Goal: Task Accomplishment & Management: Complete application form

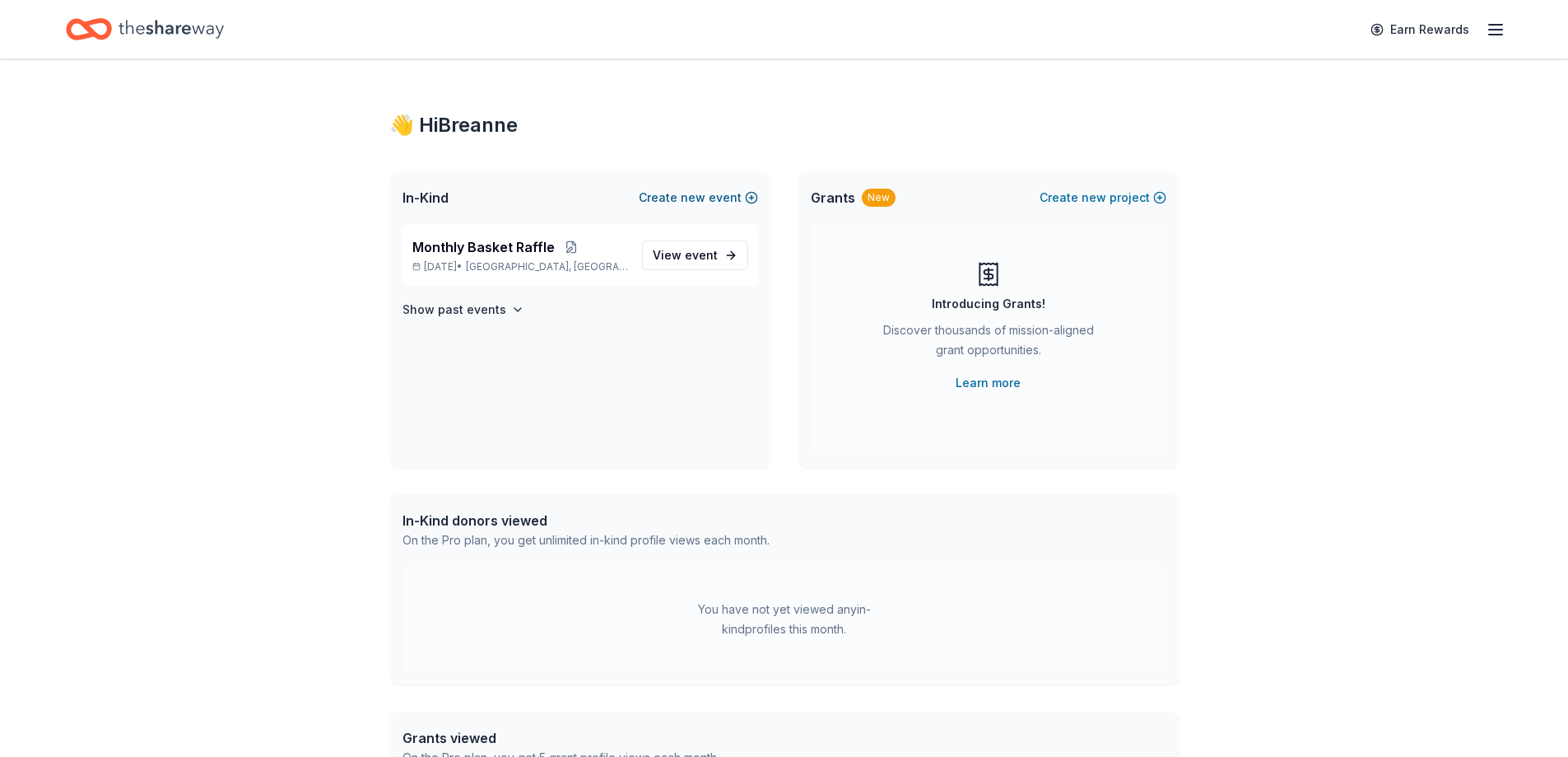
click at [688, 197] on span "new" at bounding box center [693, 198] width 25 height 20
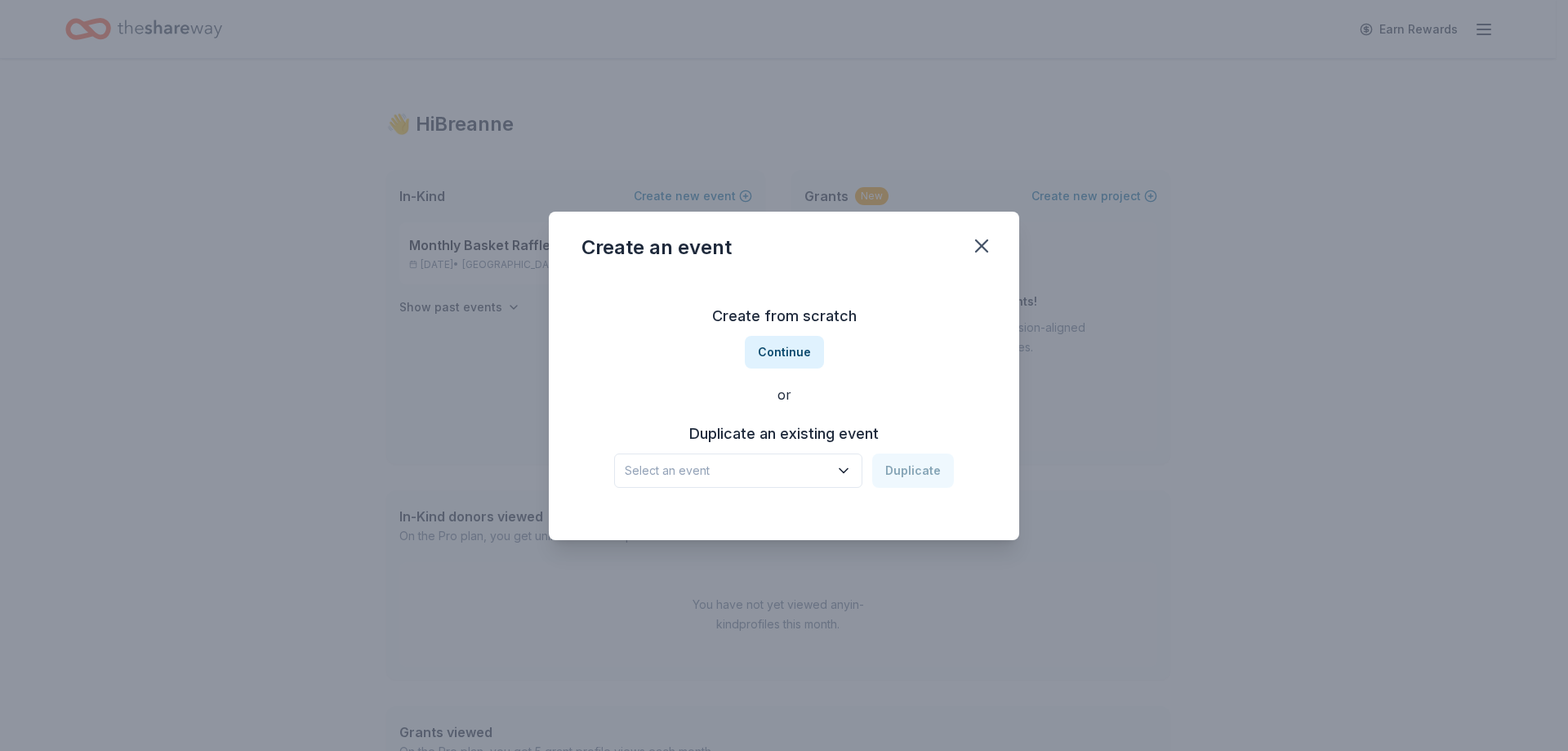
click at [823, 472] on span "Select an event" at bounding box center [727, 471] width 204 height 20
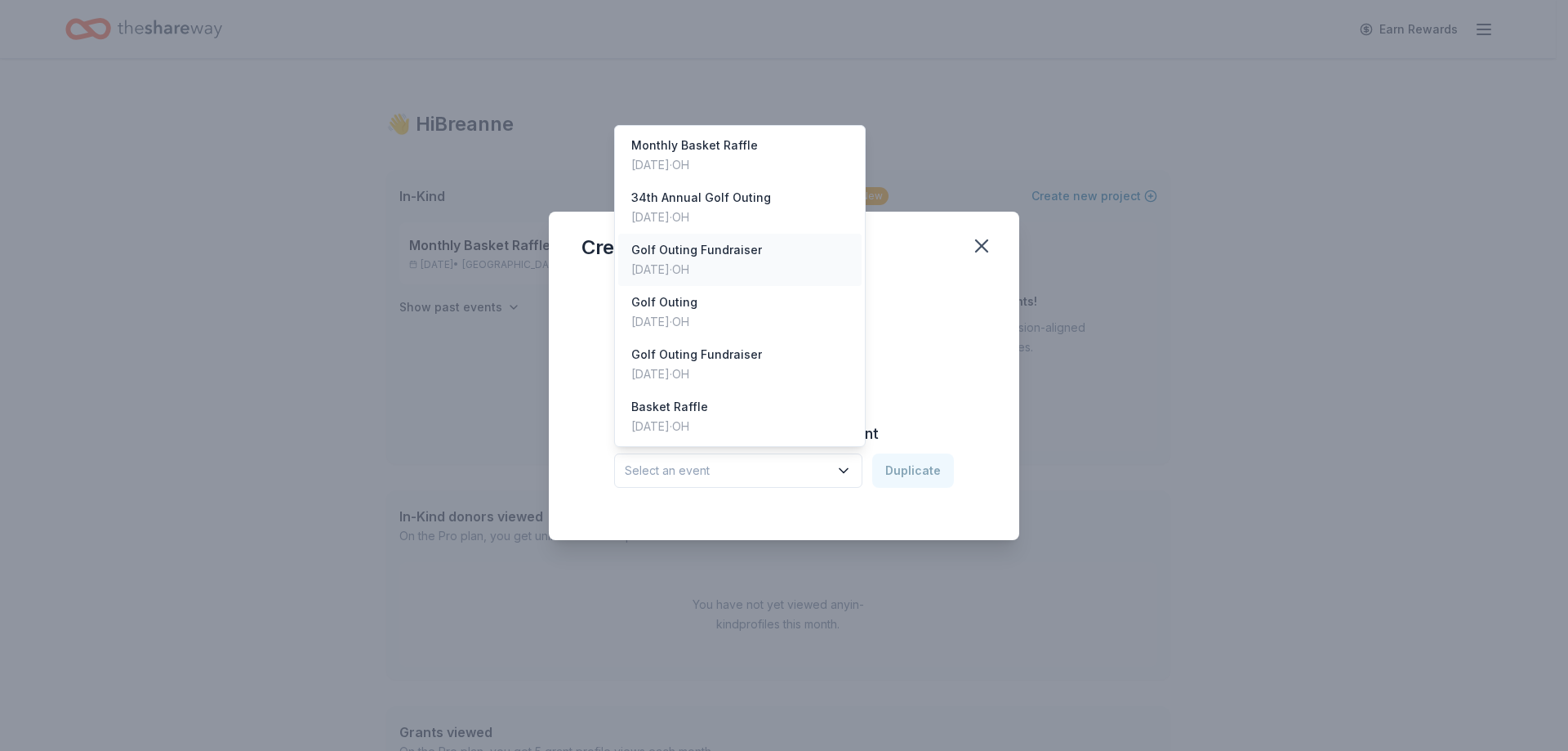
click at [756, 274] on div "Golf Outing Fundraiser [DATE] · [GEOGRAPHIC_DATA]" at bounding box center [740, 259] width 243 height 52
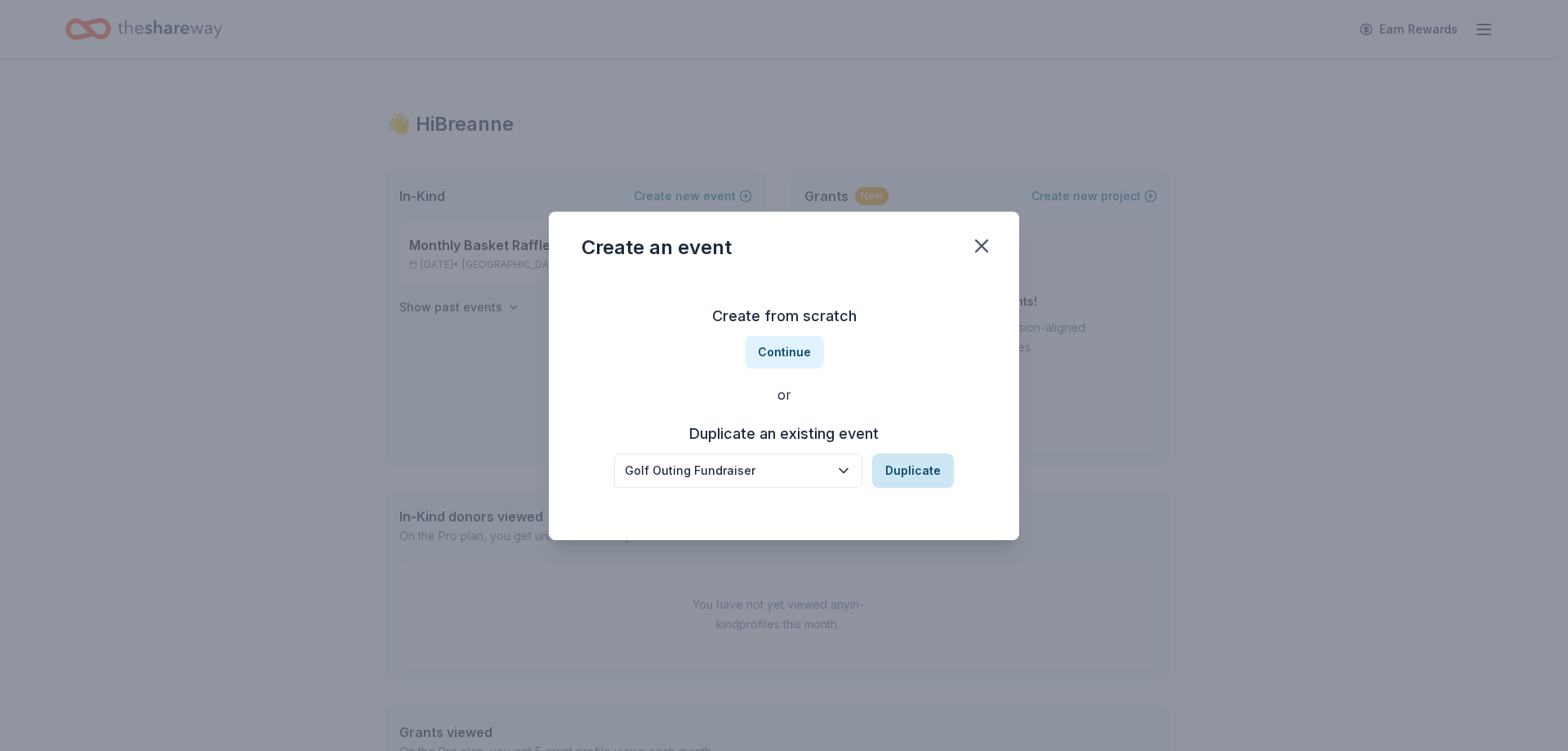
click at [911, 467] on button "Duplicate" at bounding box center [913, 470] width 81 height 34
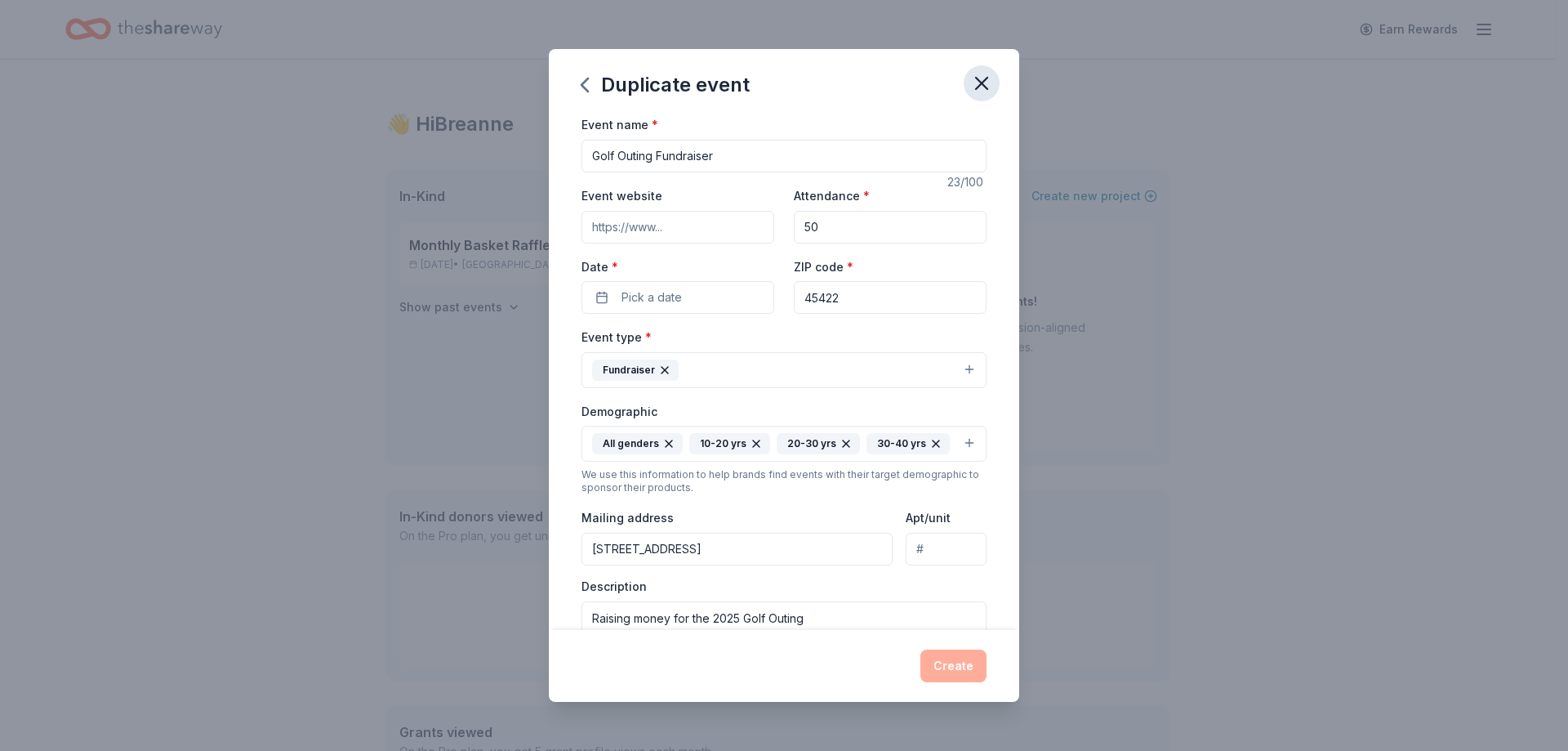
click at [979, 81] on icon "button" at bounding box center [982, 83] width 12 height 12
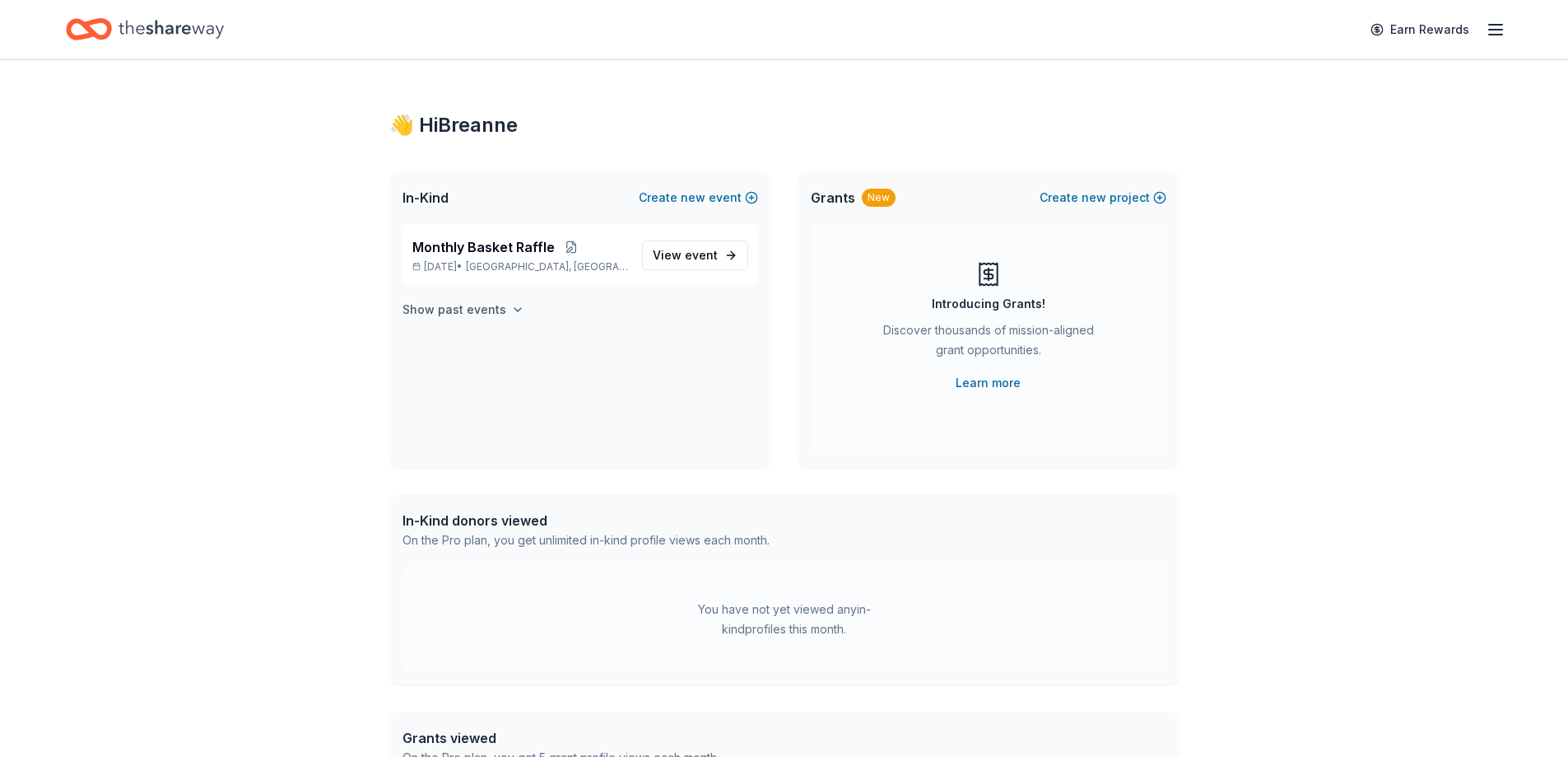
click at [485, 311] on h4 "Show past events" at bounding box center [454, 309] width 104 height 20
click at [714, 200] on button "Create new event" at bounding box center [698, 198] width 120 height 20
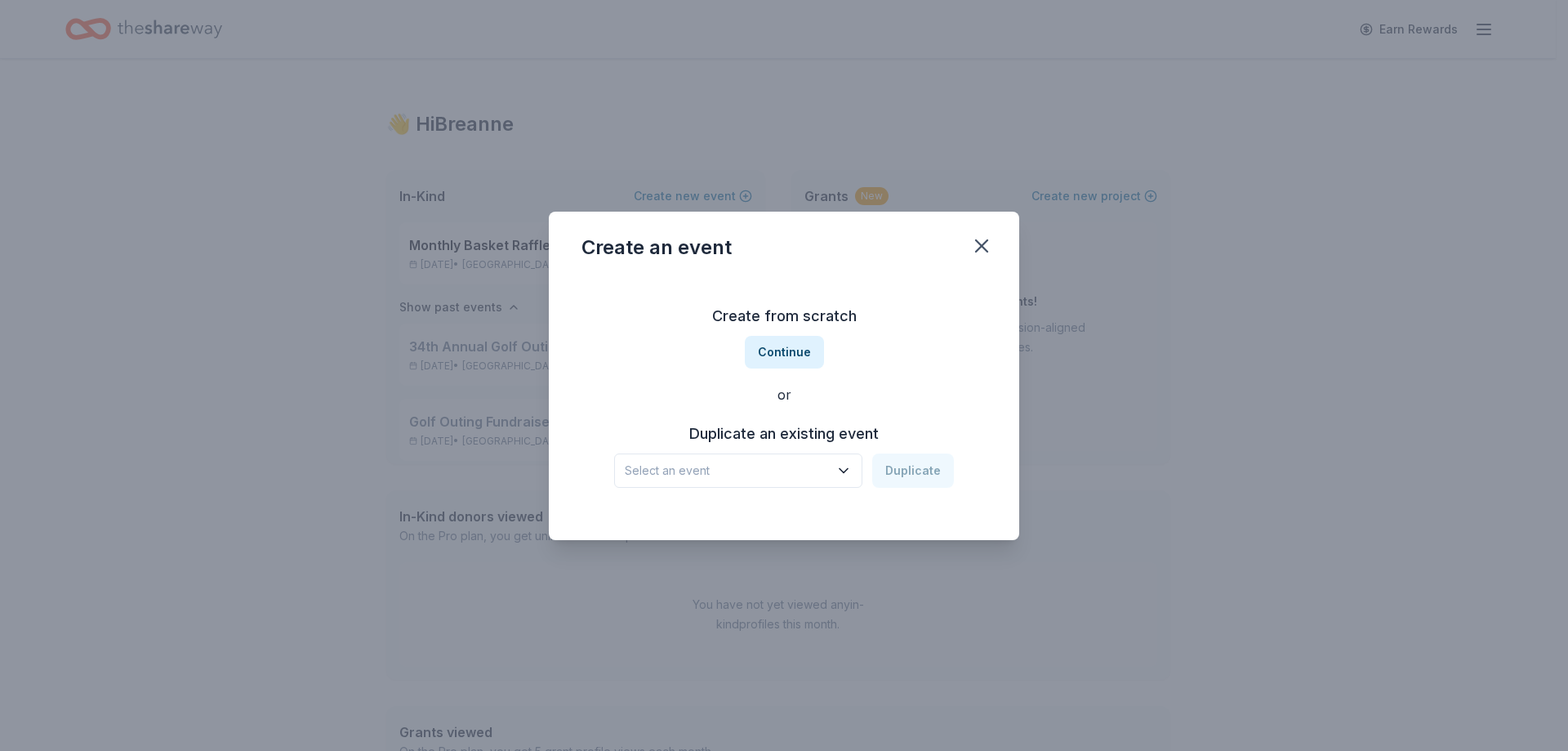
click at [839, 457] on button "Select an event" at bounding box center [737, 470] width 248 height 34
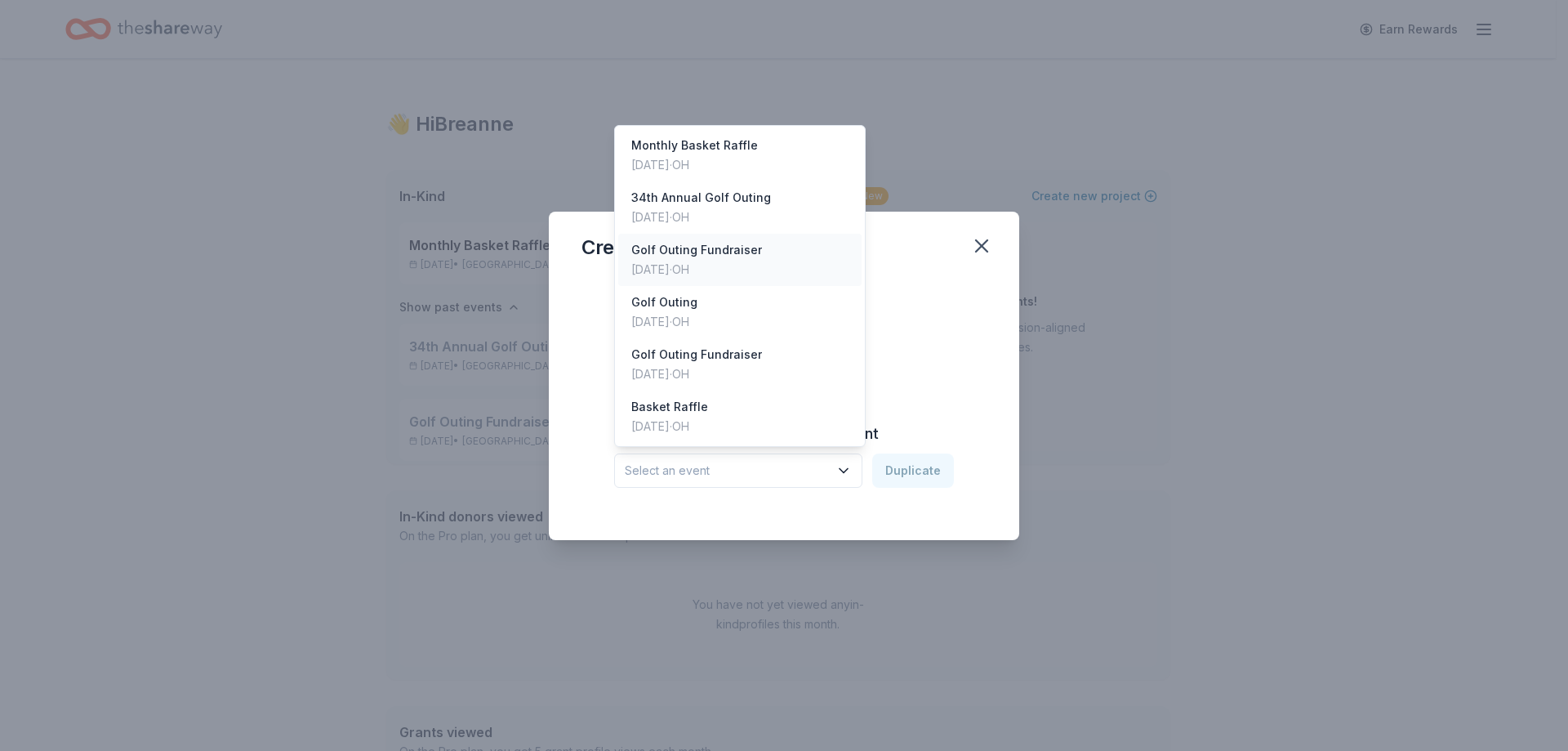
click at [714, 252] on div "Golf Outing Fundraiser" at bounding box center [696, 250] width 130 height 20
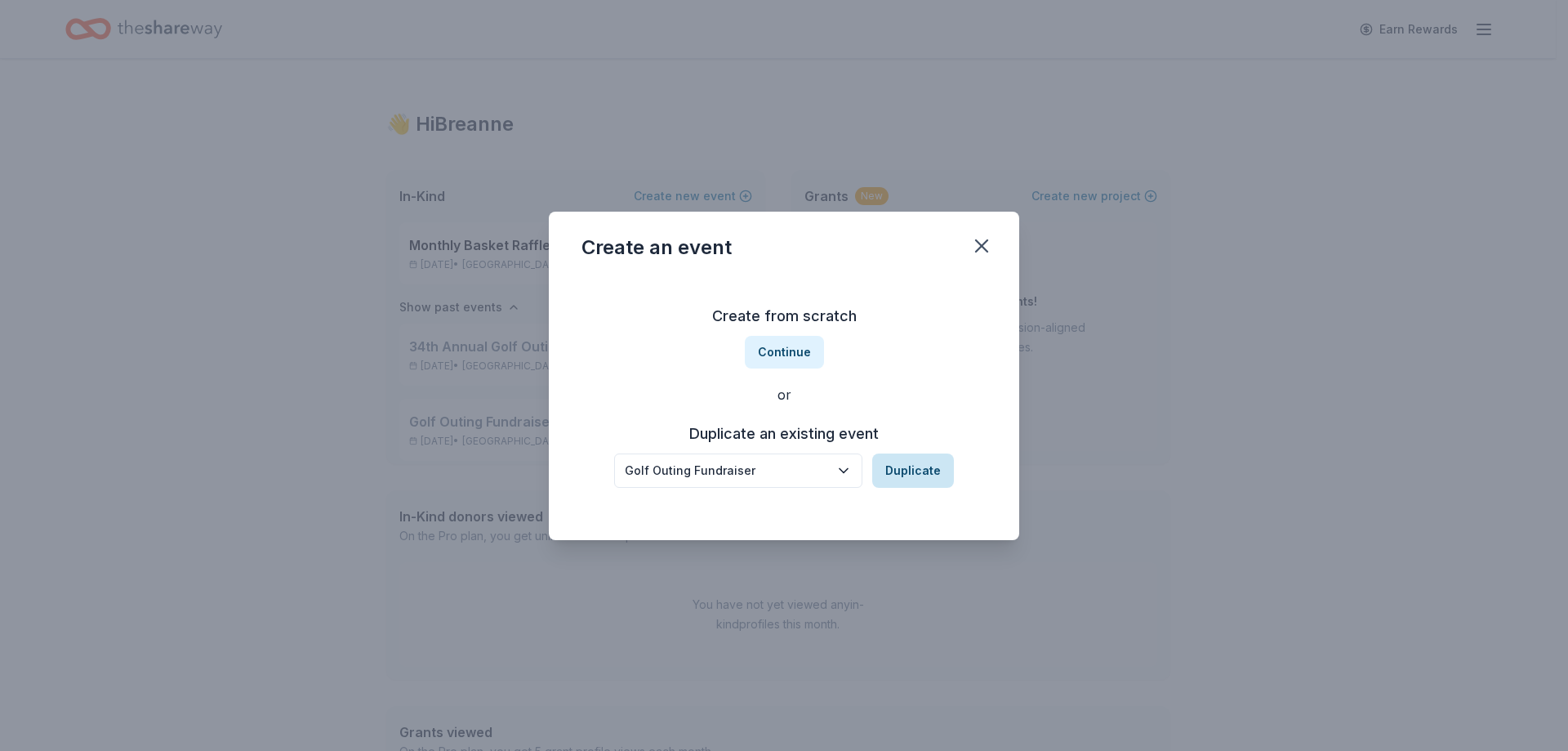
click at [908, 471] on button "Duplicate" at bounding box center [913, 470] width 81 height 34
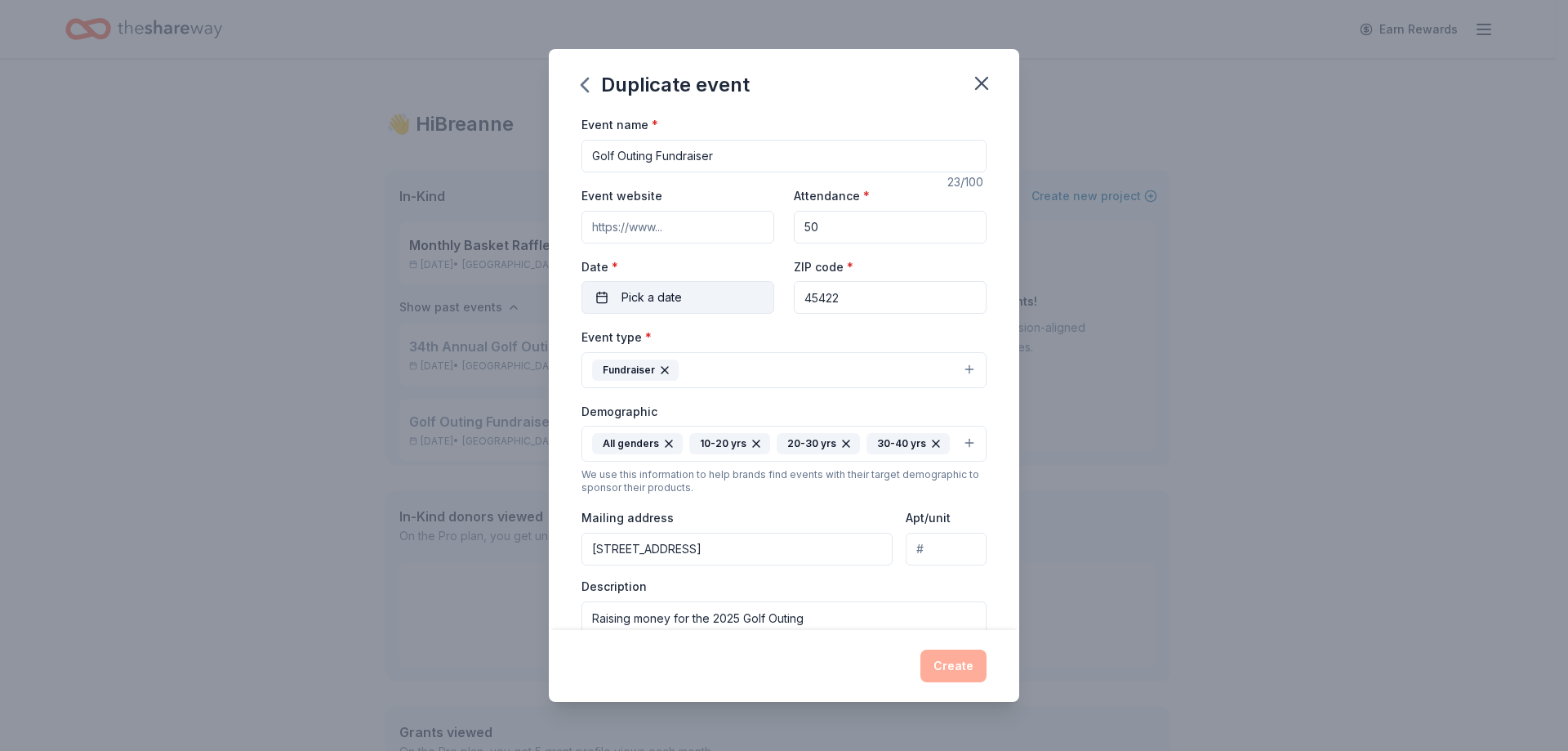
click at [702, 290] on button "Pick a date" at bounding box center [678, 297] width 193 height 32
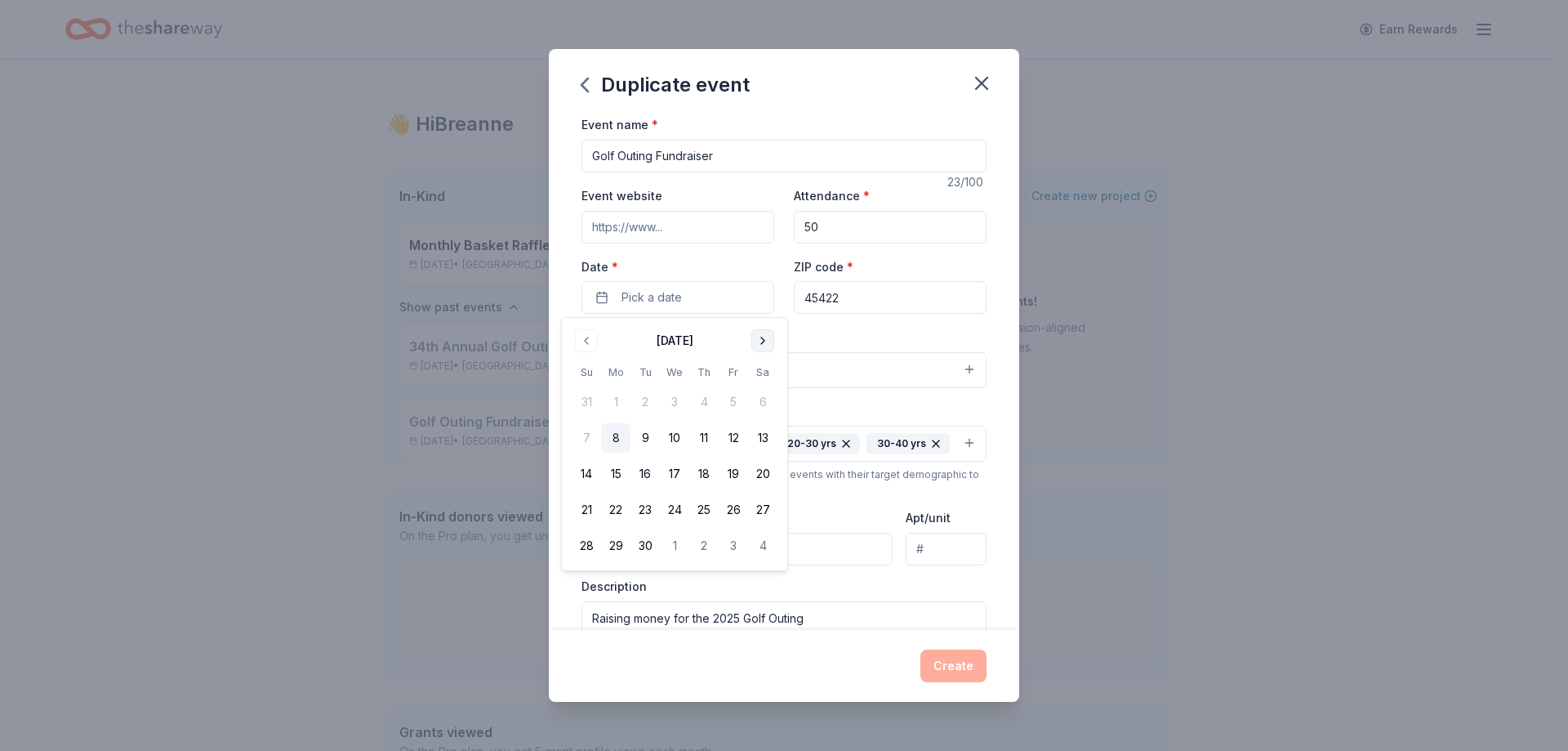
click at [752, 338] on button "Go to next month" at bounding box center [762, 340] width 23 height 23
click at [760, 338] on button "Go to next month" at bounding box center [762, 340] width 23 height 23
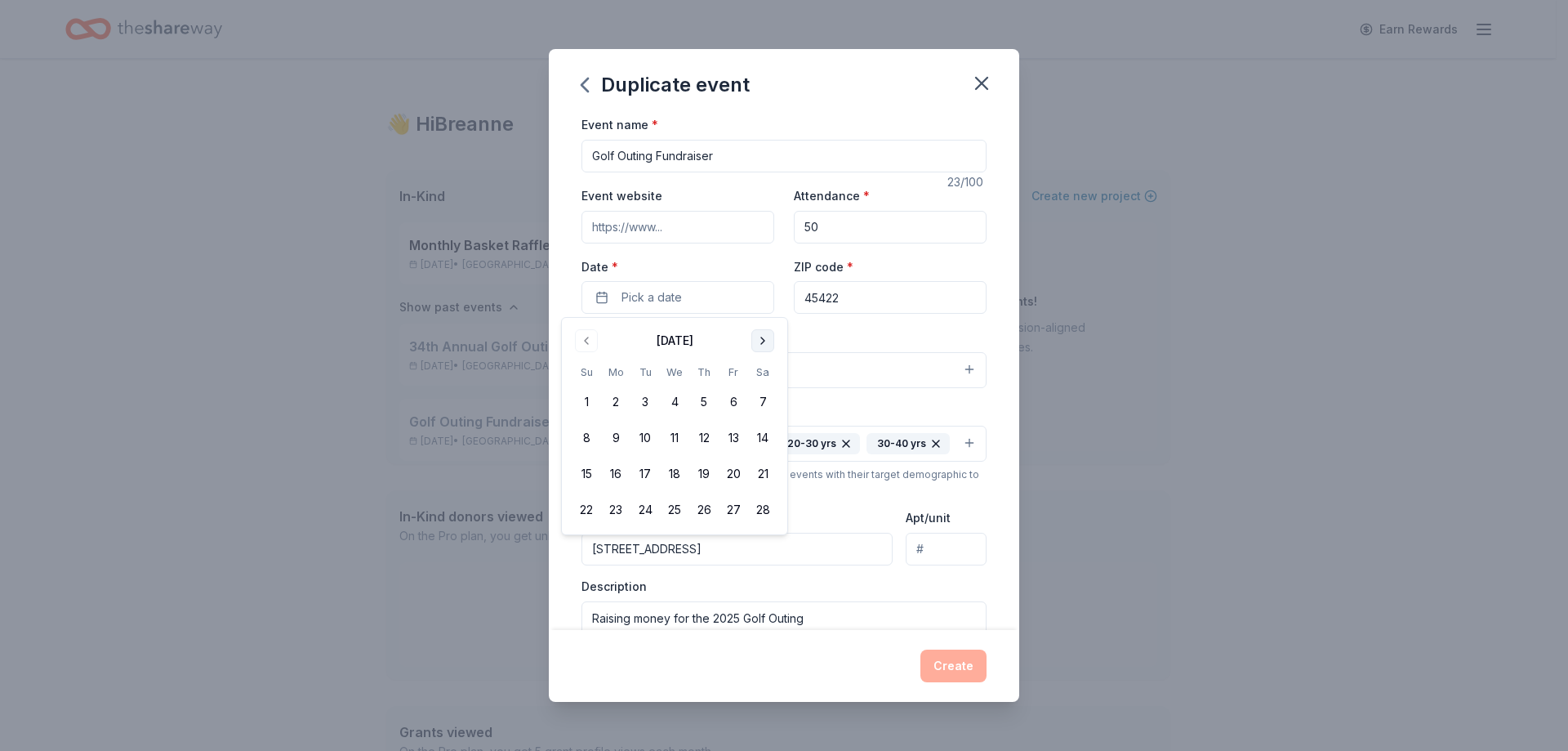
click at [760, 338] on button "Go to next month" at bounding box center [762, 340] width 23 height 23
click at [619, 505] on button "18" at bounding box center [616, 510] width 29 height 29
click at [991, 329] on div "Event name * Golf Outing Fundraiser 23 /100 Event website Attendance * 50 Date …" at bounding box center [784, 372] width 471 height 515
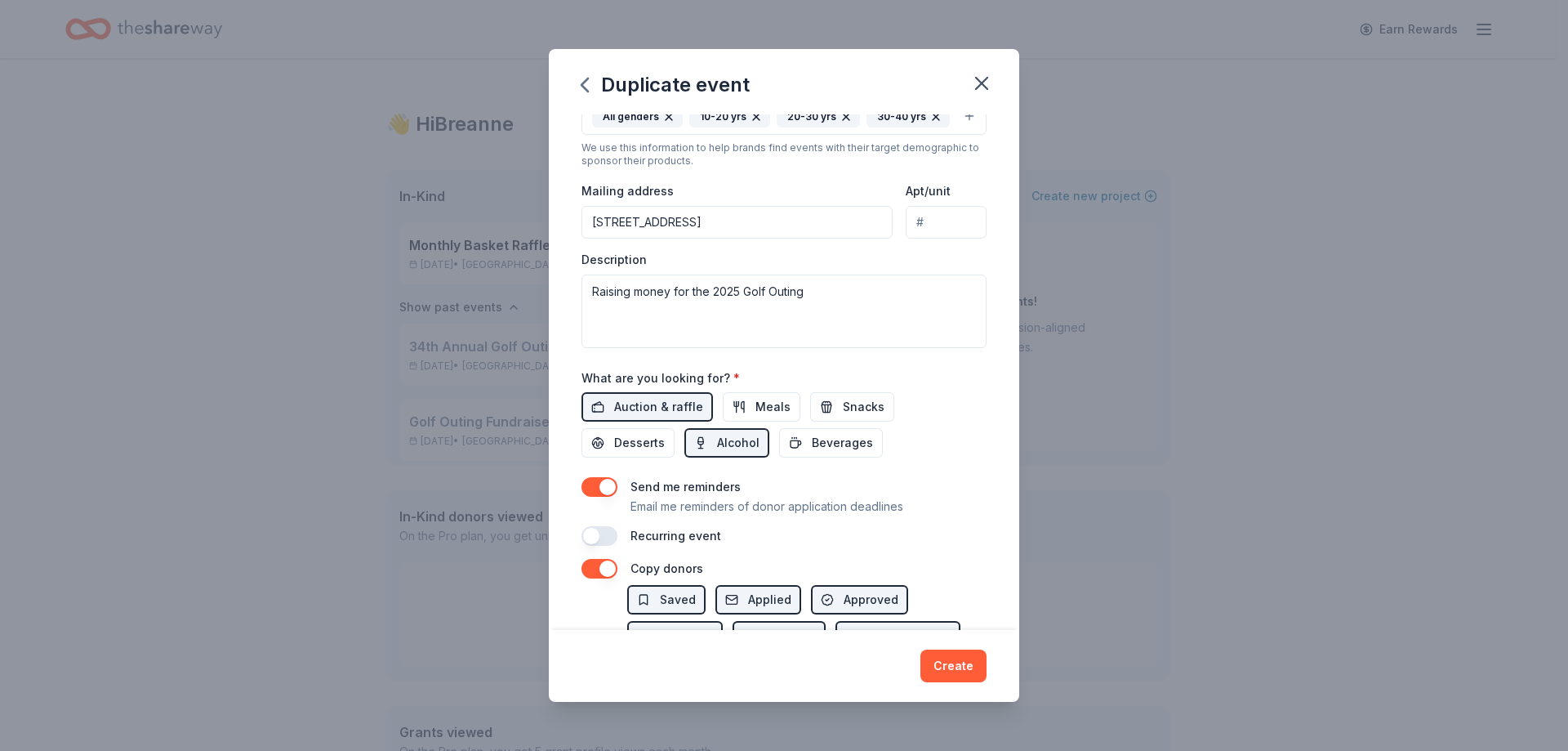
scroll to position [409, 0]
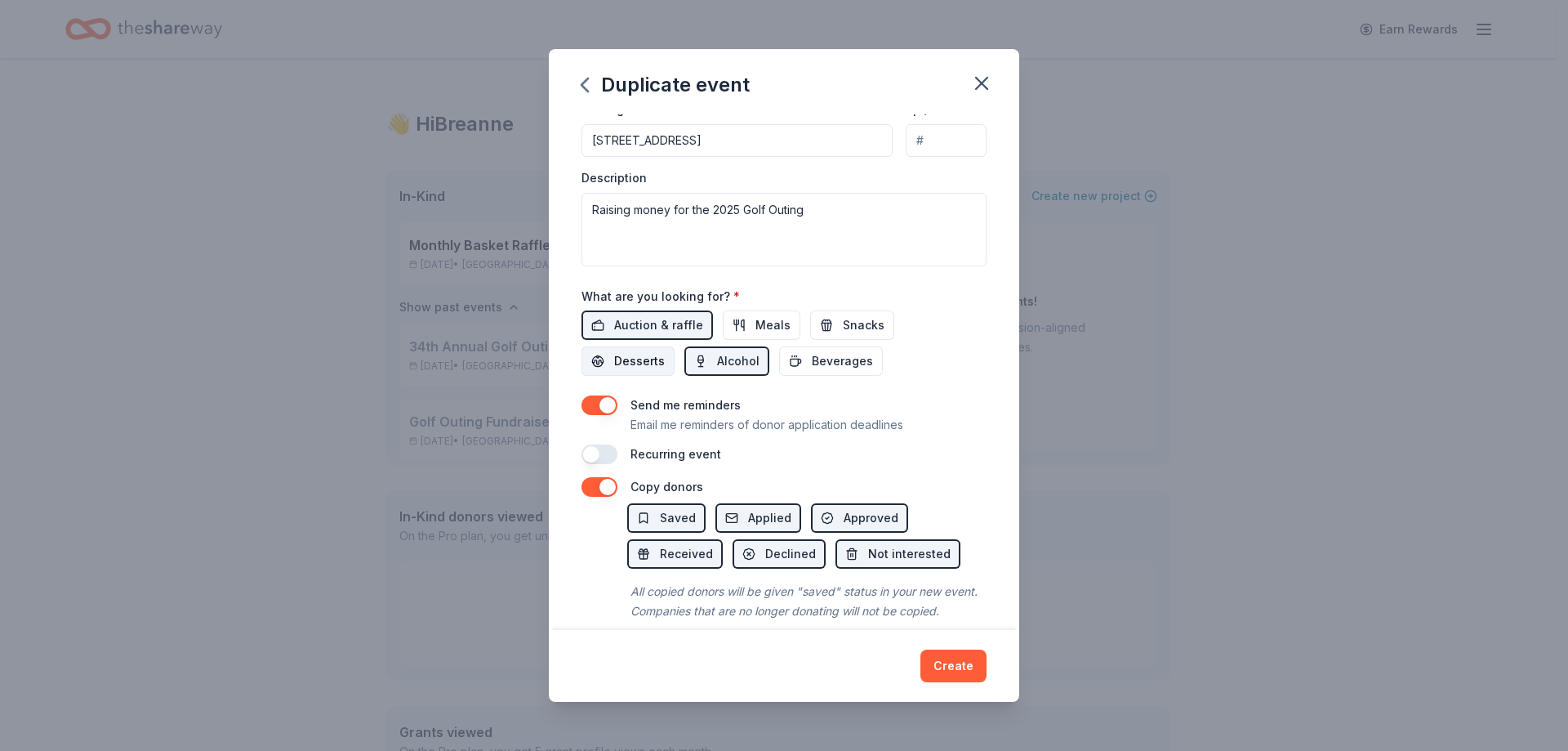
click at [648, 371] on span "Desserts" at bounding box center [639, 361] width 51 height 20
click at [756, 325] on span "Meals" at bounding box center [774, 325] width 35 height 20
click at [843, 325] on span "Snacks" at bounding box center [864, 325] width 41 height 20
click at [825, 360] on span "Beverages" at bounding box center [842, 361] width 61 height 20
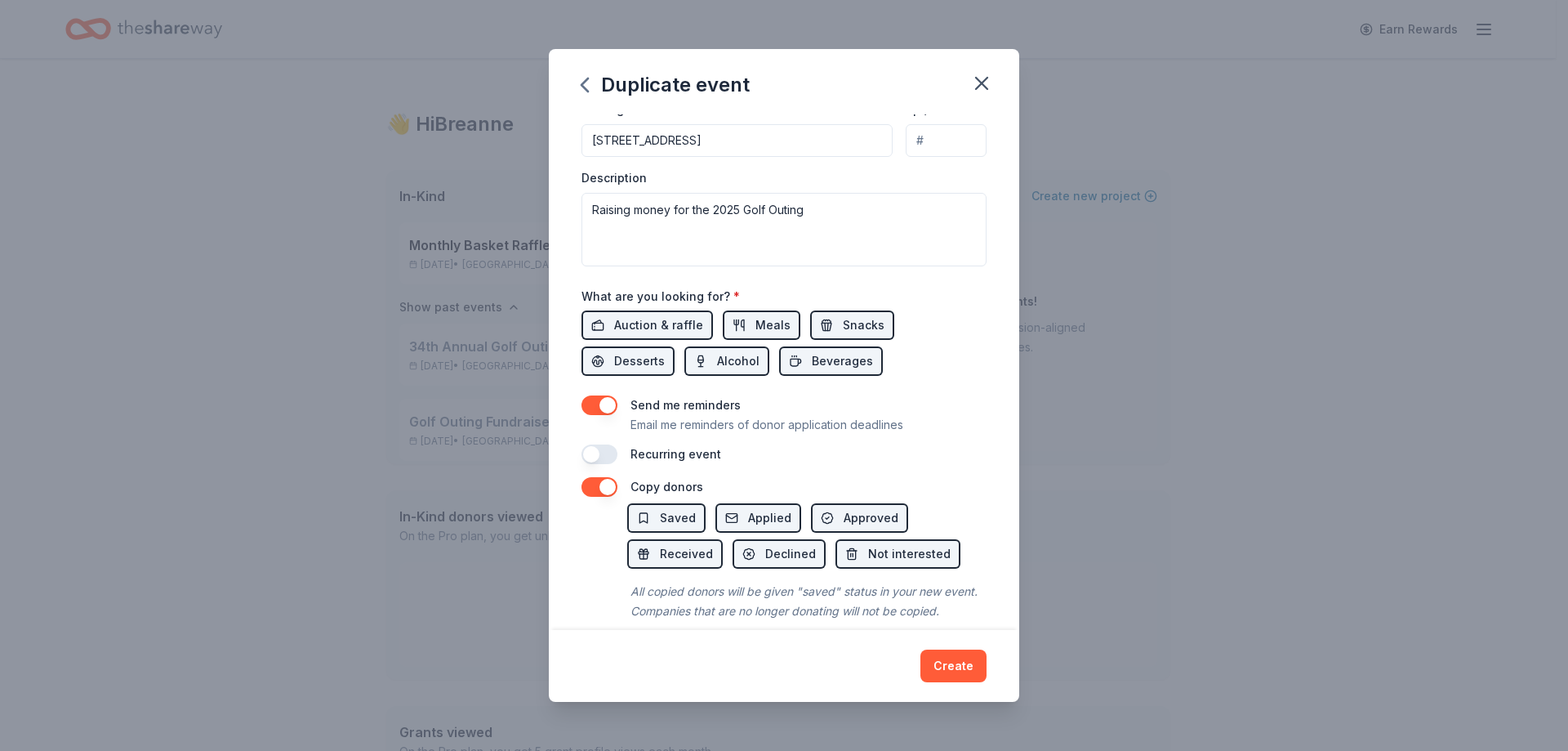
scroll to position [448, 0]
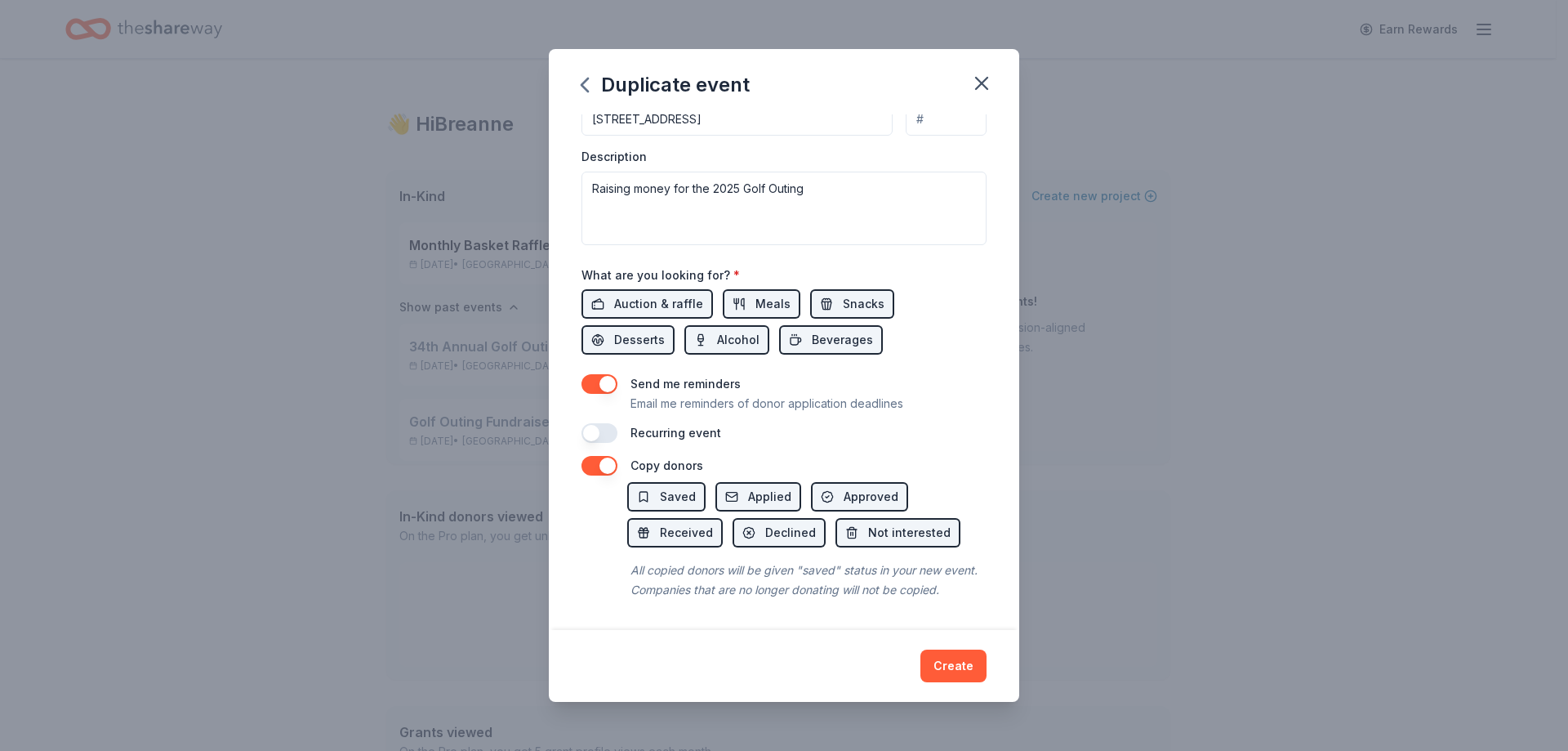
click at [605, 424] on button "button" at bounding box center [599, 433] width 36 height 20
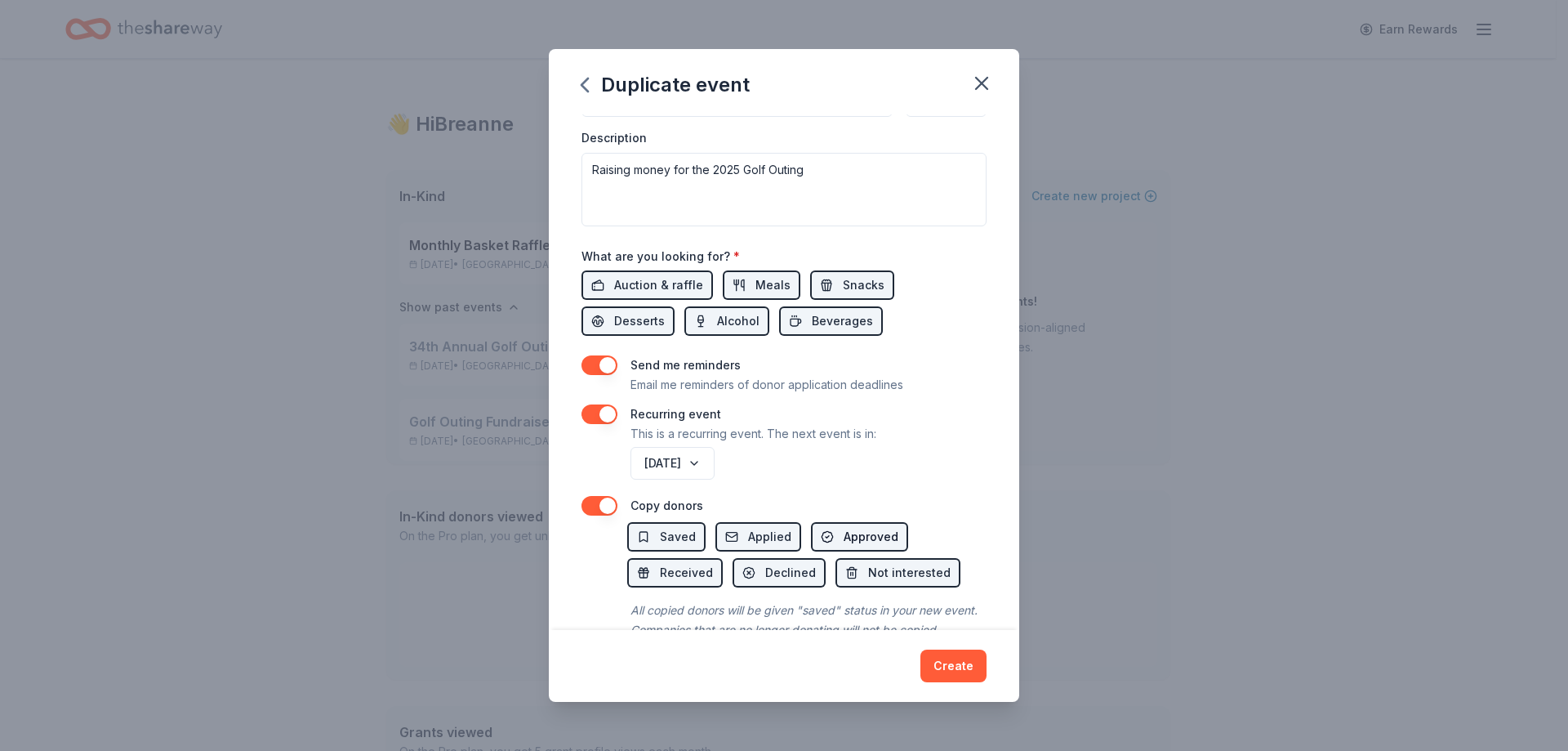
scroll to position [507, 0]
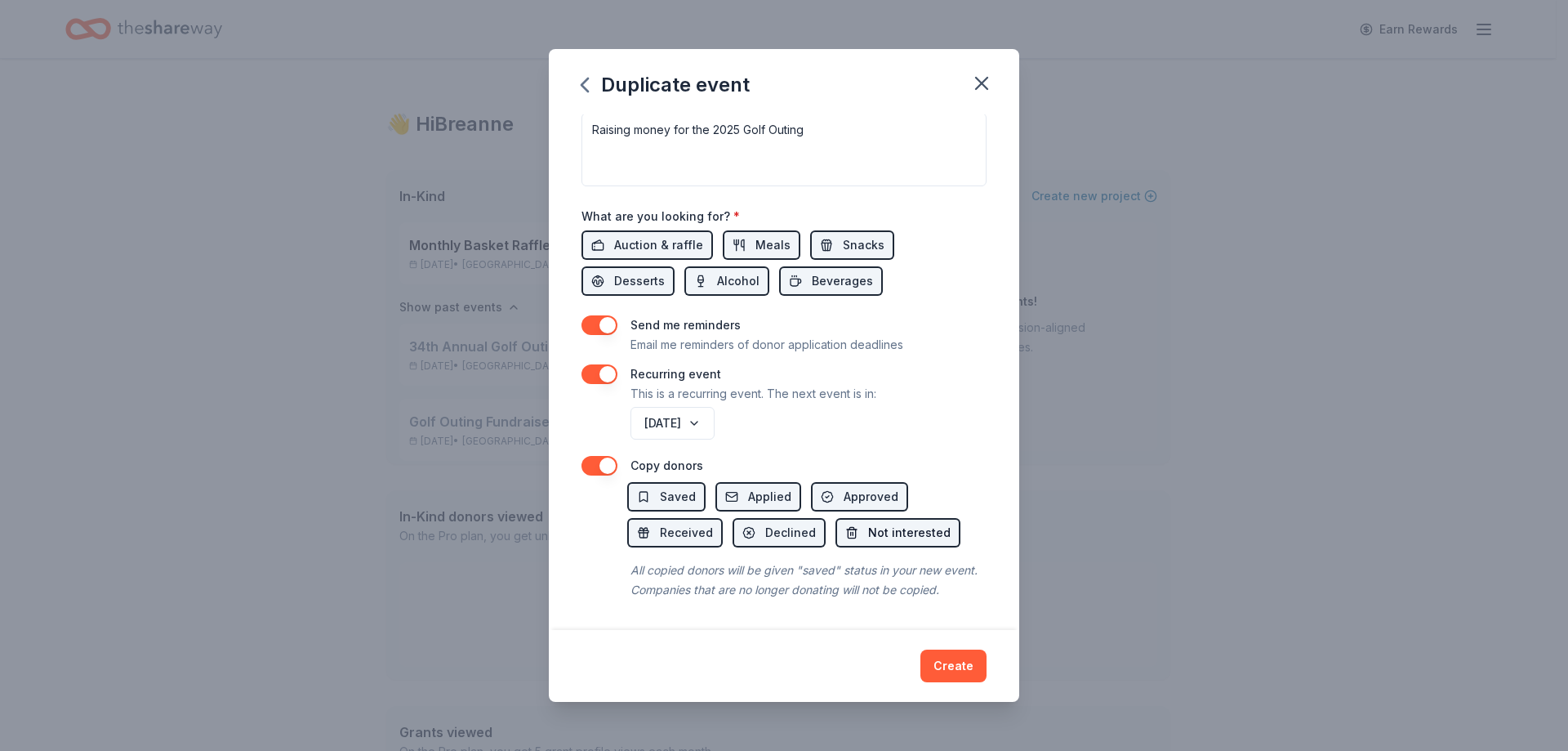
click at [869, 518] on button "Not interested" at bounding box center [897, 532] width 125 height 29
click at [874, 523] on span "Not interested" at bounding box center [910, 532] width 82 height 20
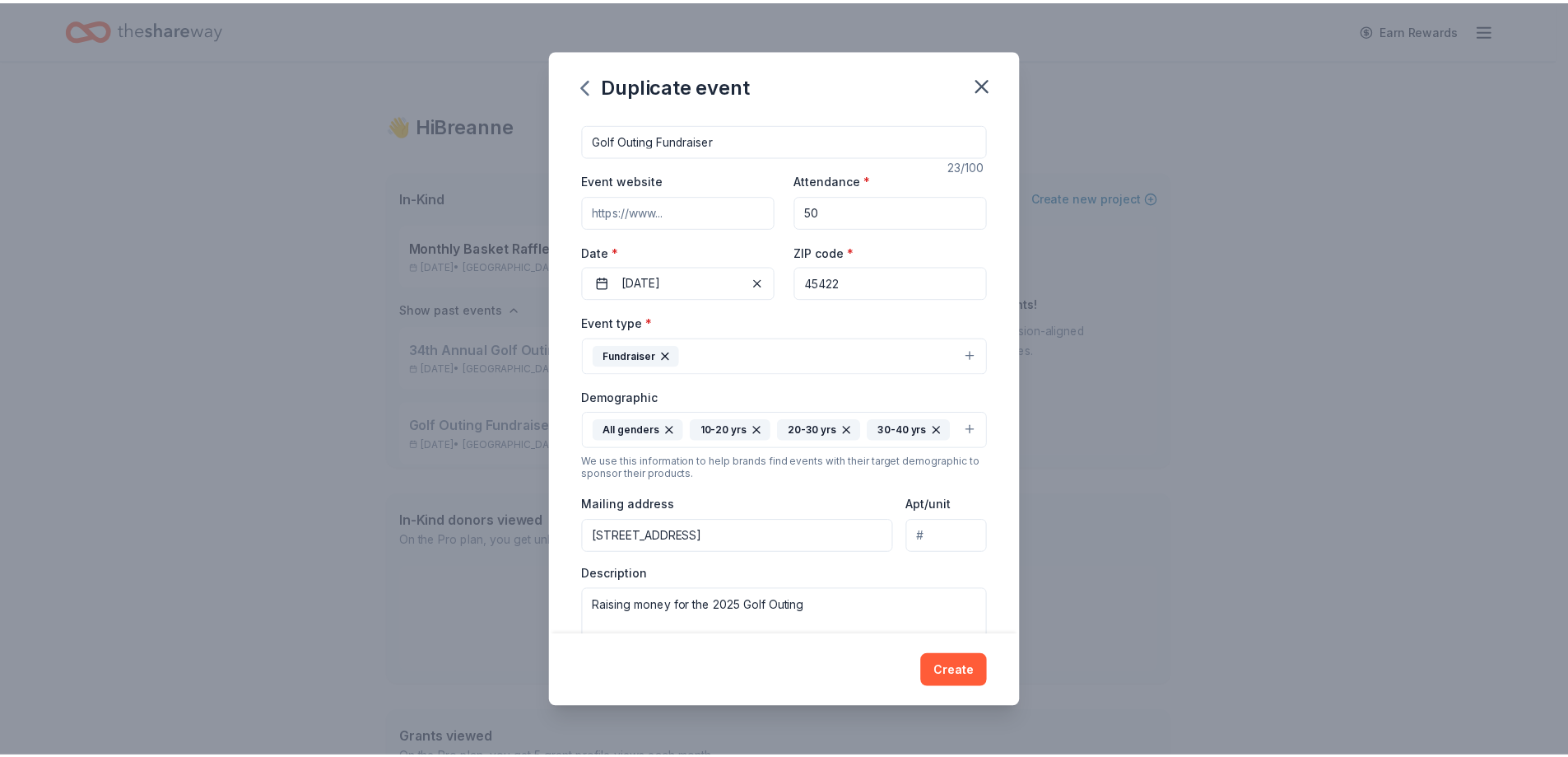
scroll to position [0, 0]
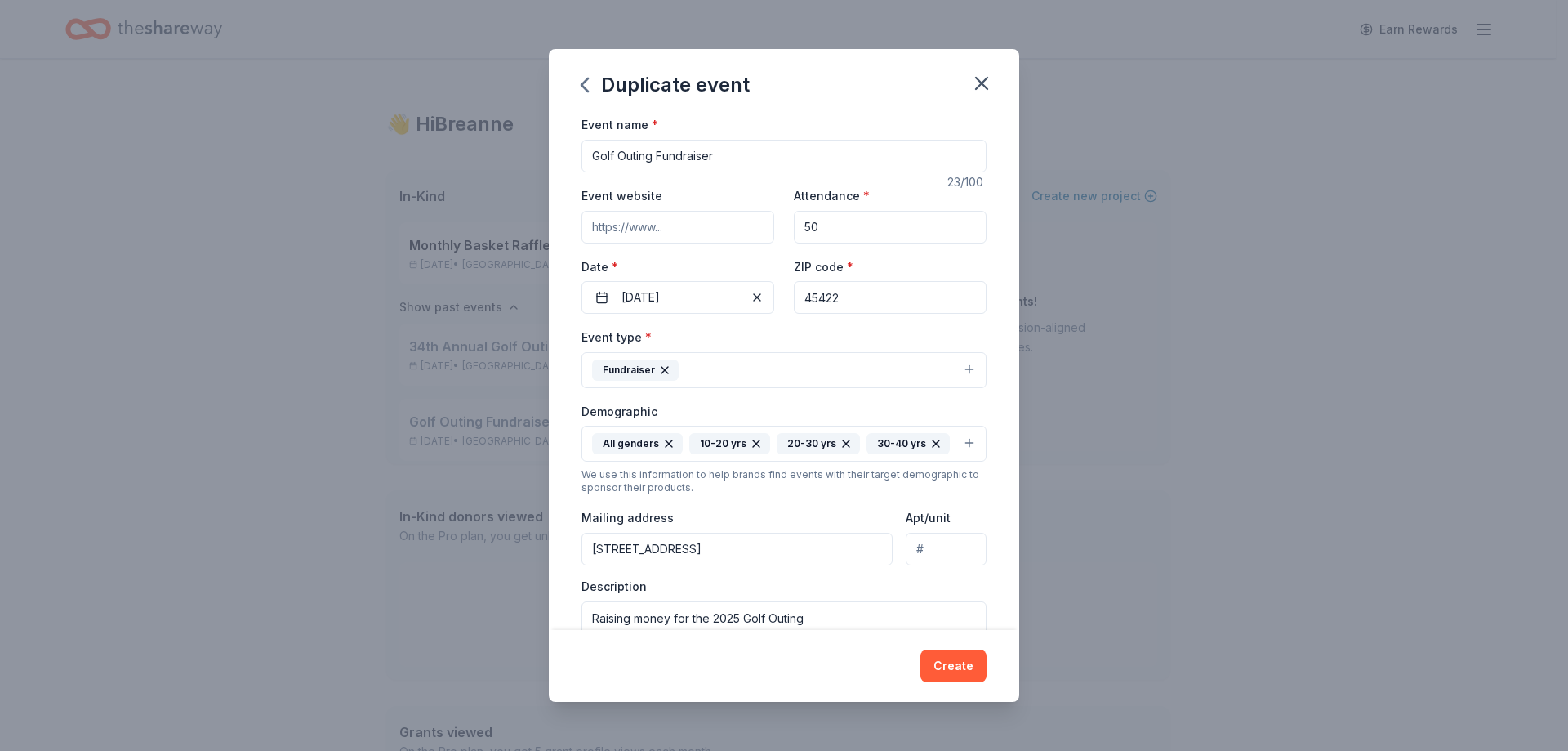
drag, startPoint x: 762, startPoint y: 168, endPoint x: 1307, endPoint y: 268, distance: 554.1
click at [582, 157] on input "Golf Outing Fundraiser" at bounding box center [784, 155] width 405 height 32
type input "Annual Basket Raffle"
click at [956, 668] on button "Create" at bounding box center [953, 665] width 66 height 32
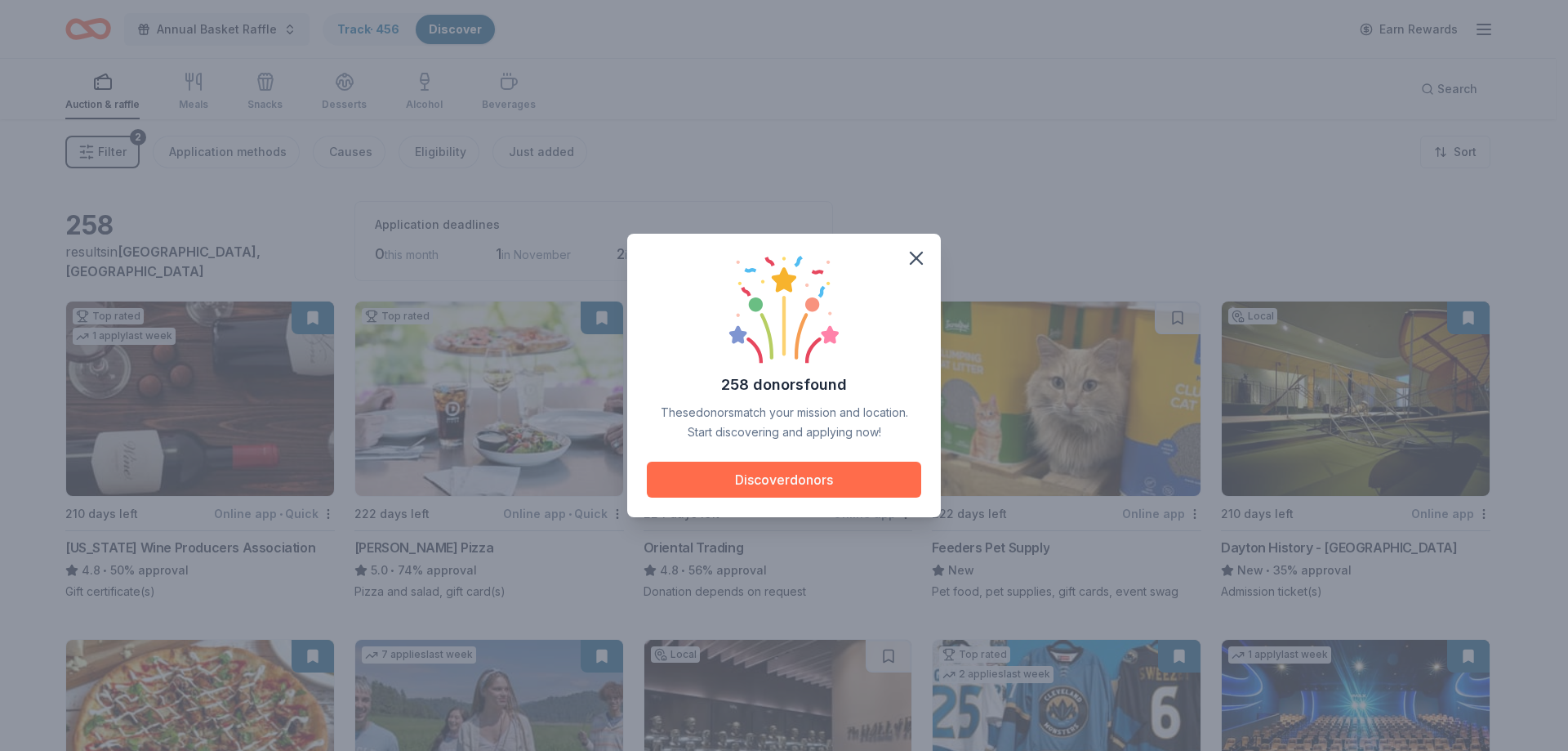
click at [758, 486] on button "Discover donors" at bounding box center [784, 479] width 275 height 36
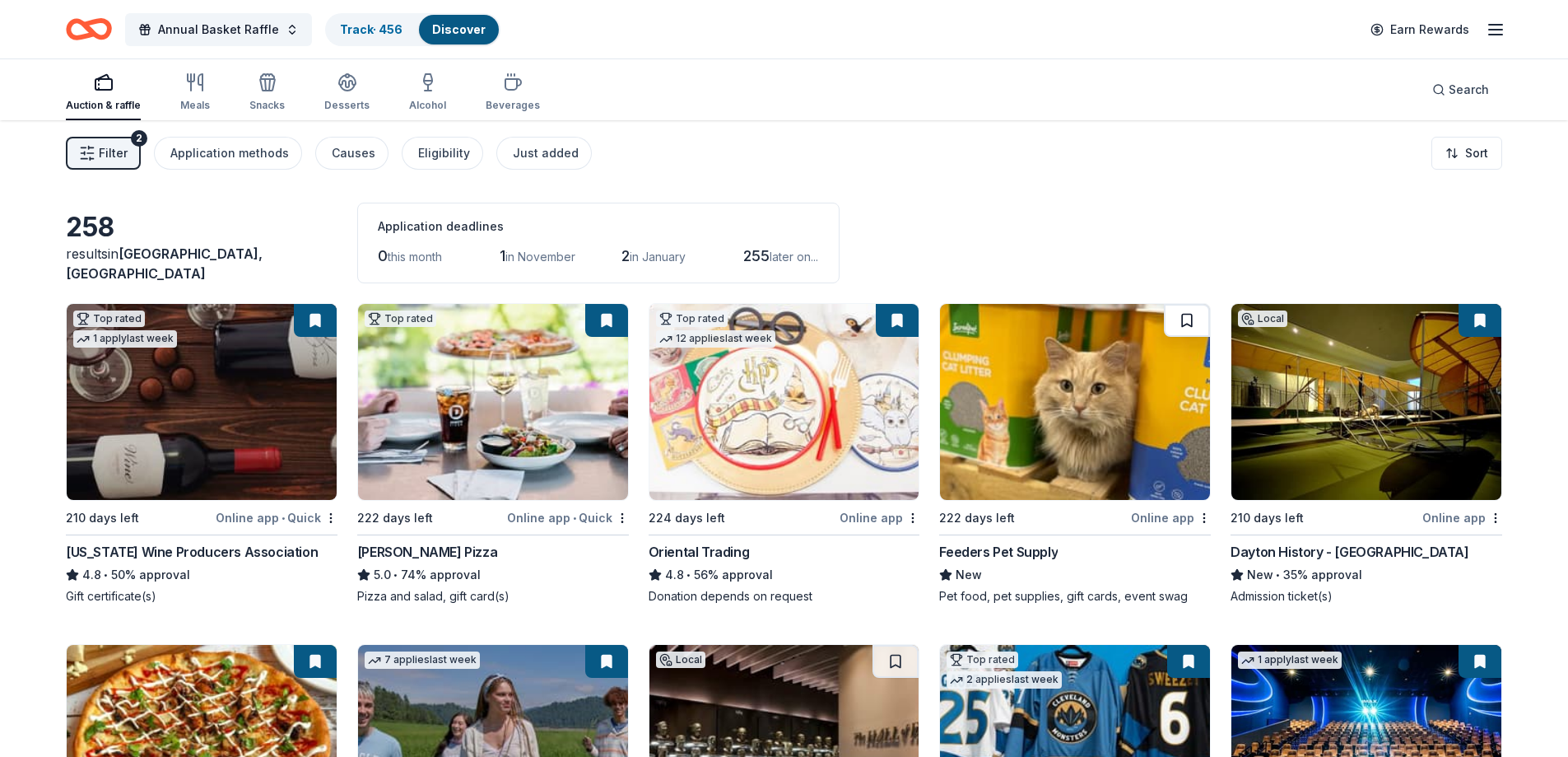
click at [1184, 320] on button at bounding box center [1187, 319] width 46 height 33
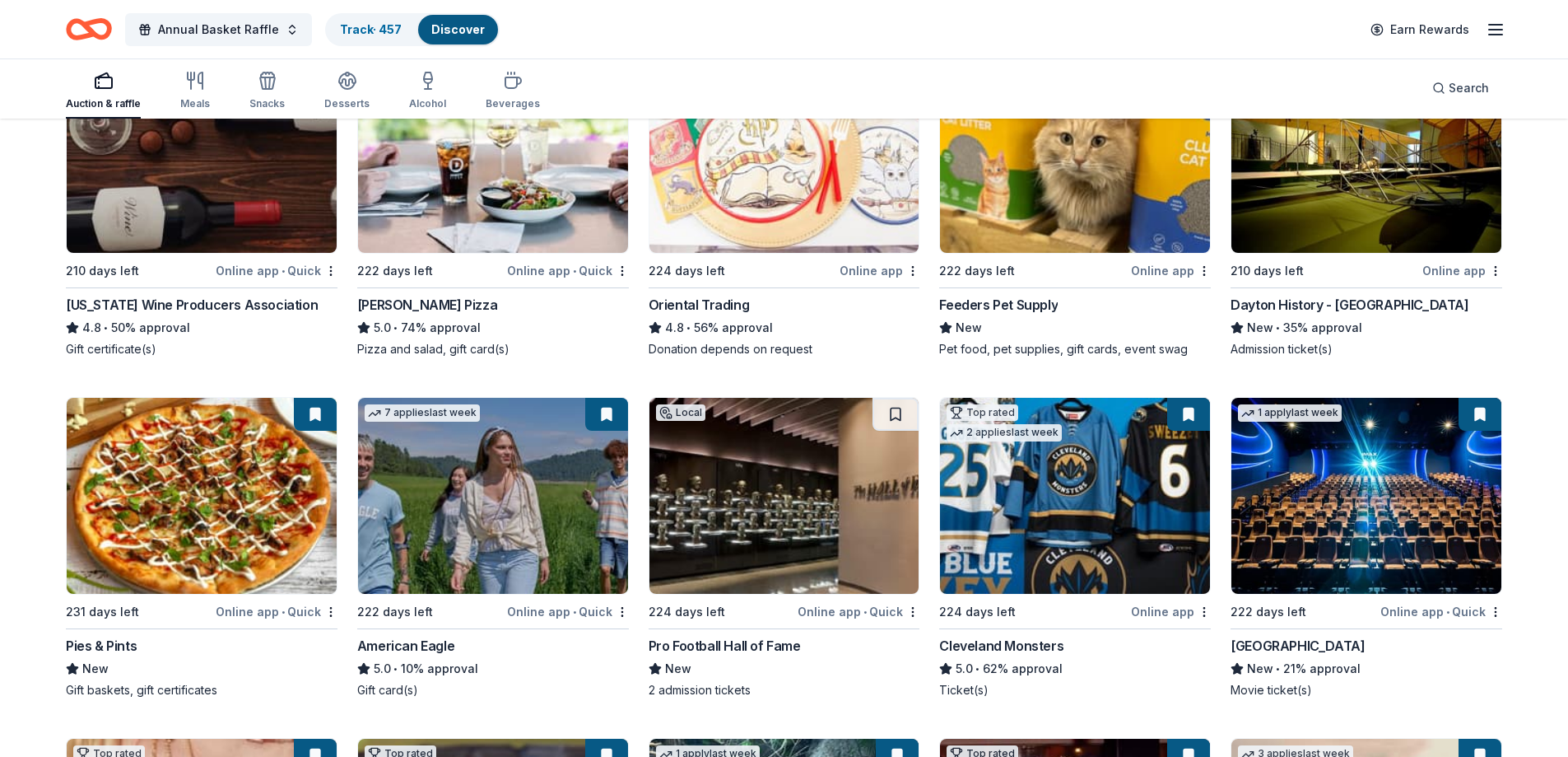
scroll to position [329, 0]
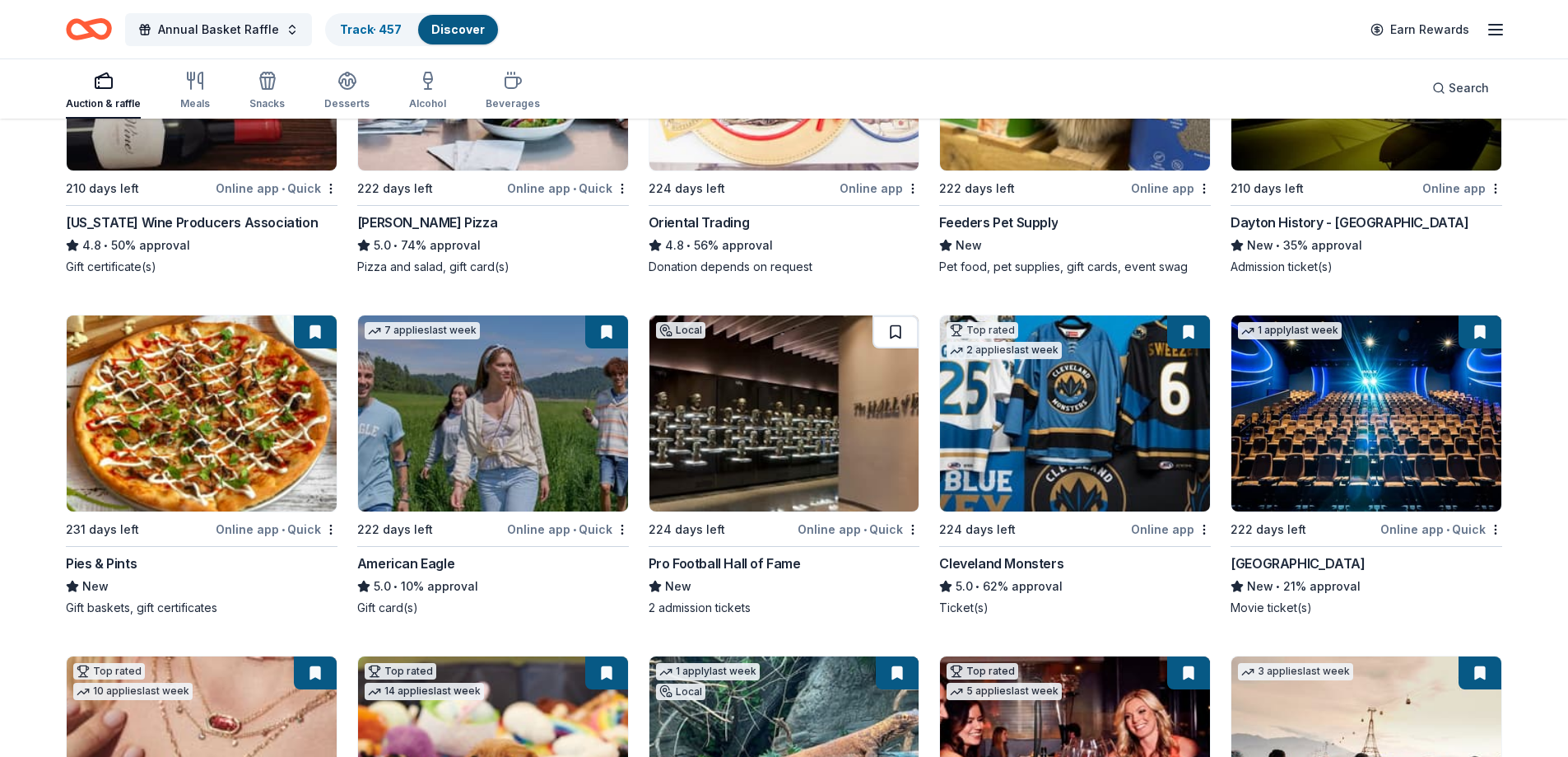
click at [890, 336] on button at bounding box center [895, 331] width 46 height 33
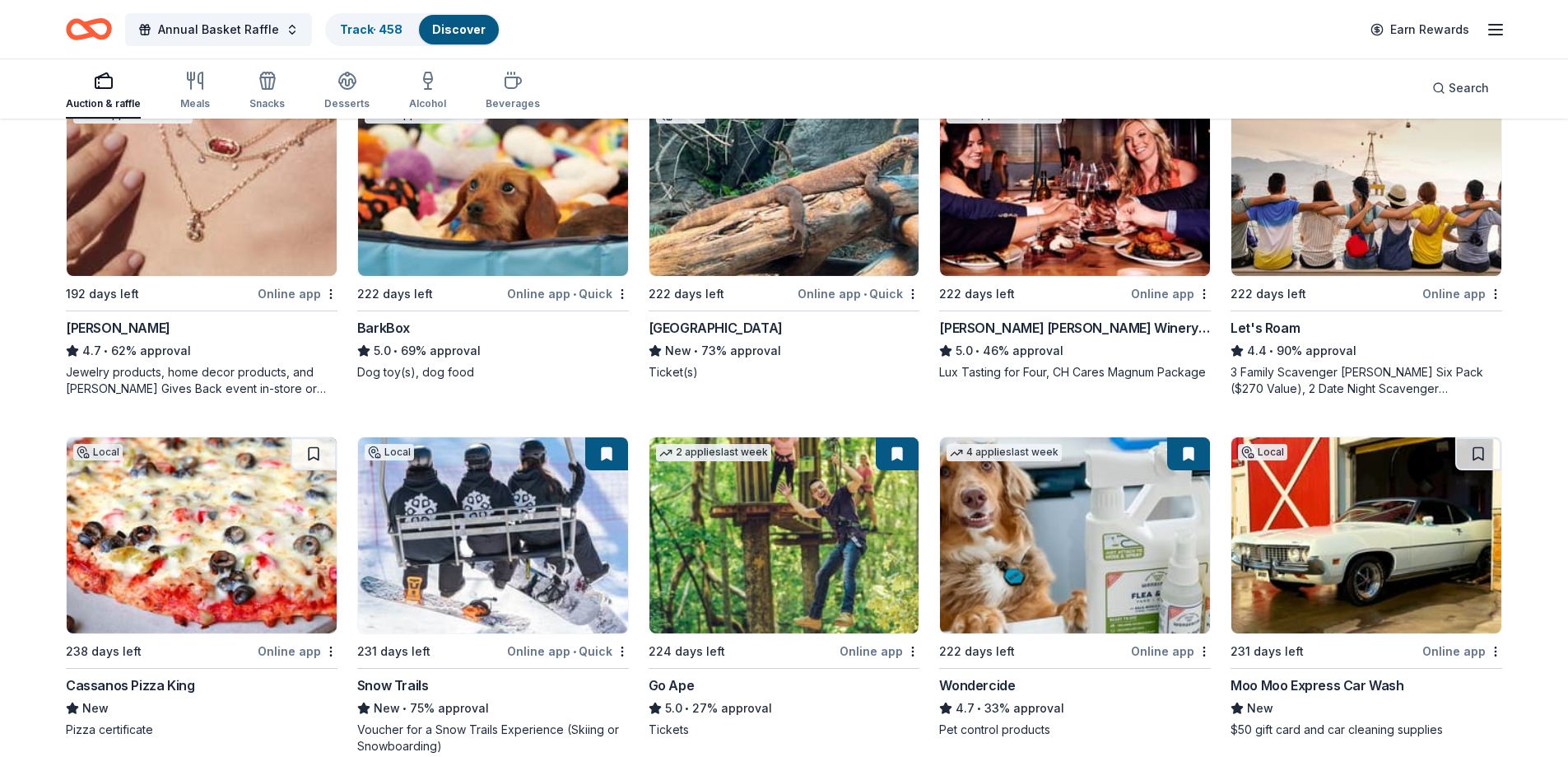
scroll to position [988, 0]
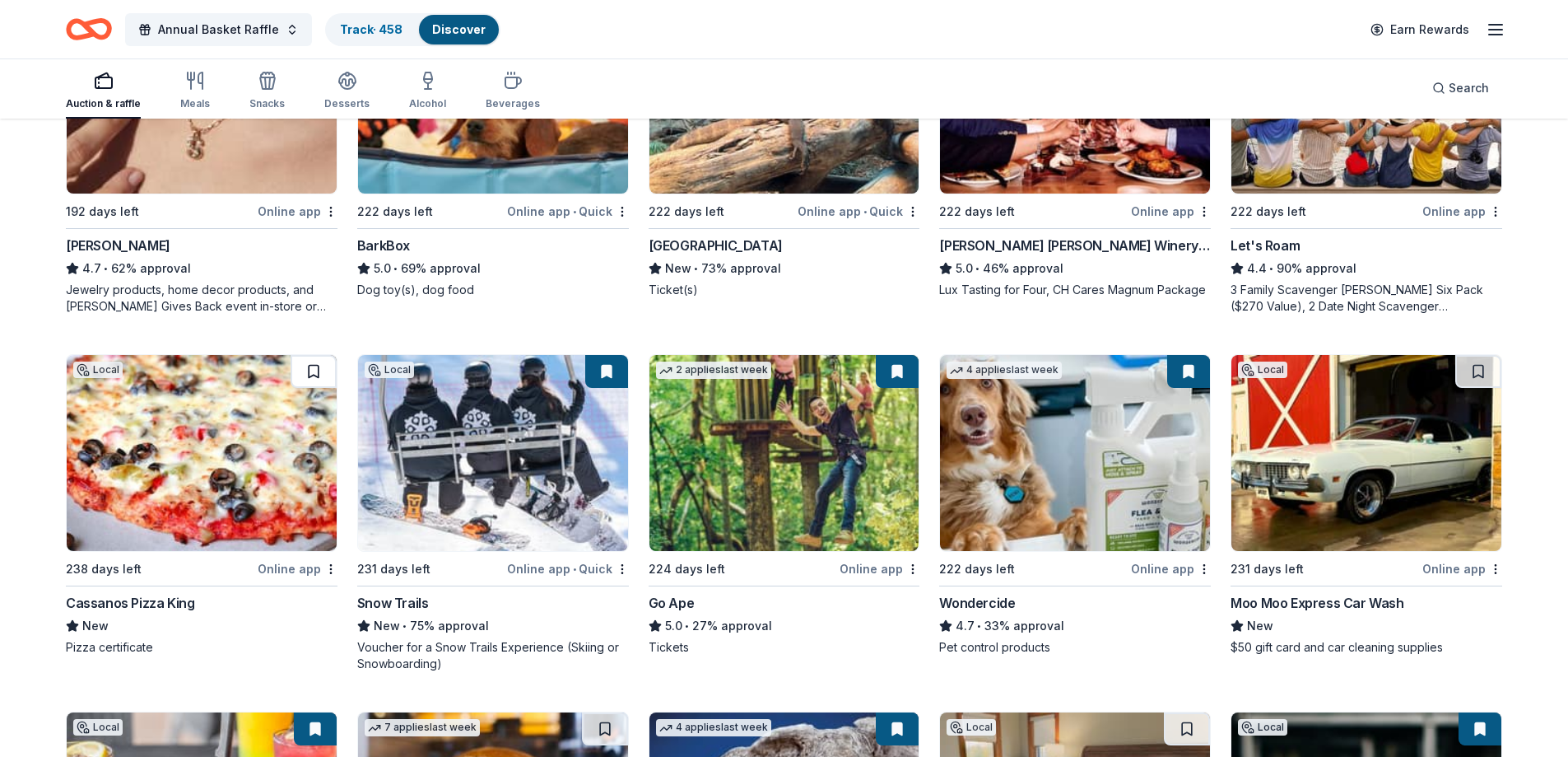
click at [321, 372] on button at bounding box center [313, 371] width 46 height 33
click at [1480, 372] on button at bounding box center [1478, 371] width 46 height 33
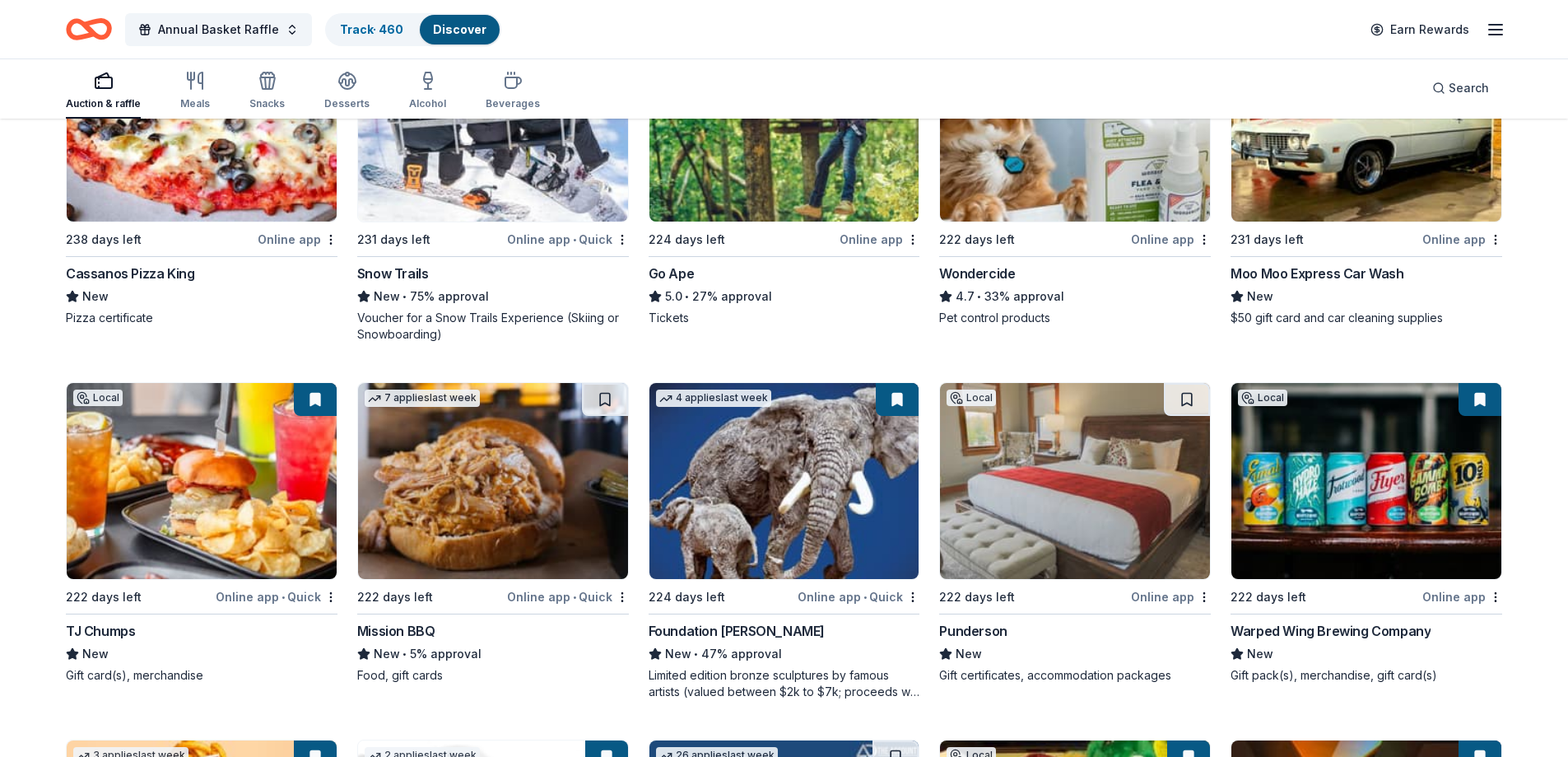
scroll to position [1399, 0]
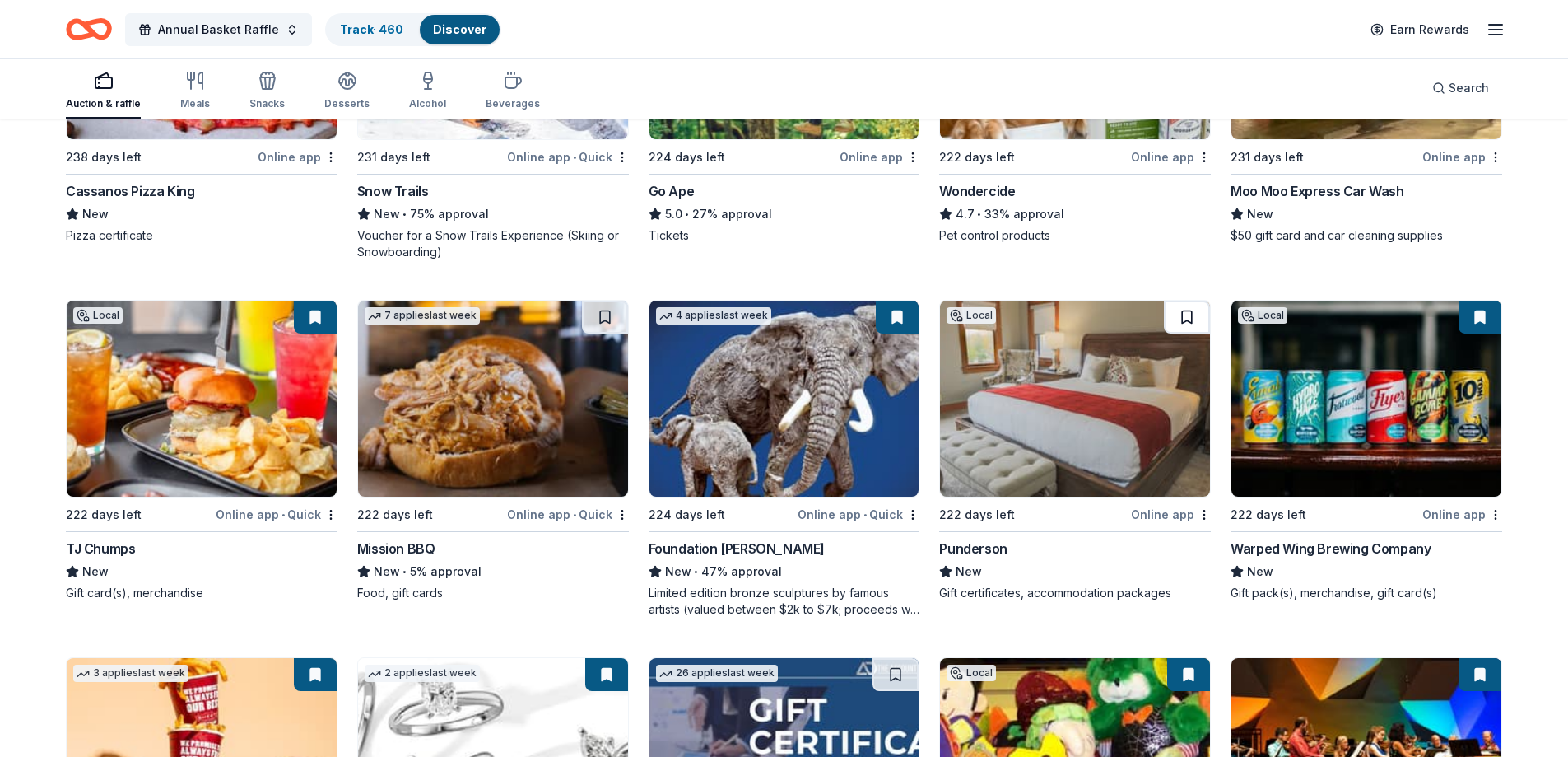
click at [1177, 316] on button at bounding box center [1187, 316] width 46 height 33
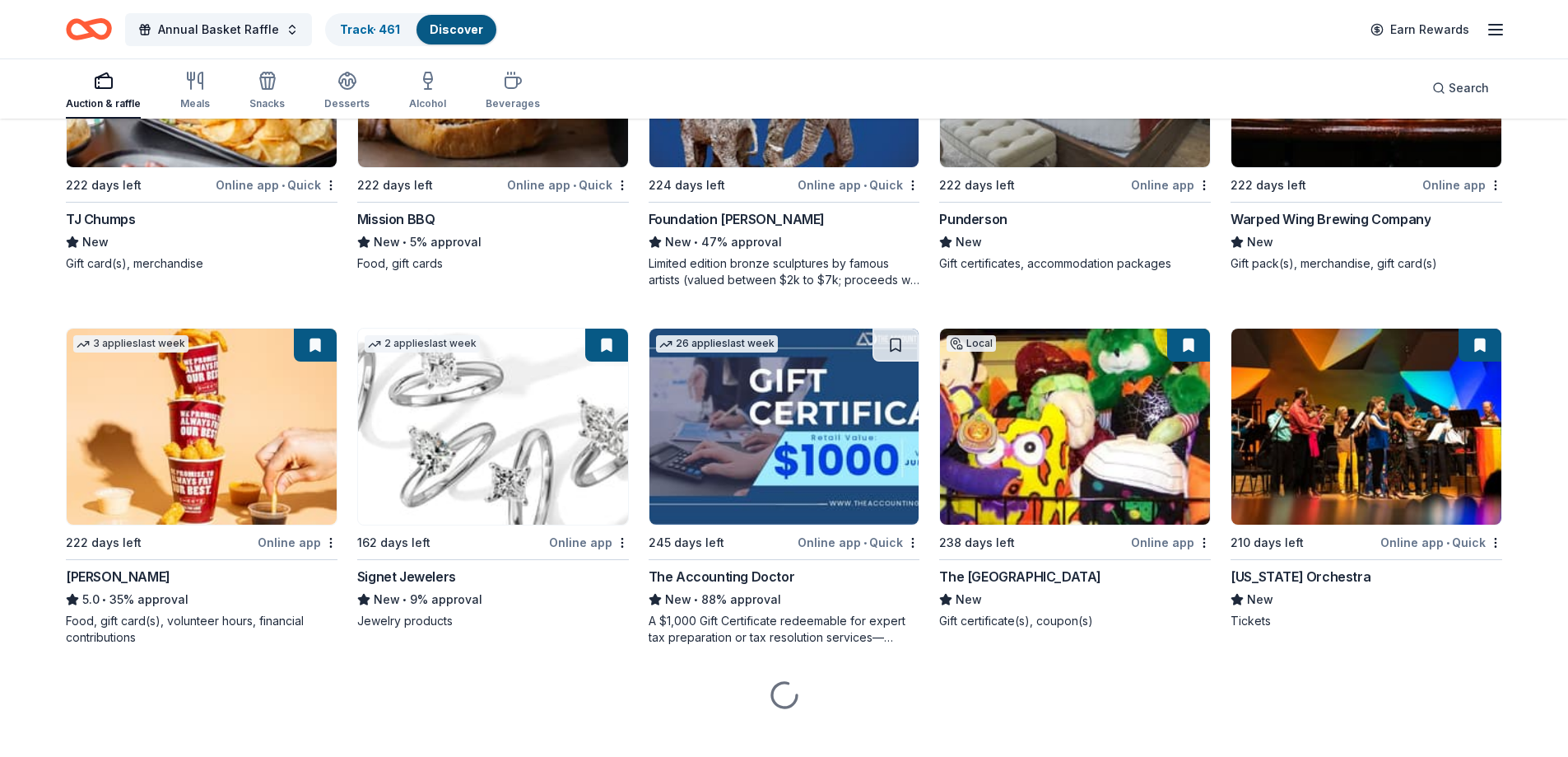
scroll to position [1749, 0]
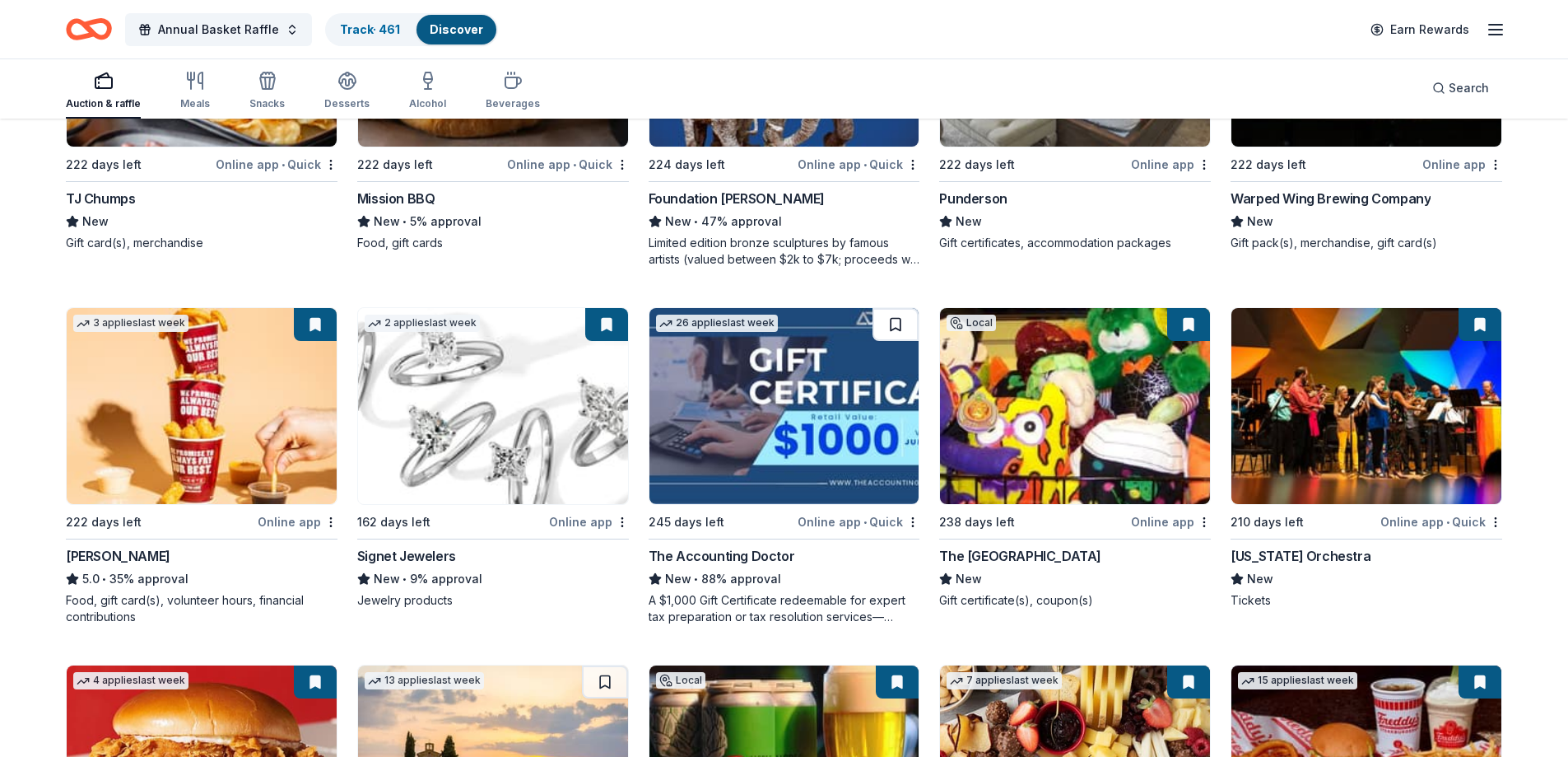
click at [905, 328] on button at bounding box center [895, 324] width 46 height 33
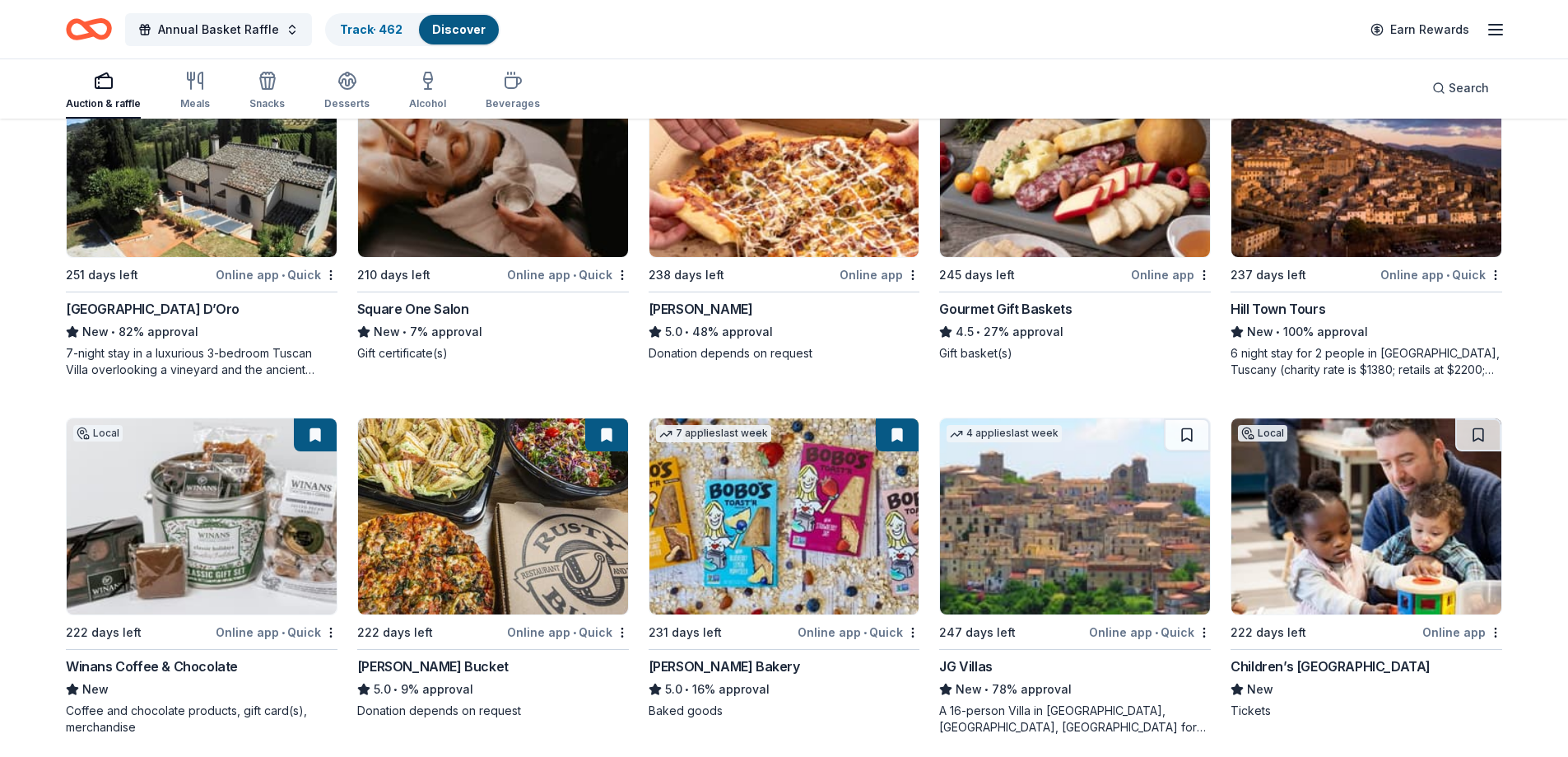
scroll to position [2793, 0]
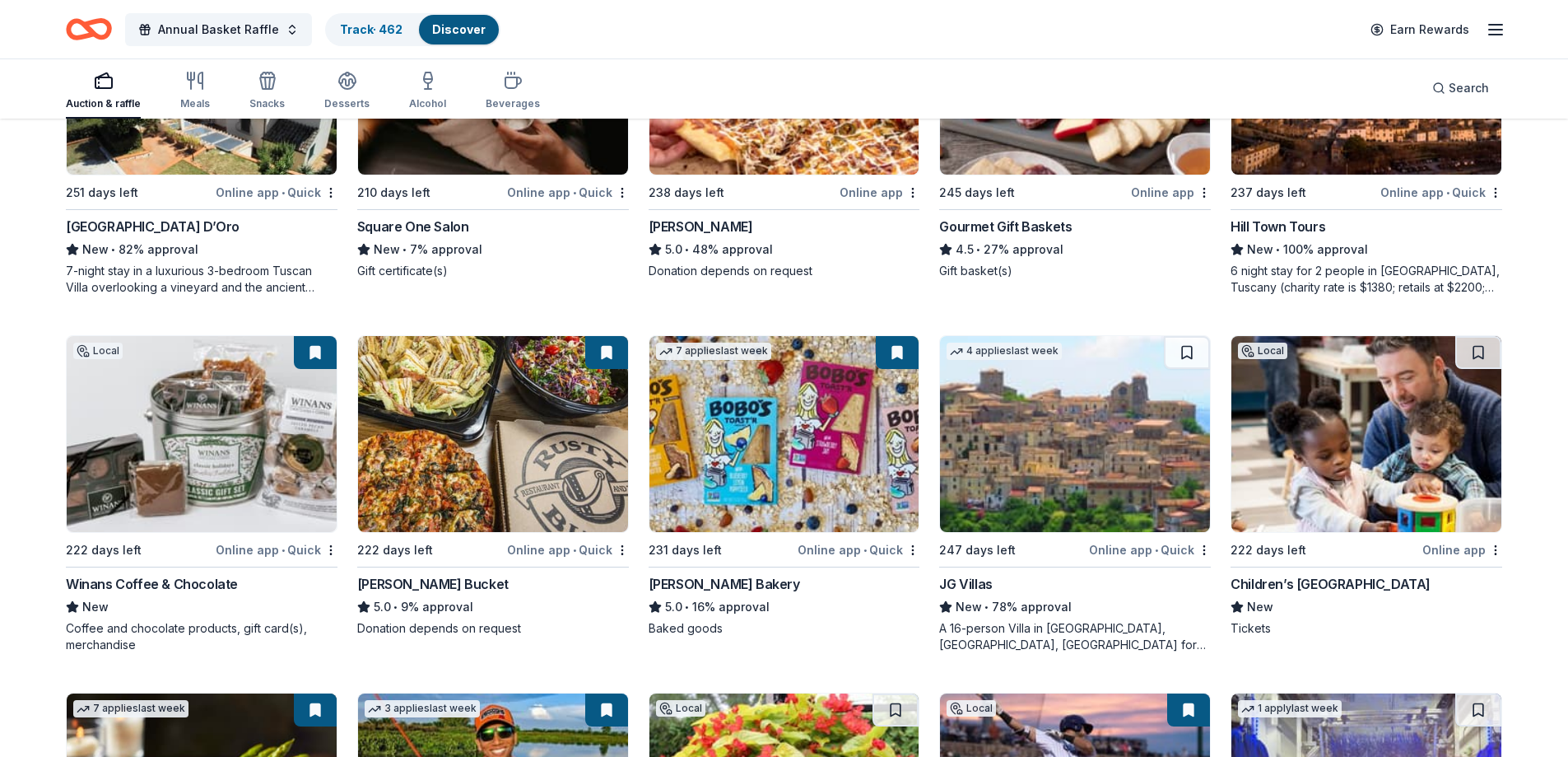
click at [1475, 353] on button at bounding box center [1478, 352] width 46 height 33
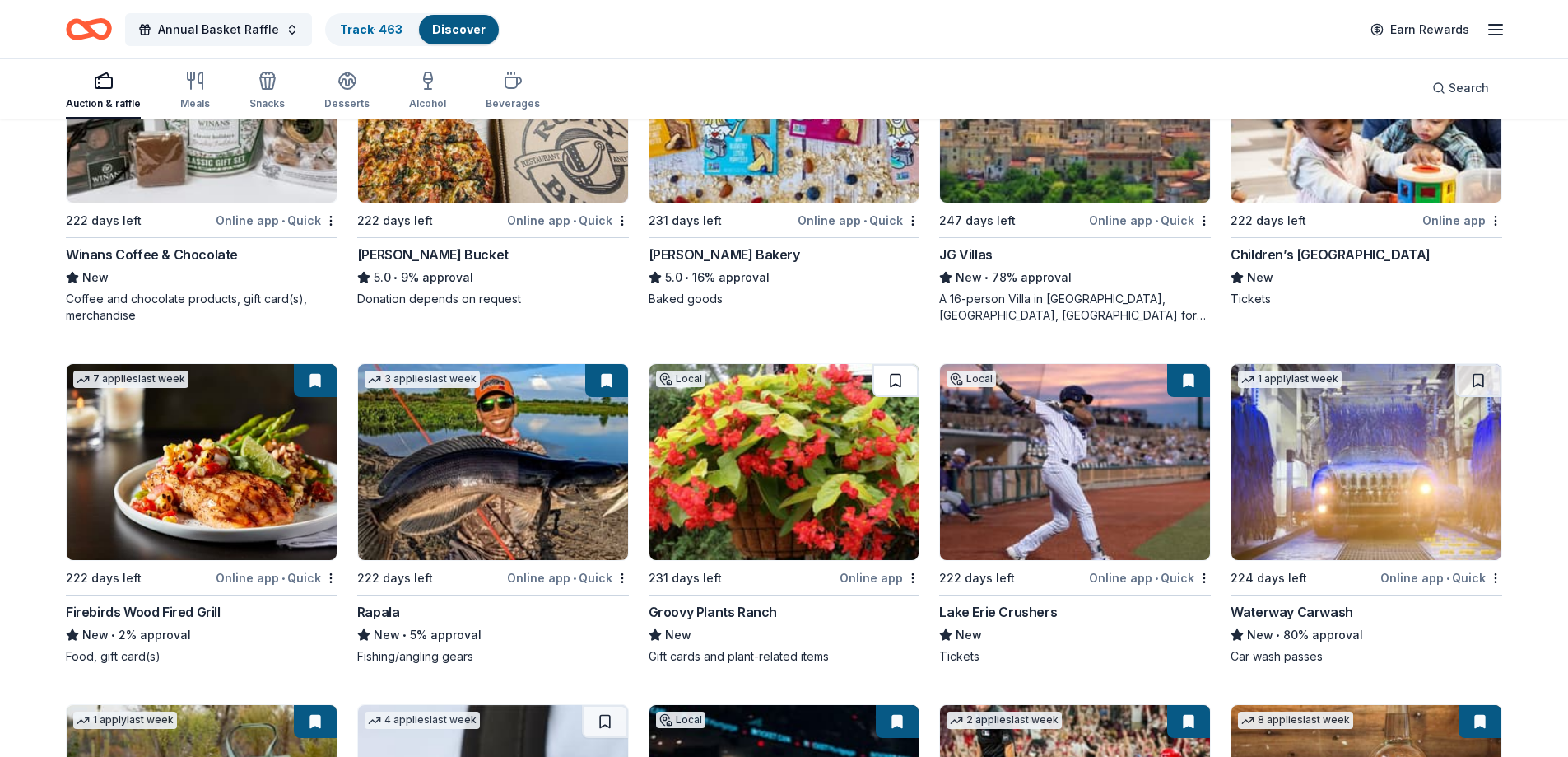
click at [902, 373] on button at bounding box center [895, 379] width 46 height 33
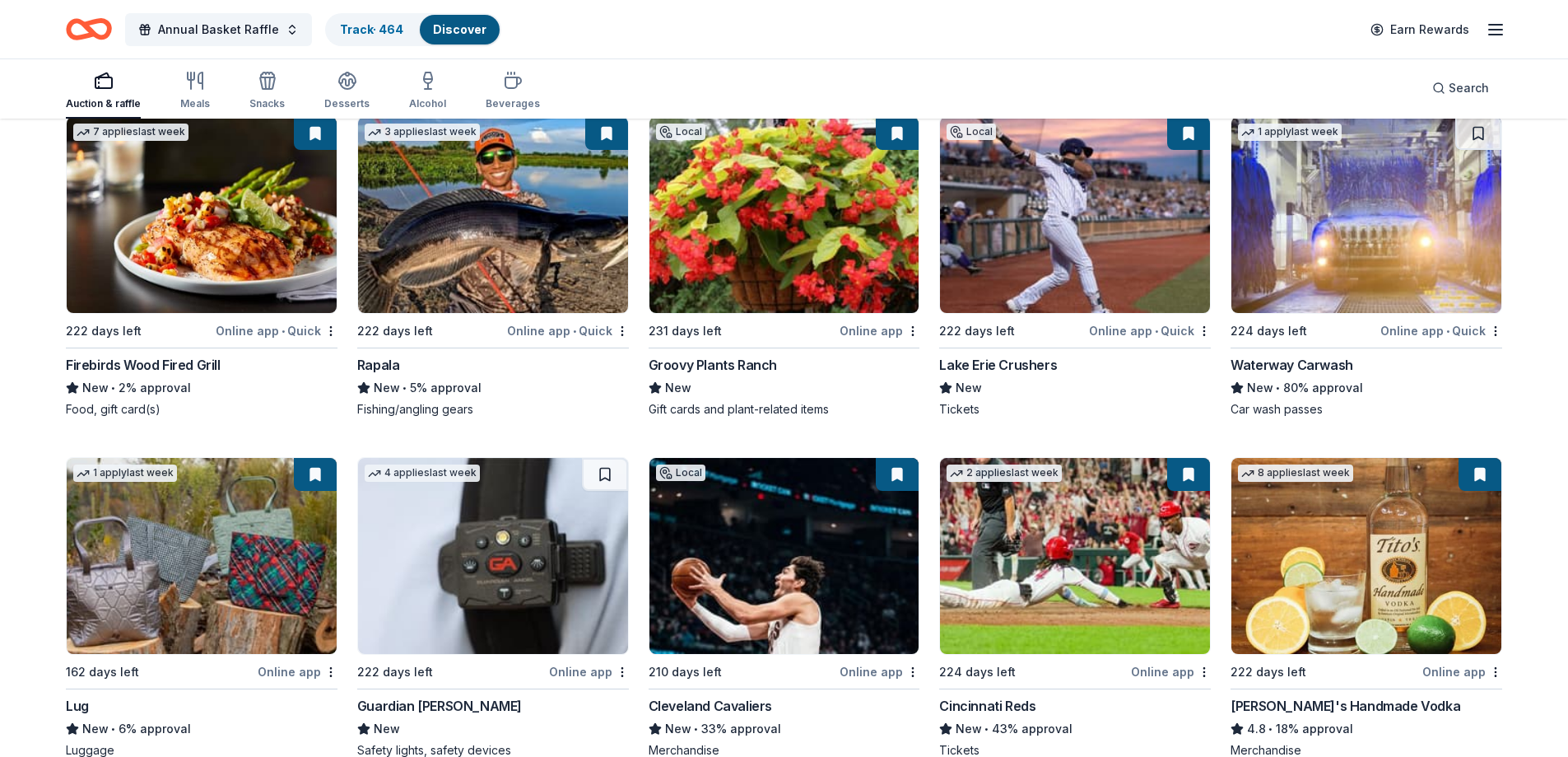
scroll to position [3452, 0]
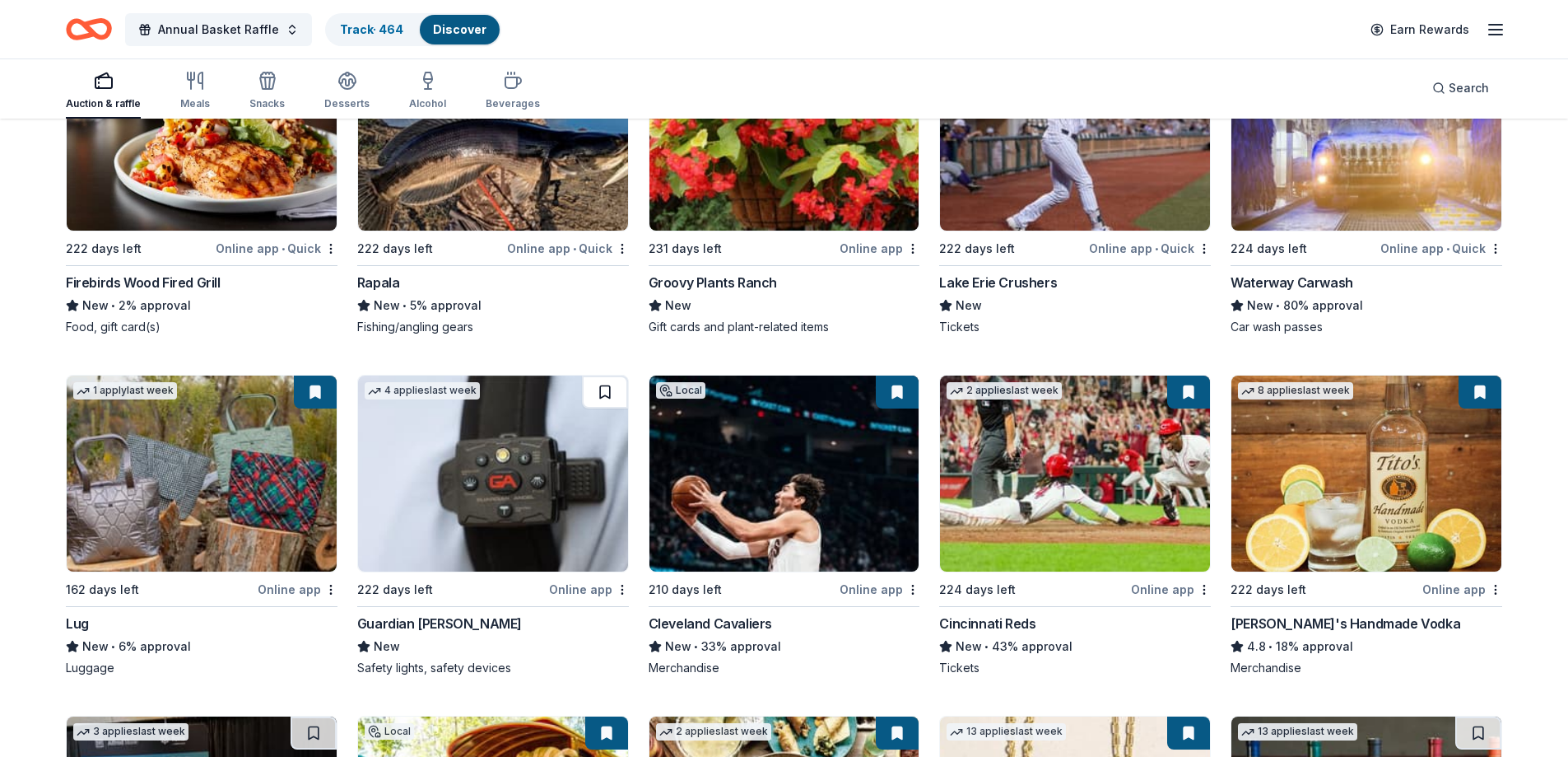
click at [607, 391] on button at bounding box center [605, 391] width 46 height 33
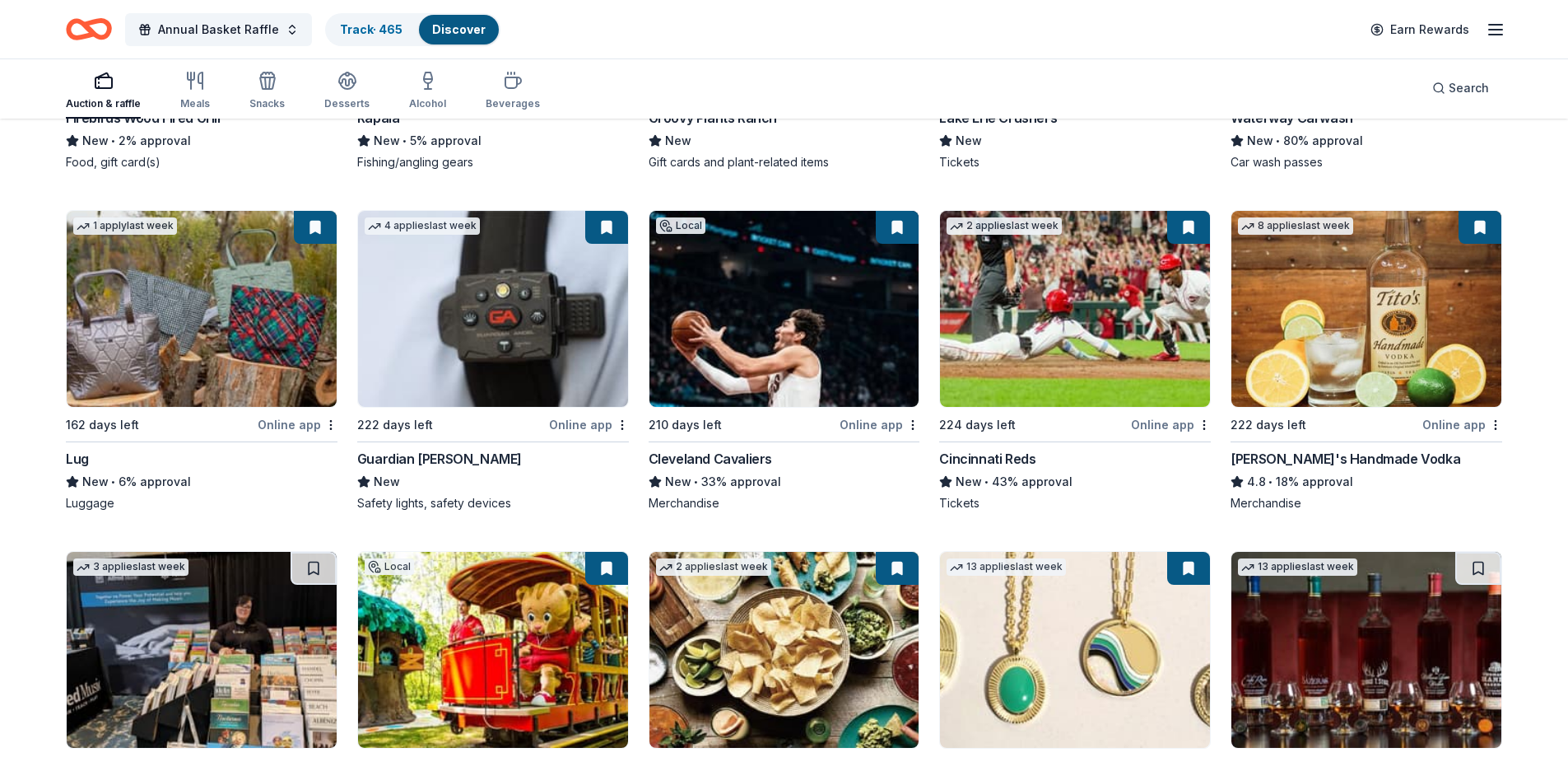
scroll to position [3781, 0]
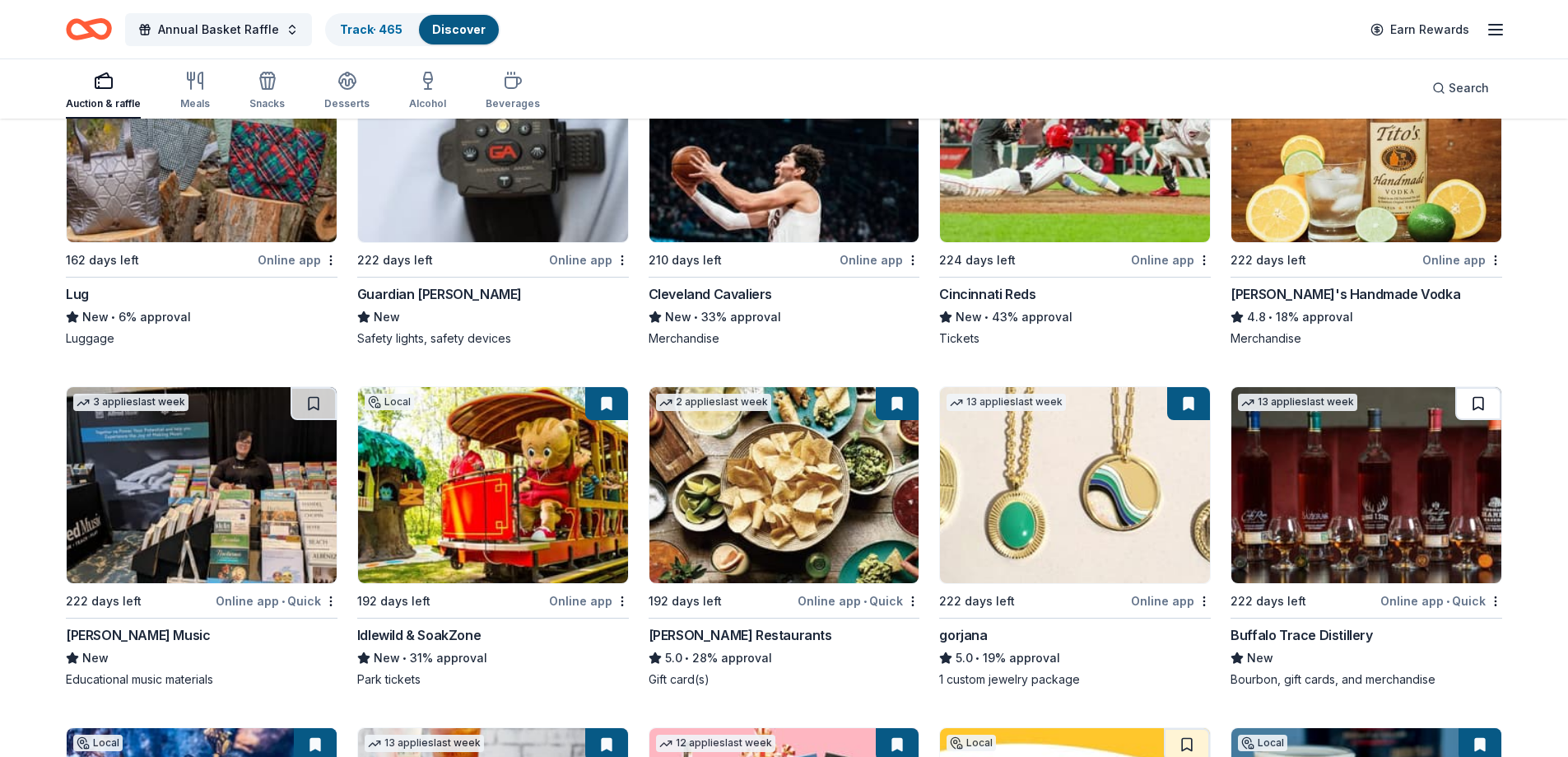
click at [1486, 402] on button at bounding box center [1478, 403] width 46 height 33
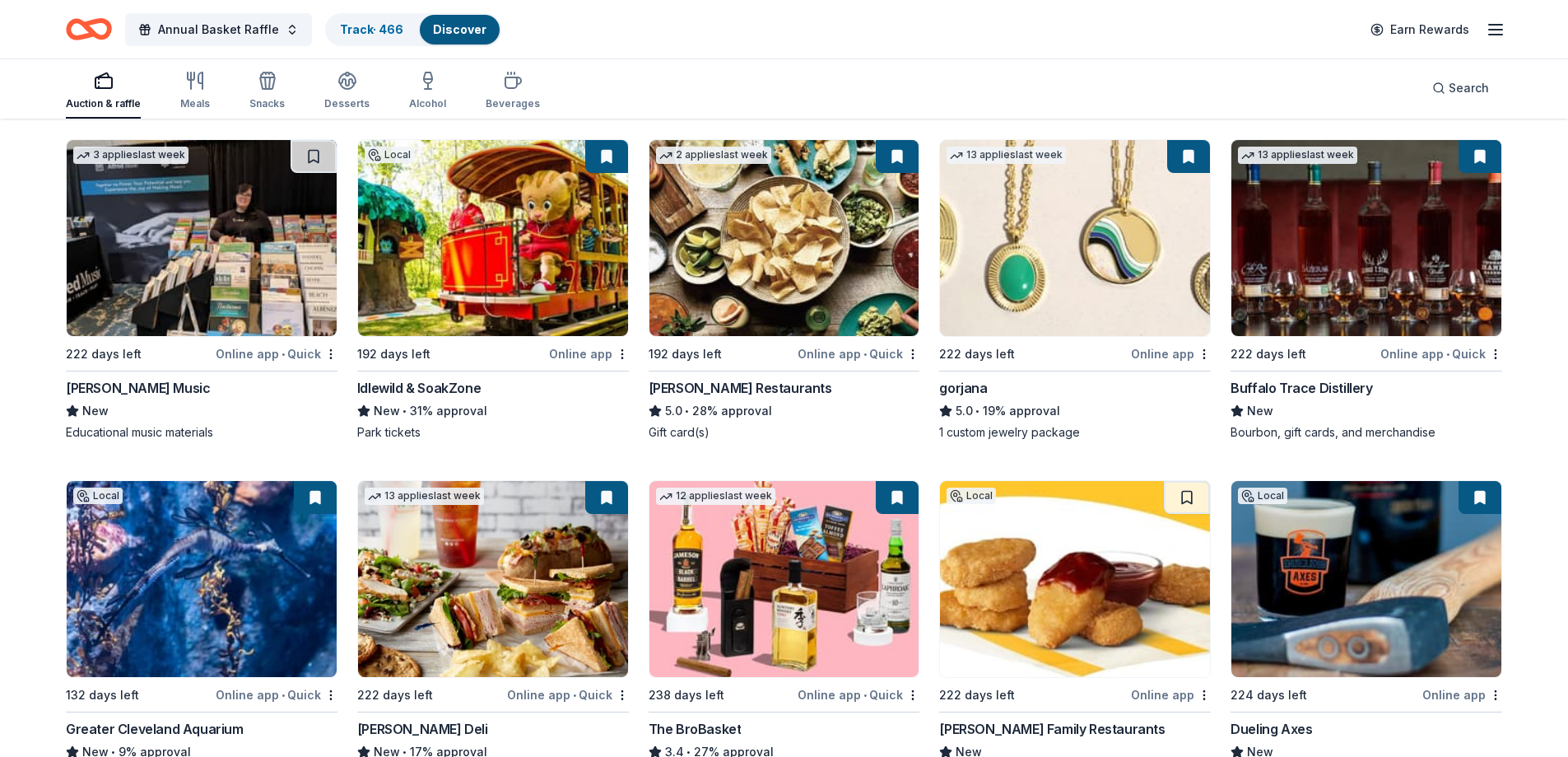
scroll to position [4110, 0]
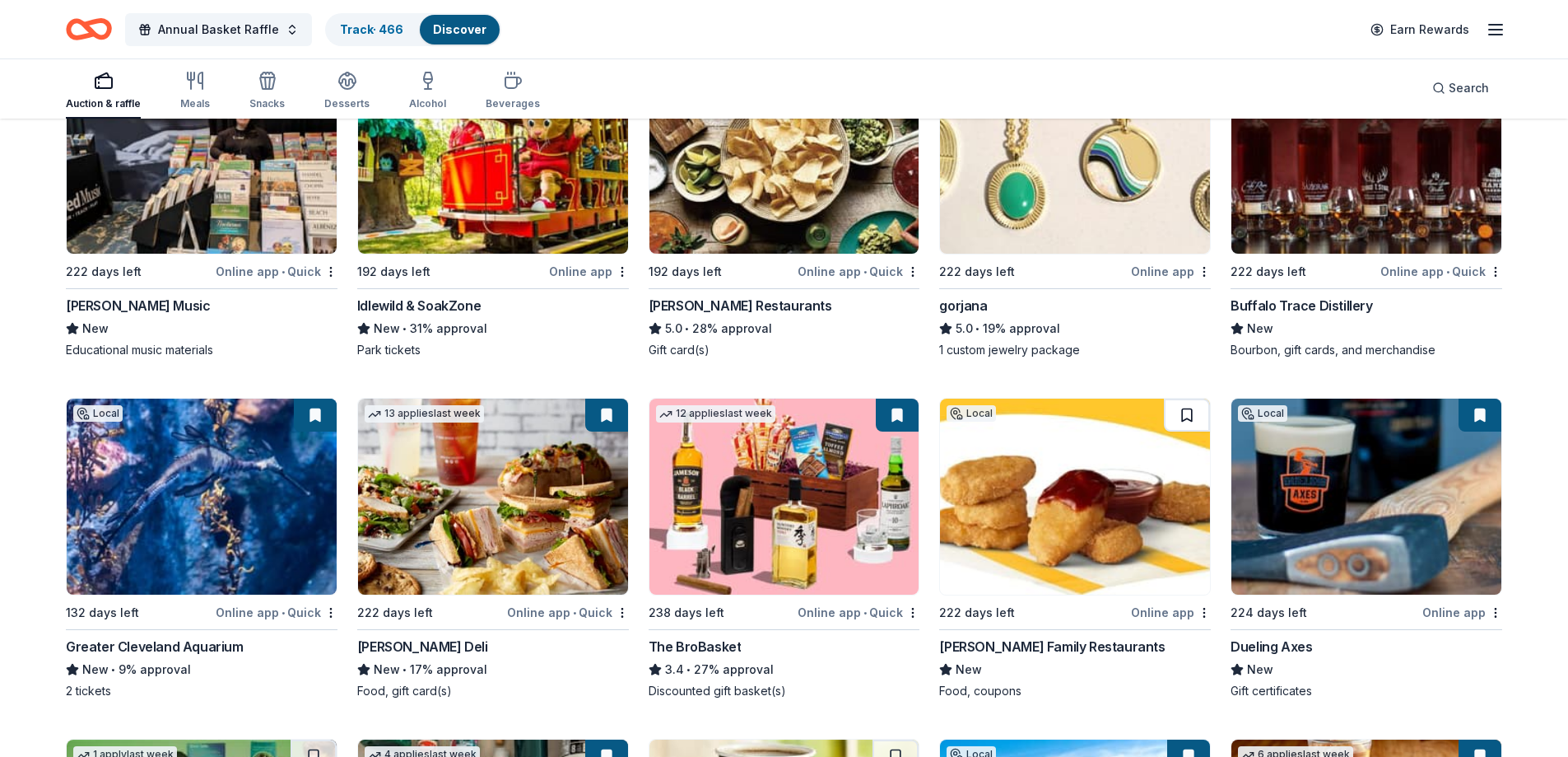
click at [1183, 408] on button at bounding box center [1187, 414] width 46 height 33
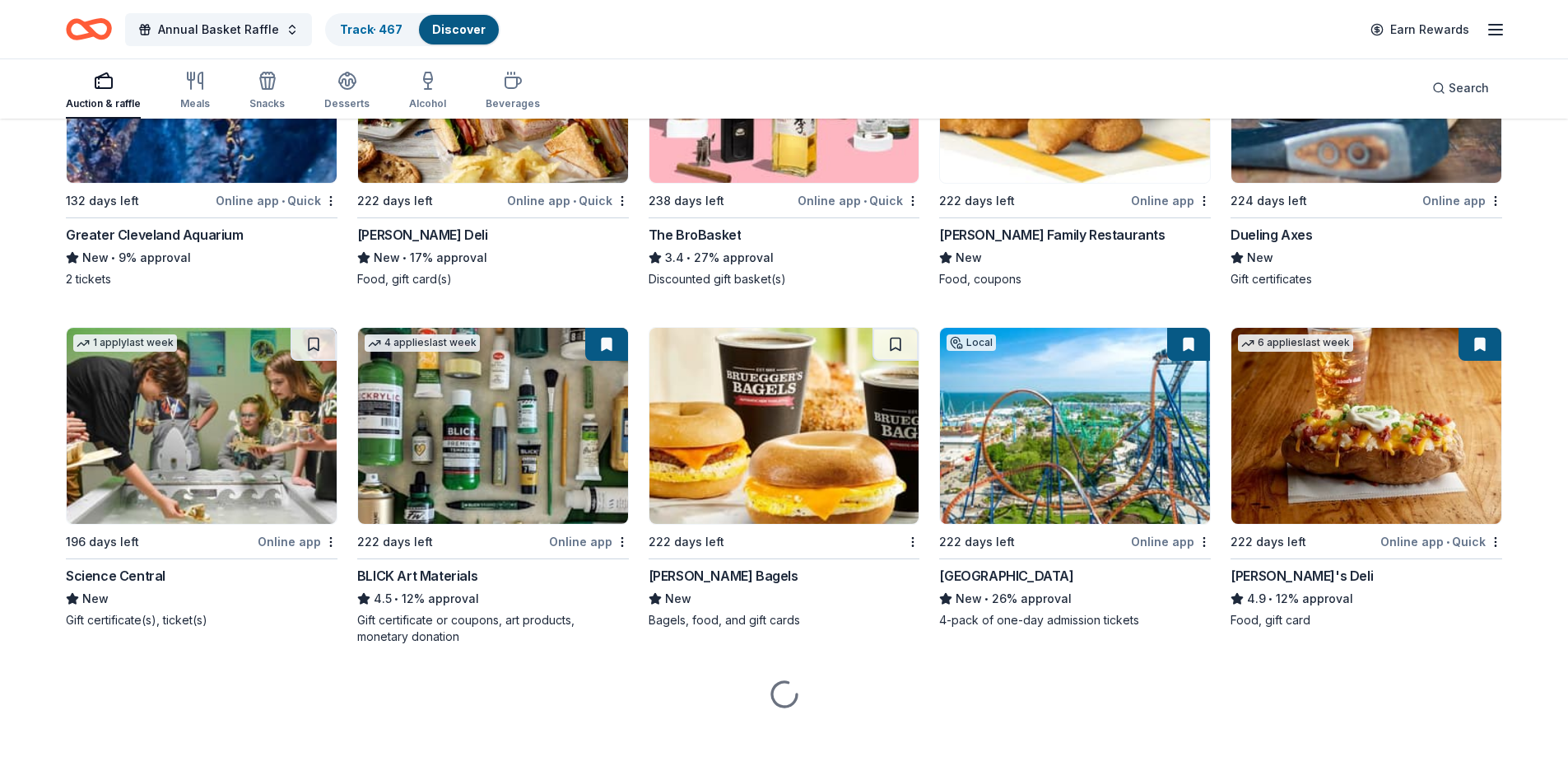
scroll to position [4542, 0]
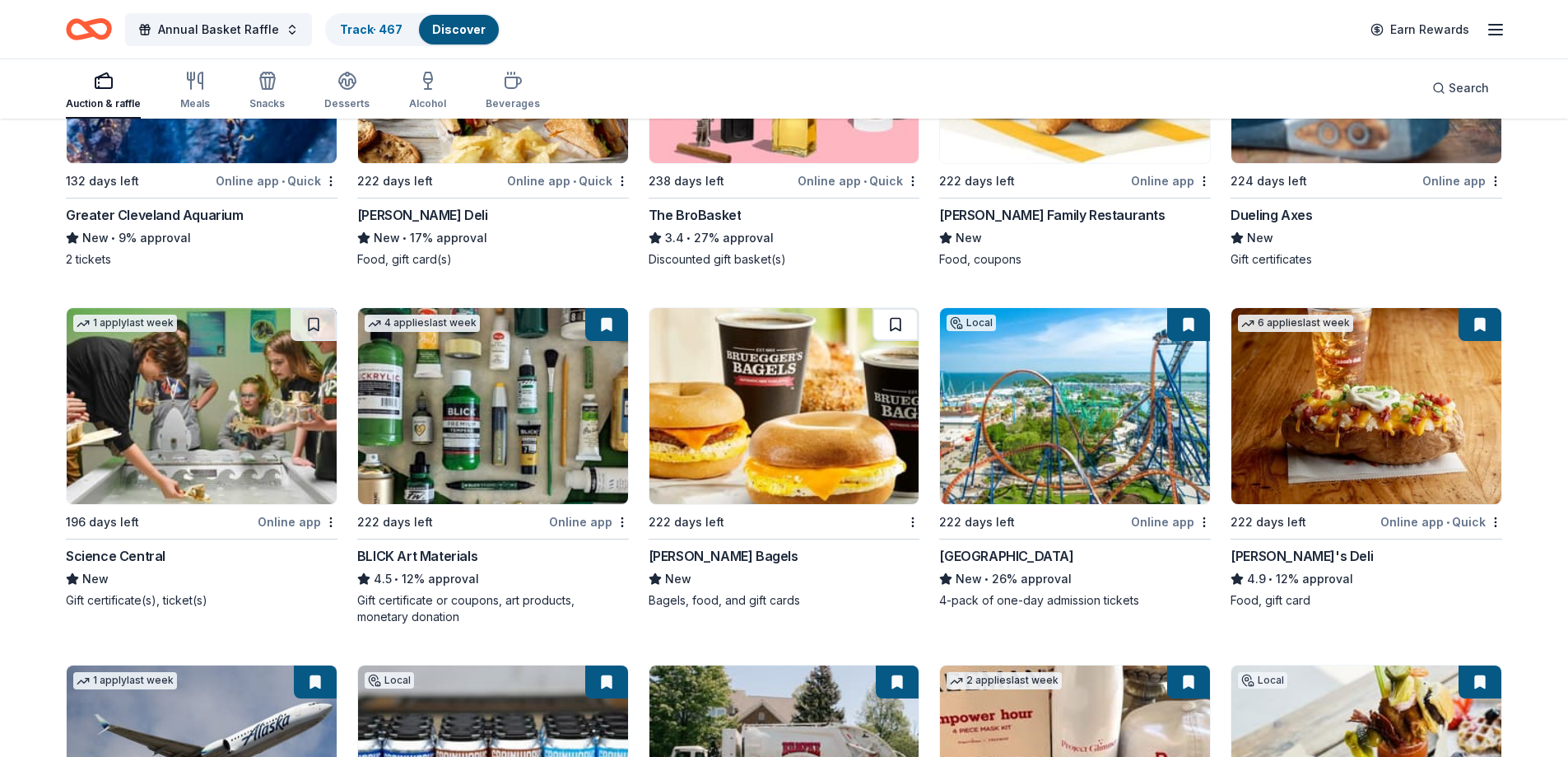
click at [899, 321] on button at bounding box center [895, 324] width 46 height 33
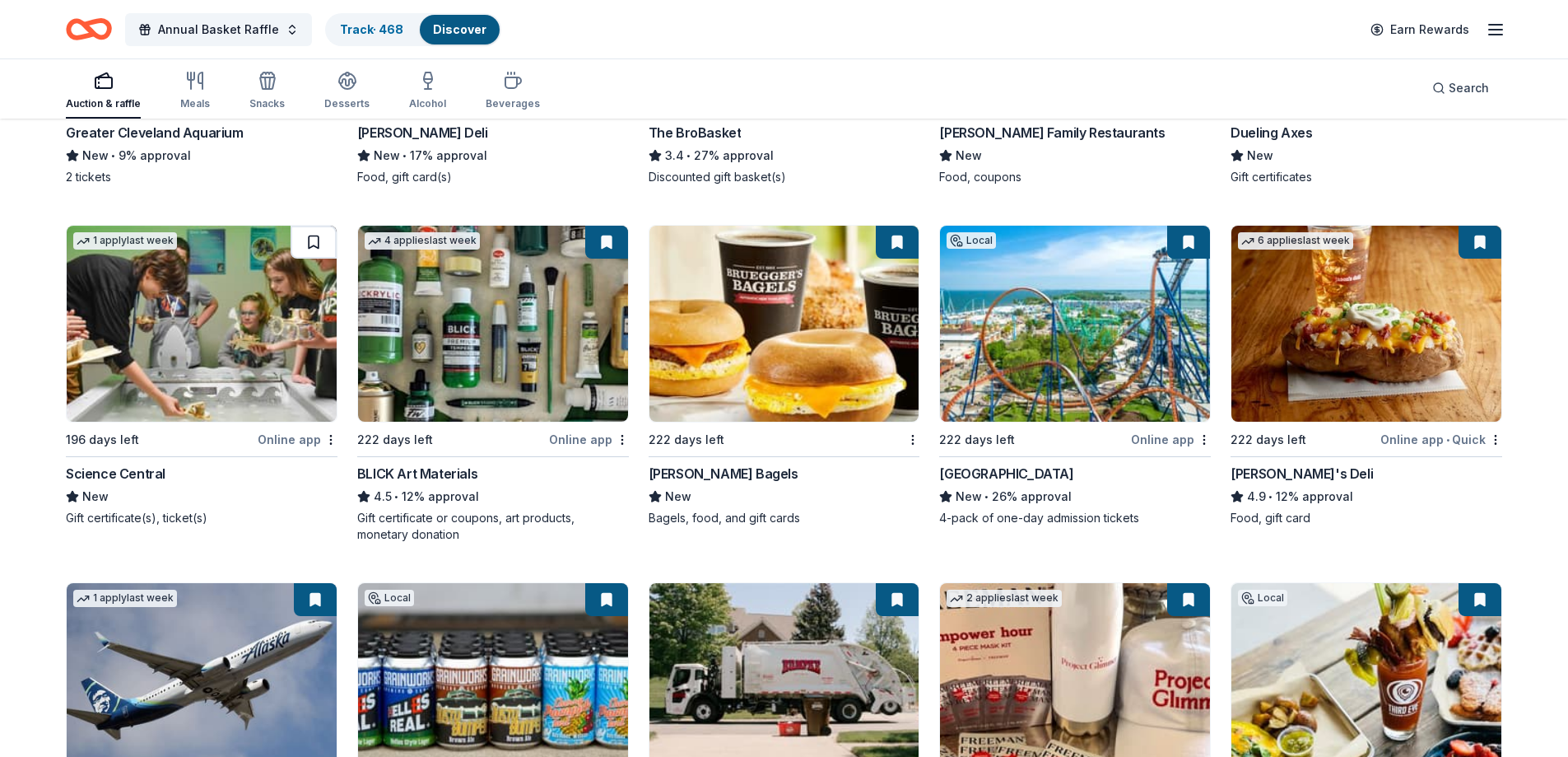
click at [309, 244] on button at bounding box center [313, 241] width 46 height 33
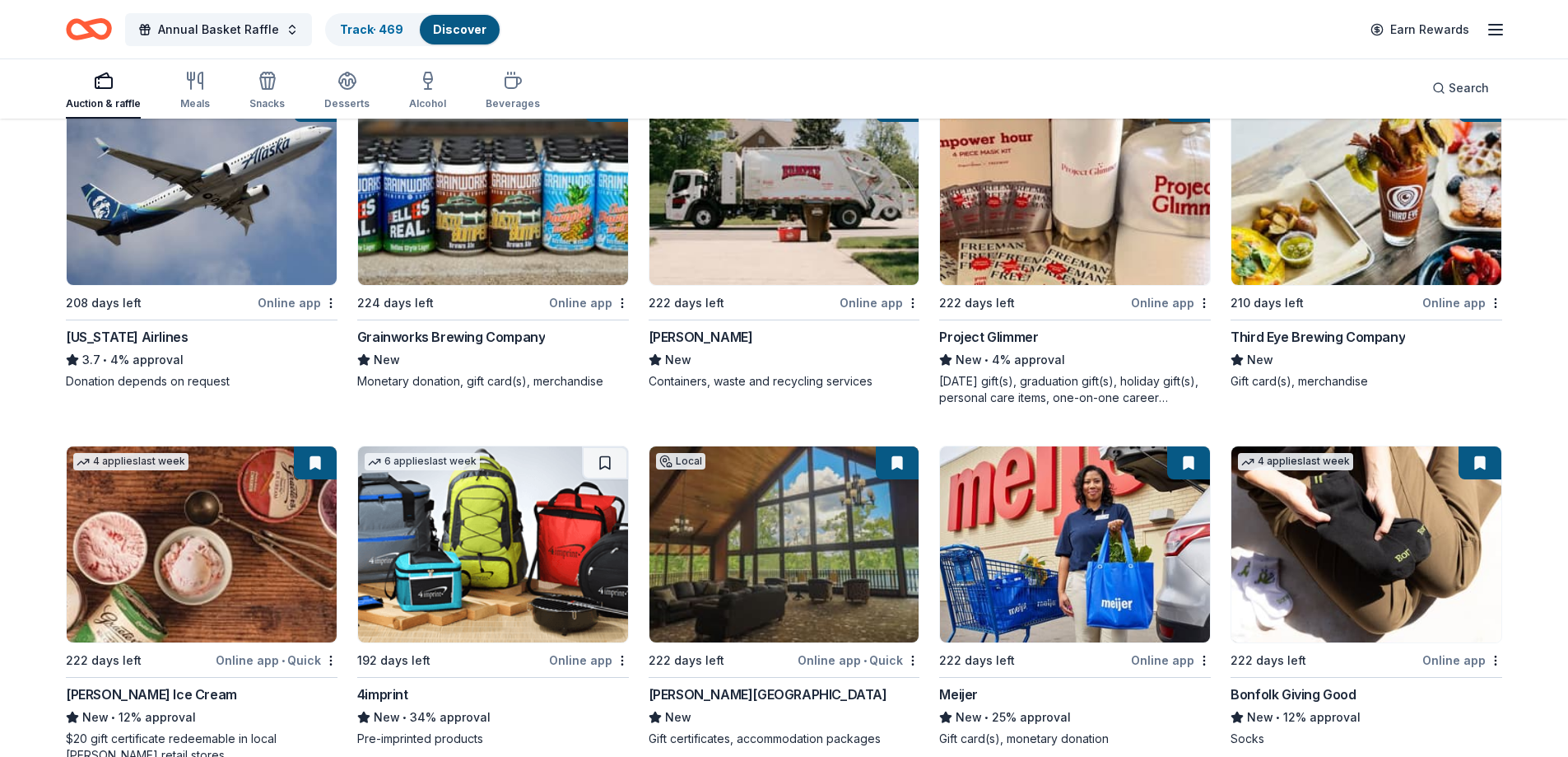
scroll to position [5257, 0]
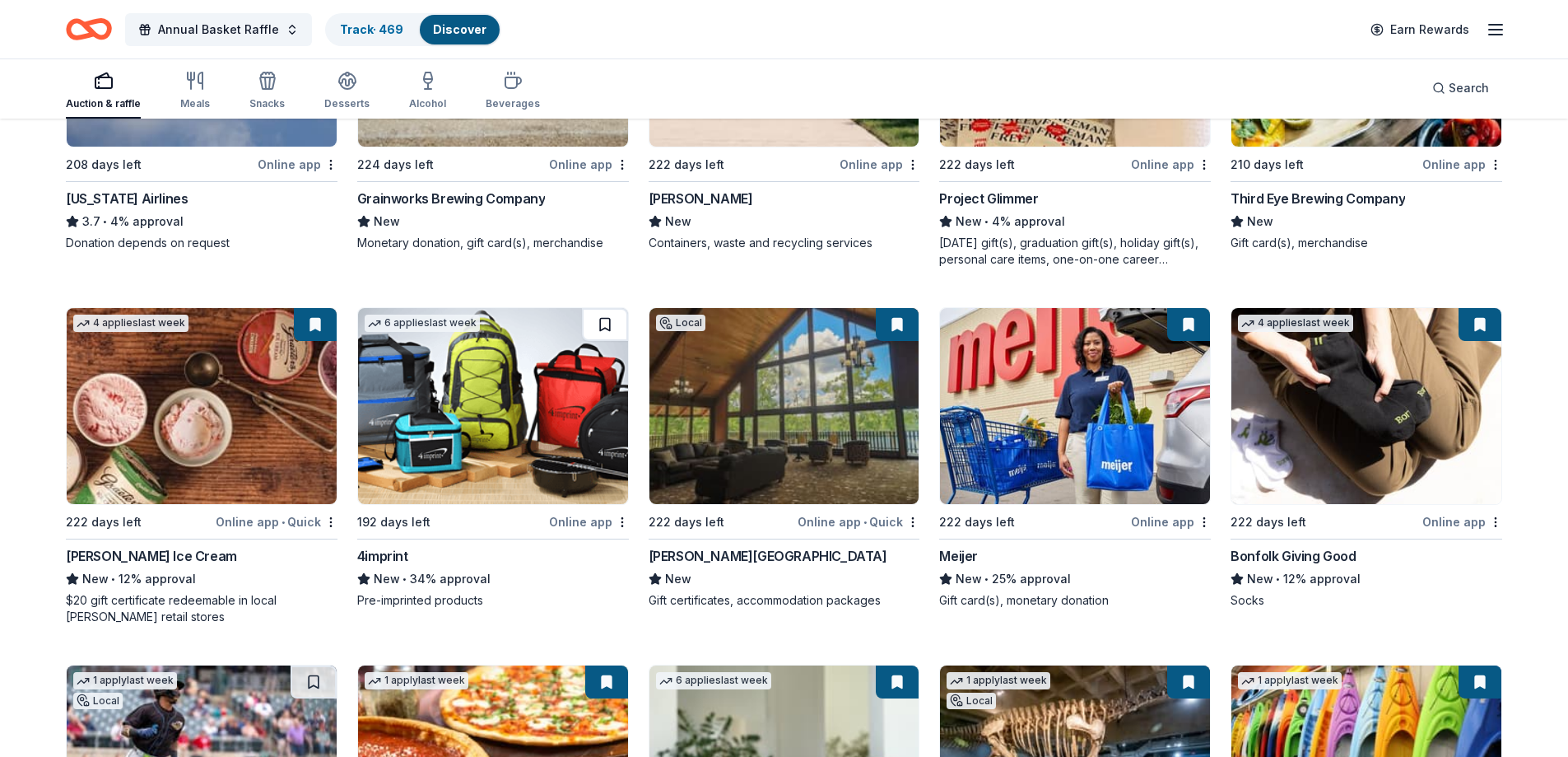
click at [597, 318] on button at bounding box center [605, 324] width 46 height 33
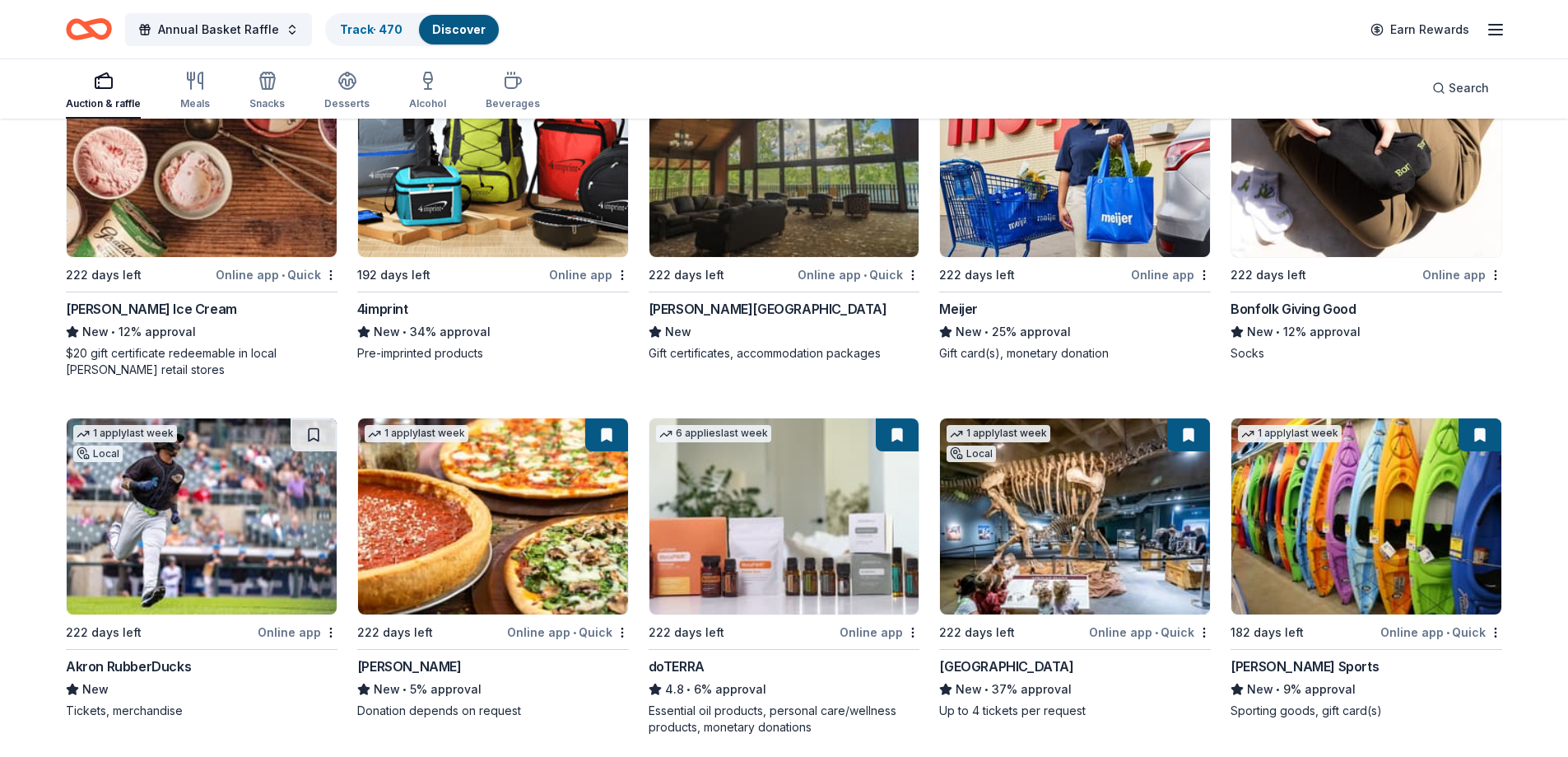
scroll to position [5586, 0]
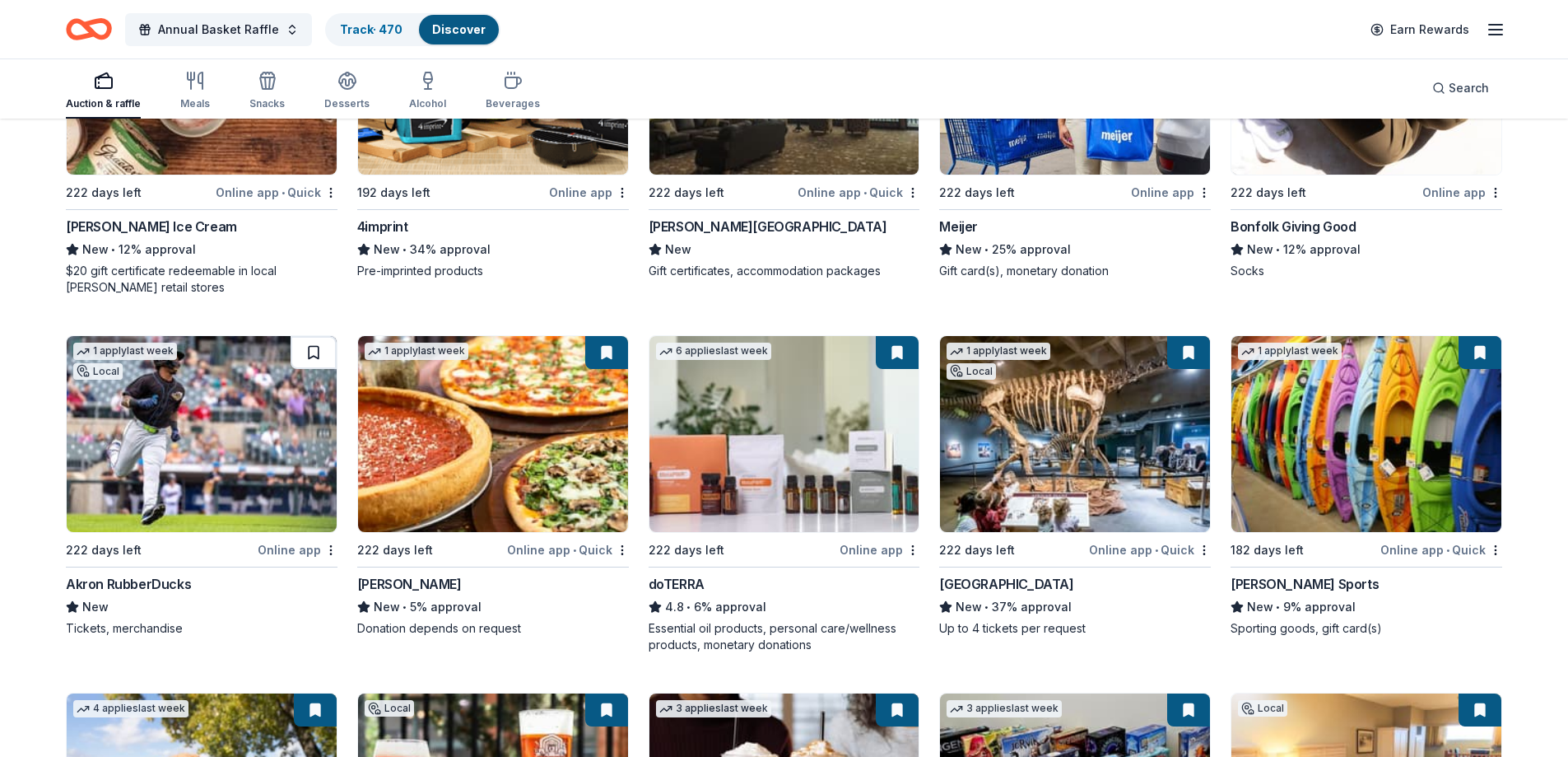
click at [312, 349] on button at bounding box center [313, 352] width 46 height 33
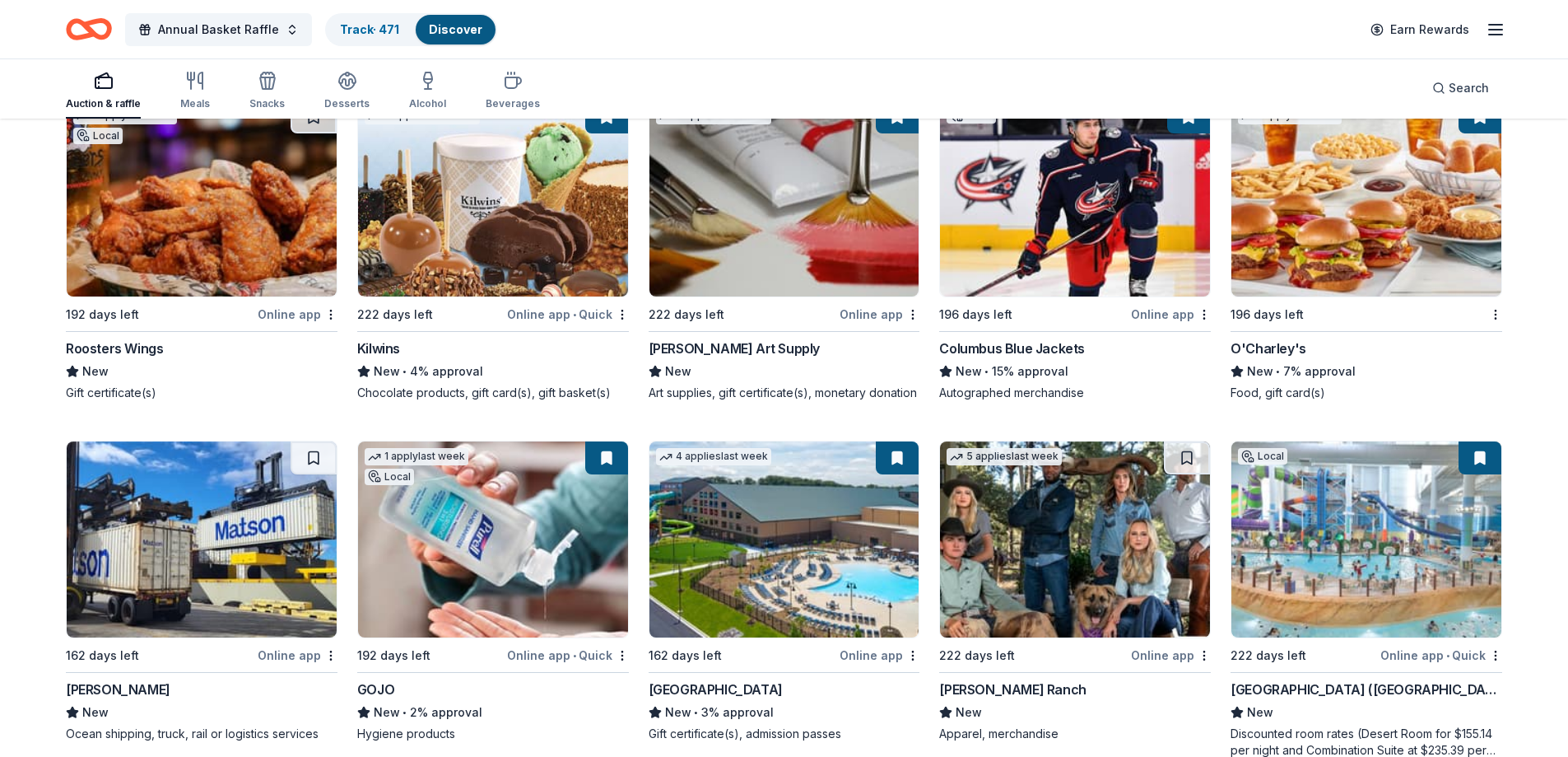
scroll to position [7041, 0]
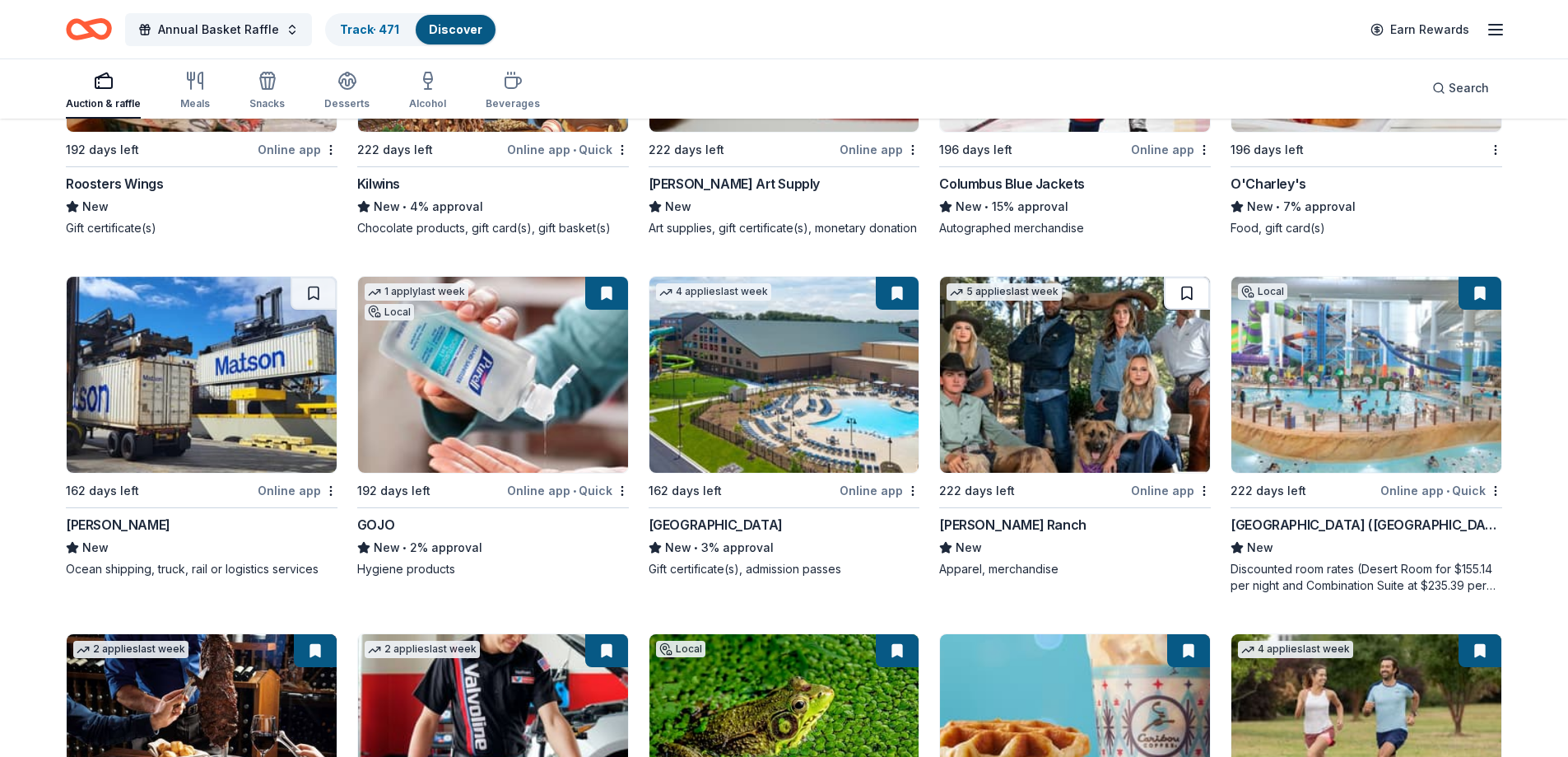
click at [1192, 289] on button at bounding box center [1187, 293] width 46 height 33
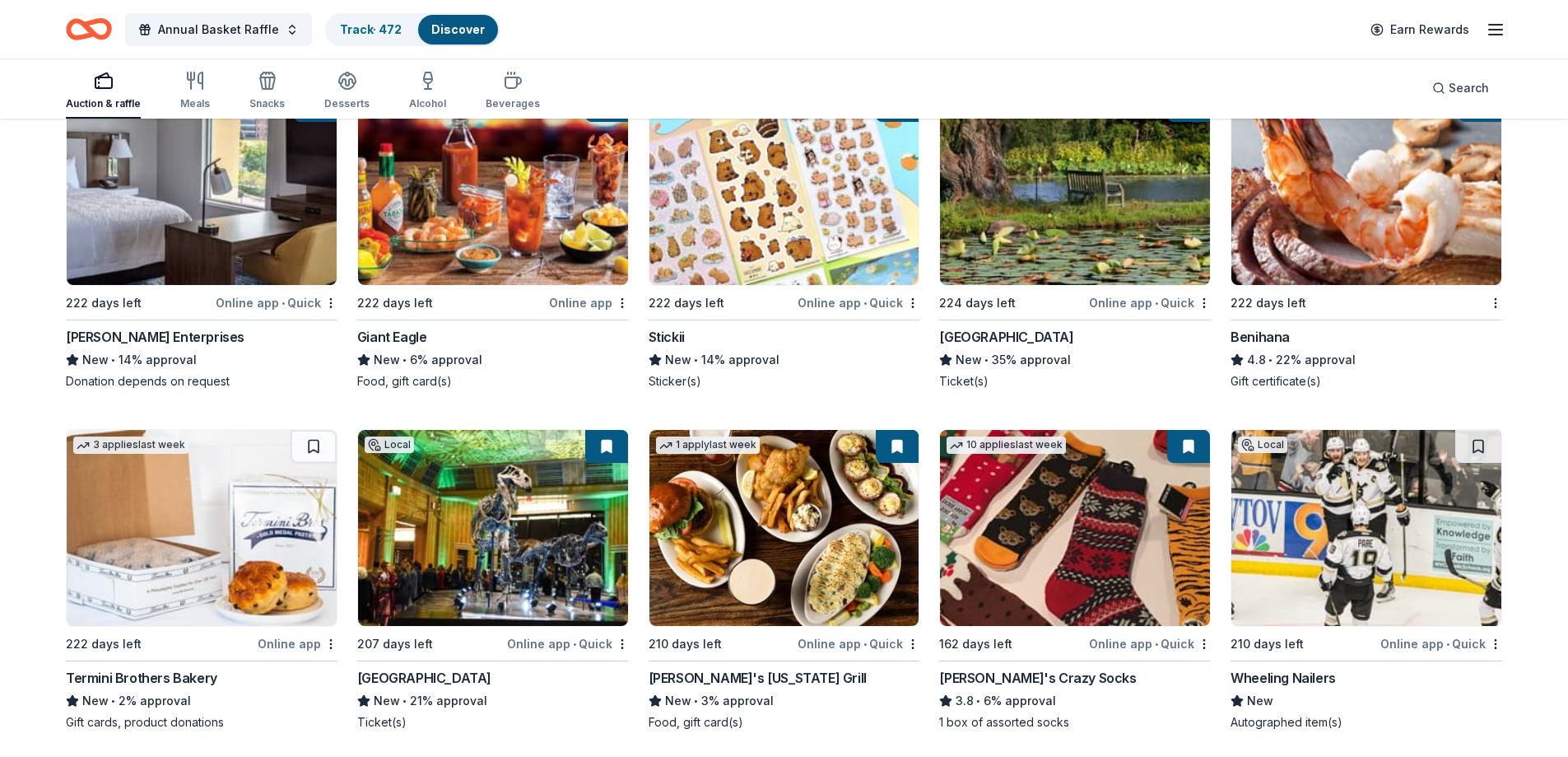
scroll to position [8010, 0]
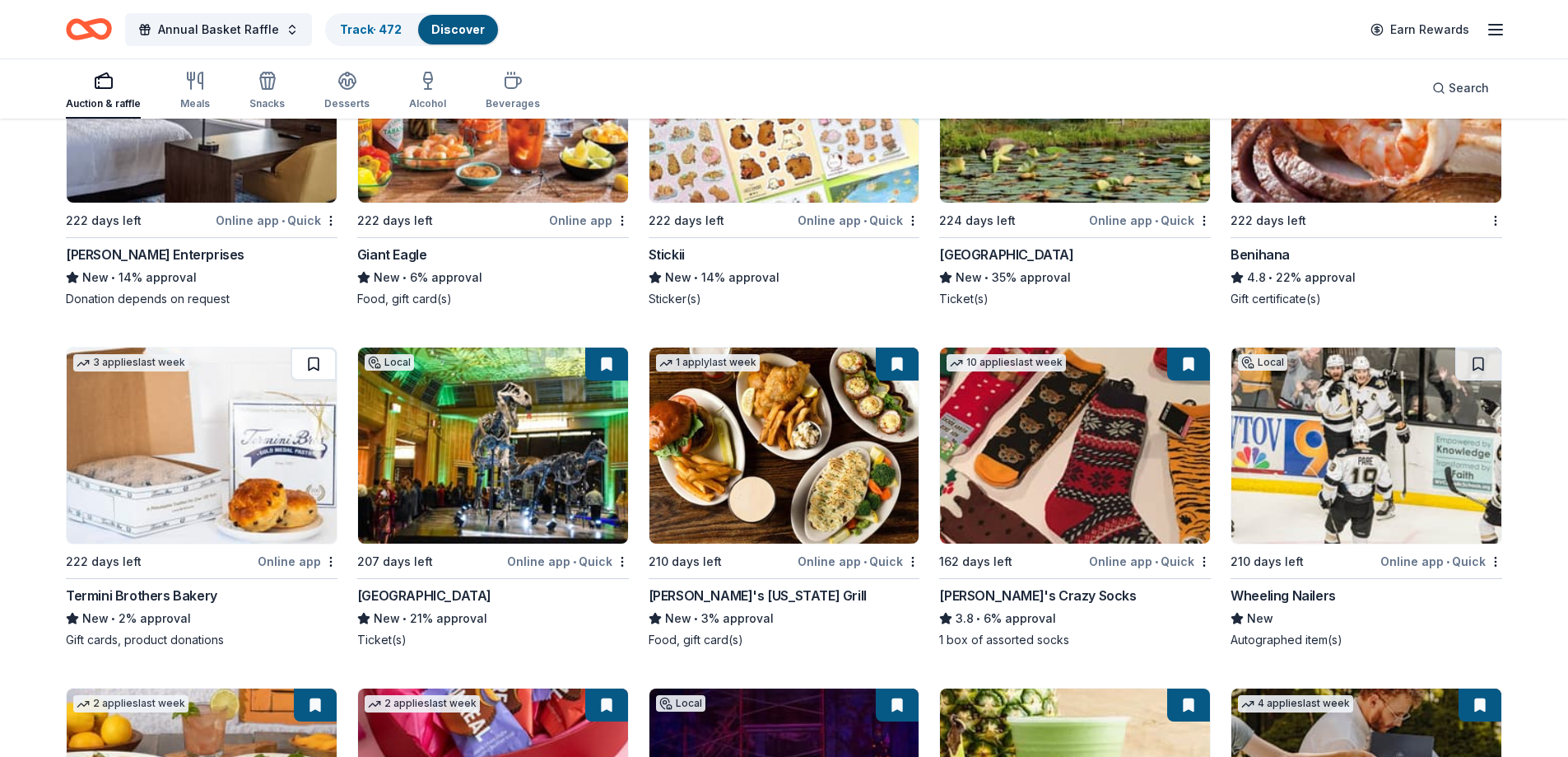
click at [311, 371] on button at bounding box center [313, 364] width 46 height 33
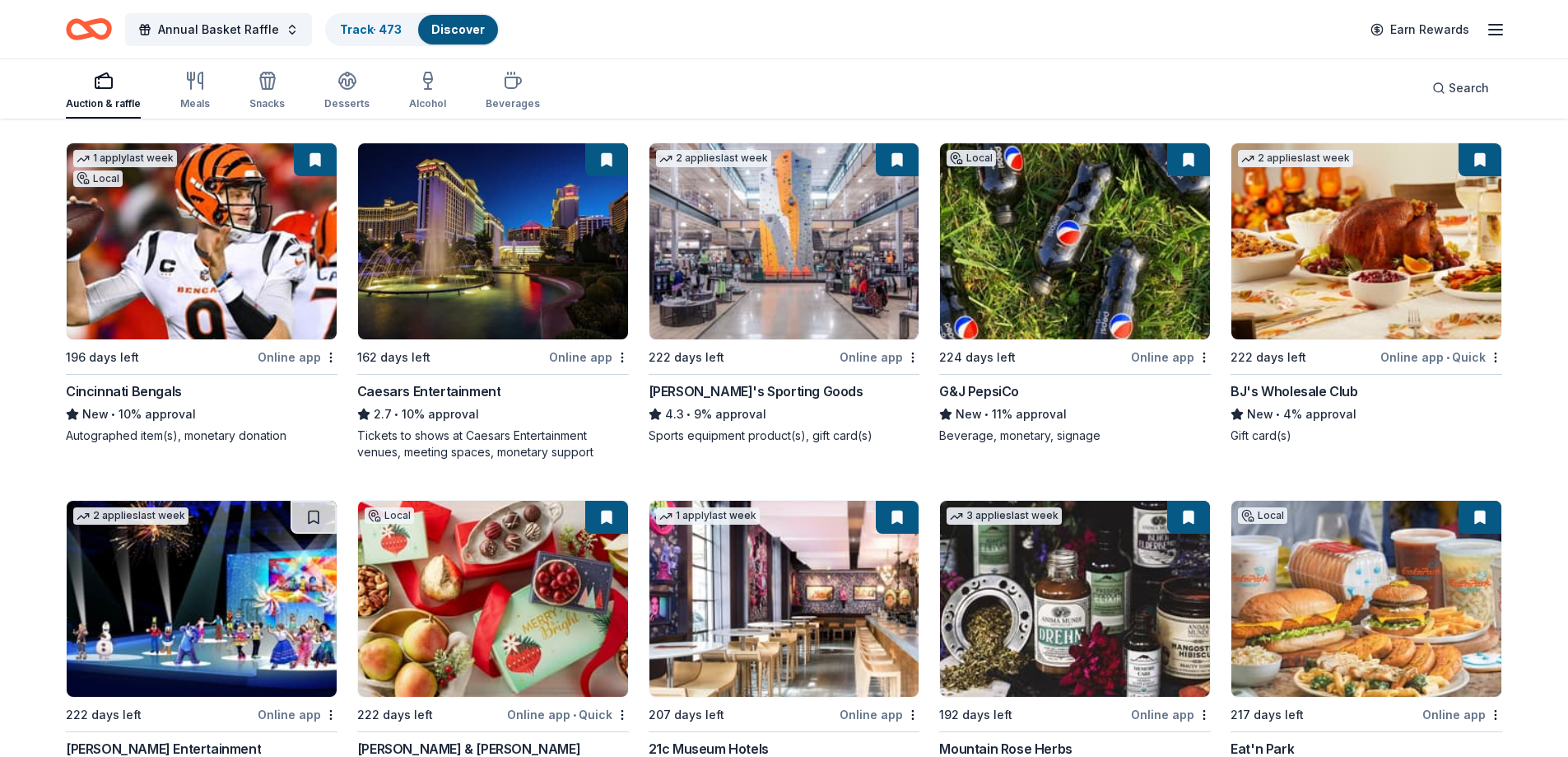
scroll to position [9076, 0]
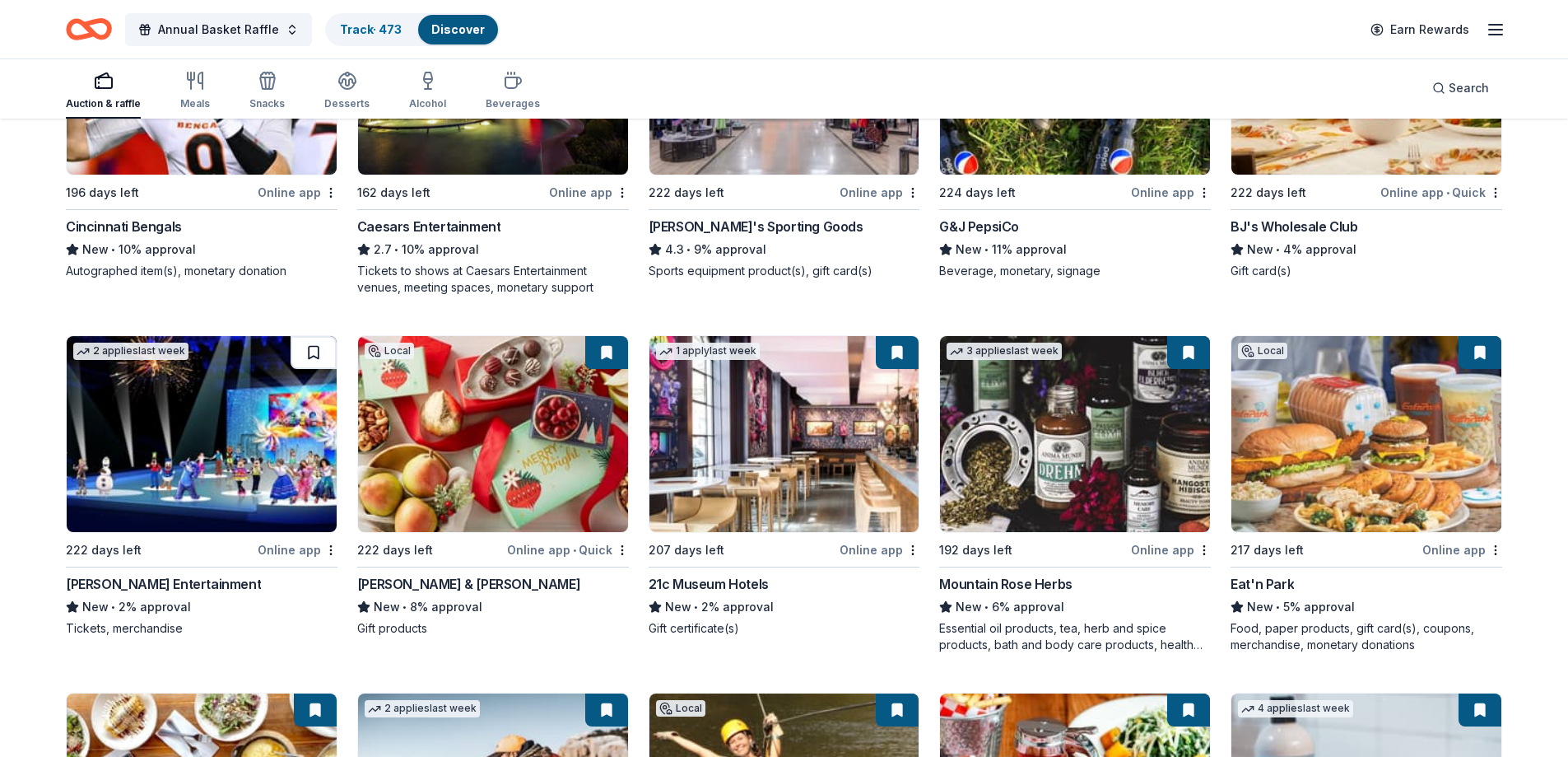
click at [307, 353] on button at bounding box center [313, 352] width 46 height 33
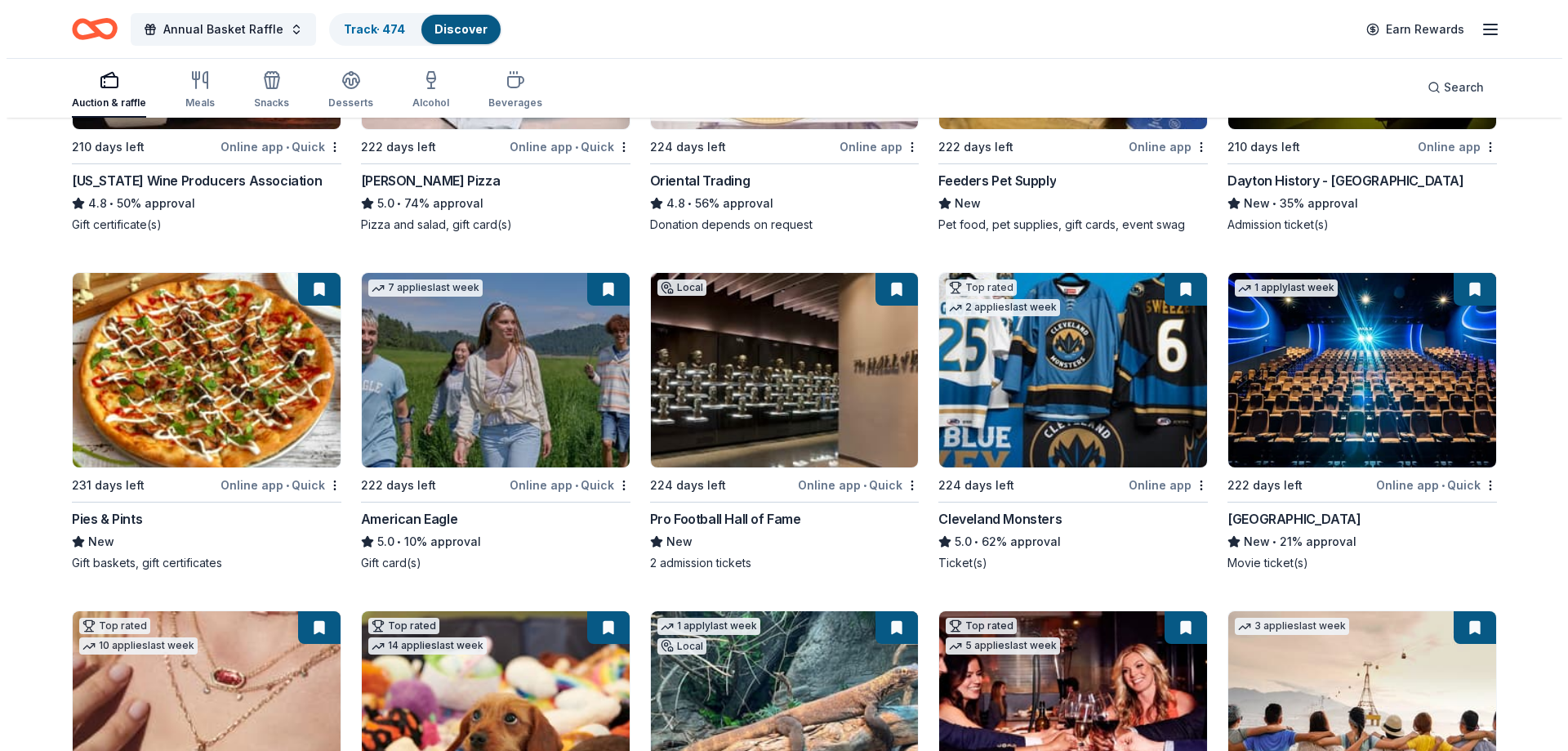
scroll to position [0, 0]
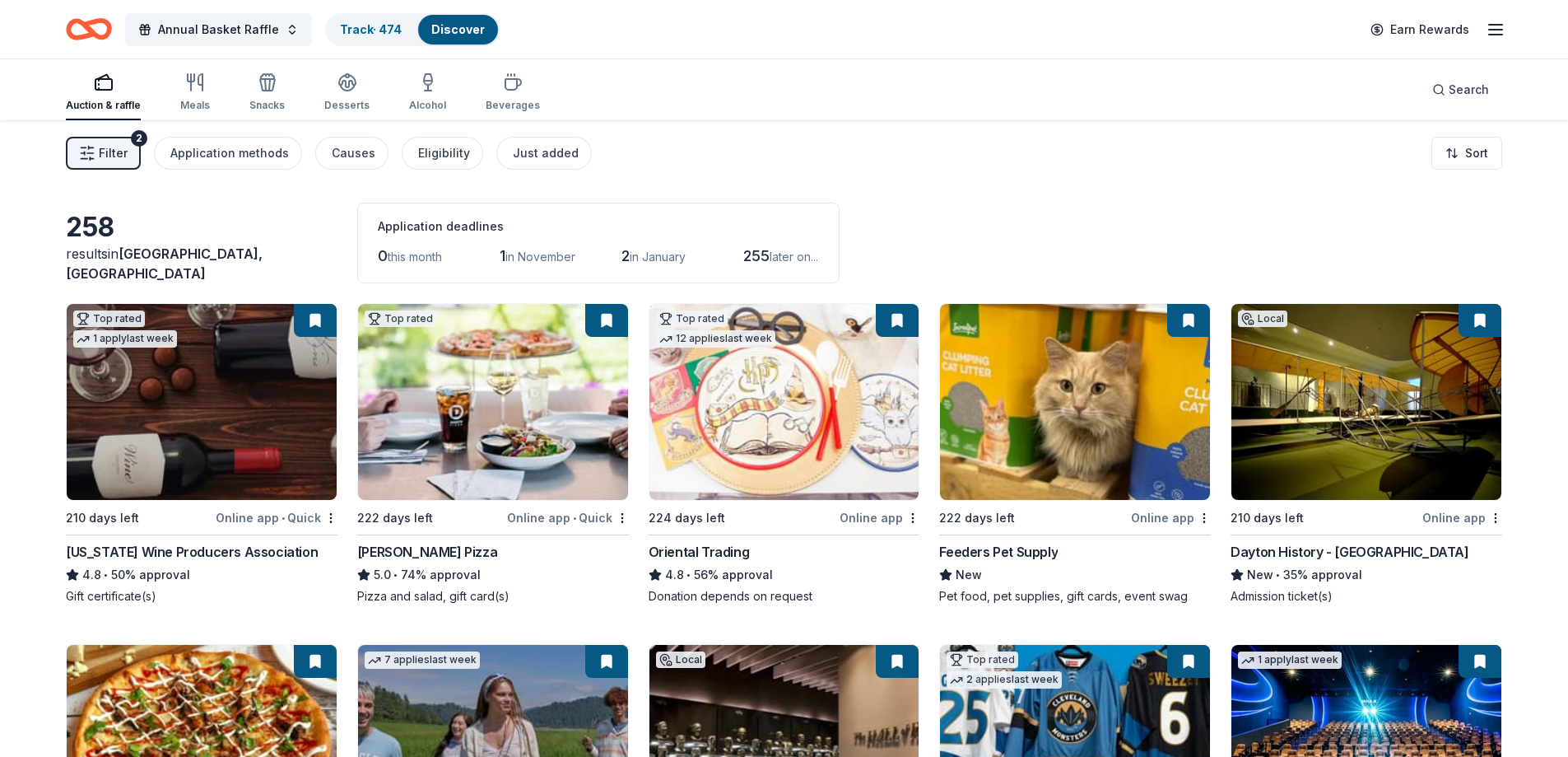
click at [102, 157] on span "Filter" at bounding box center [113, 153] width 29 height 20
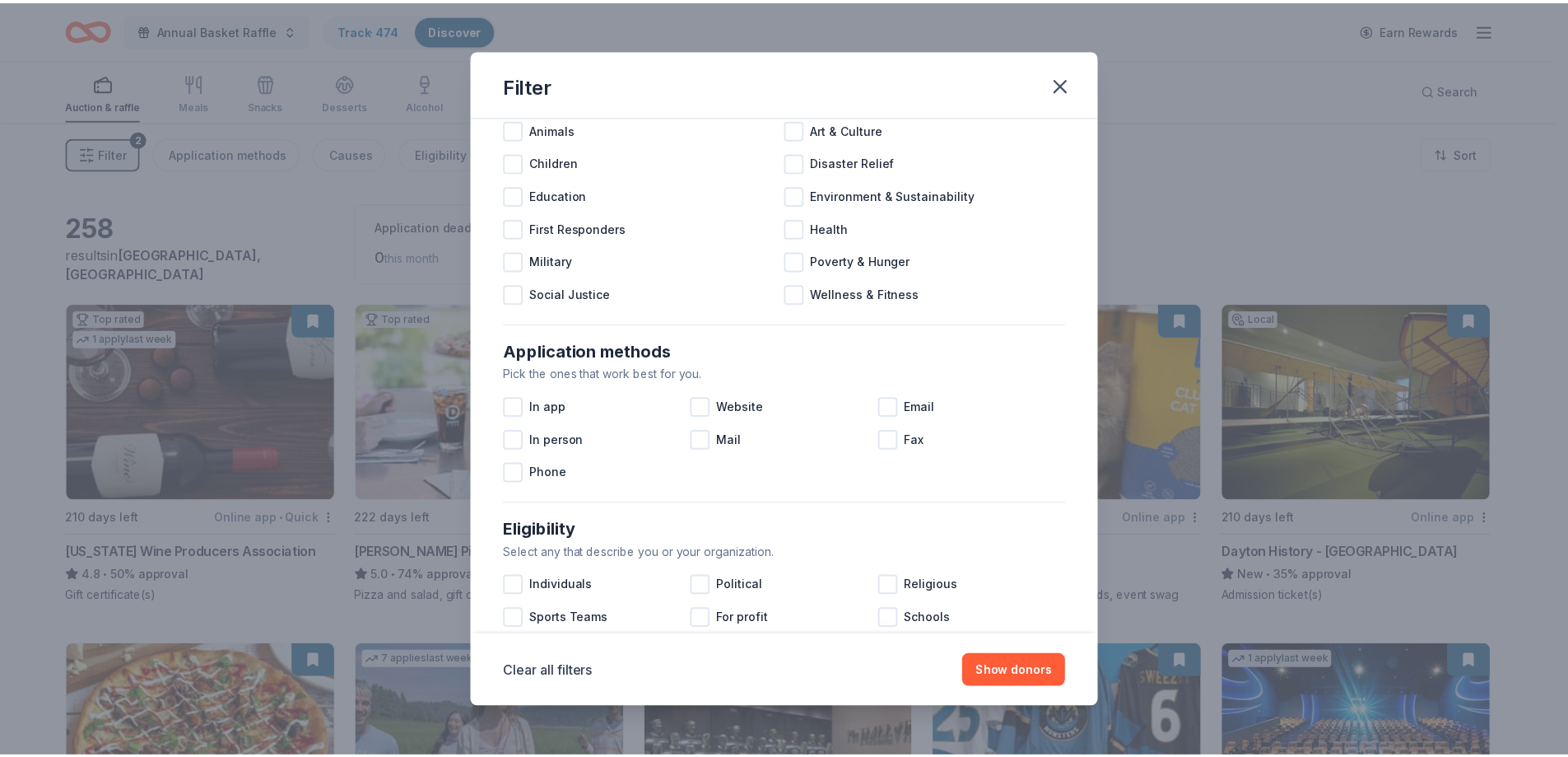
scroll to position [566, 0]
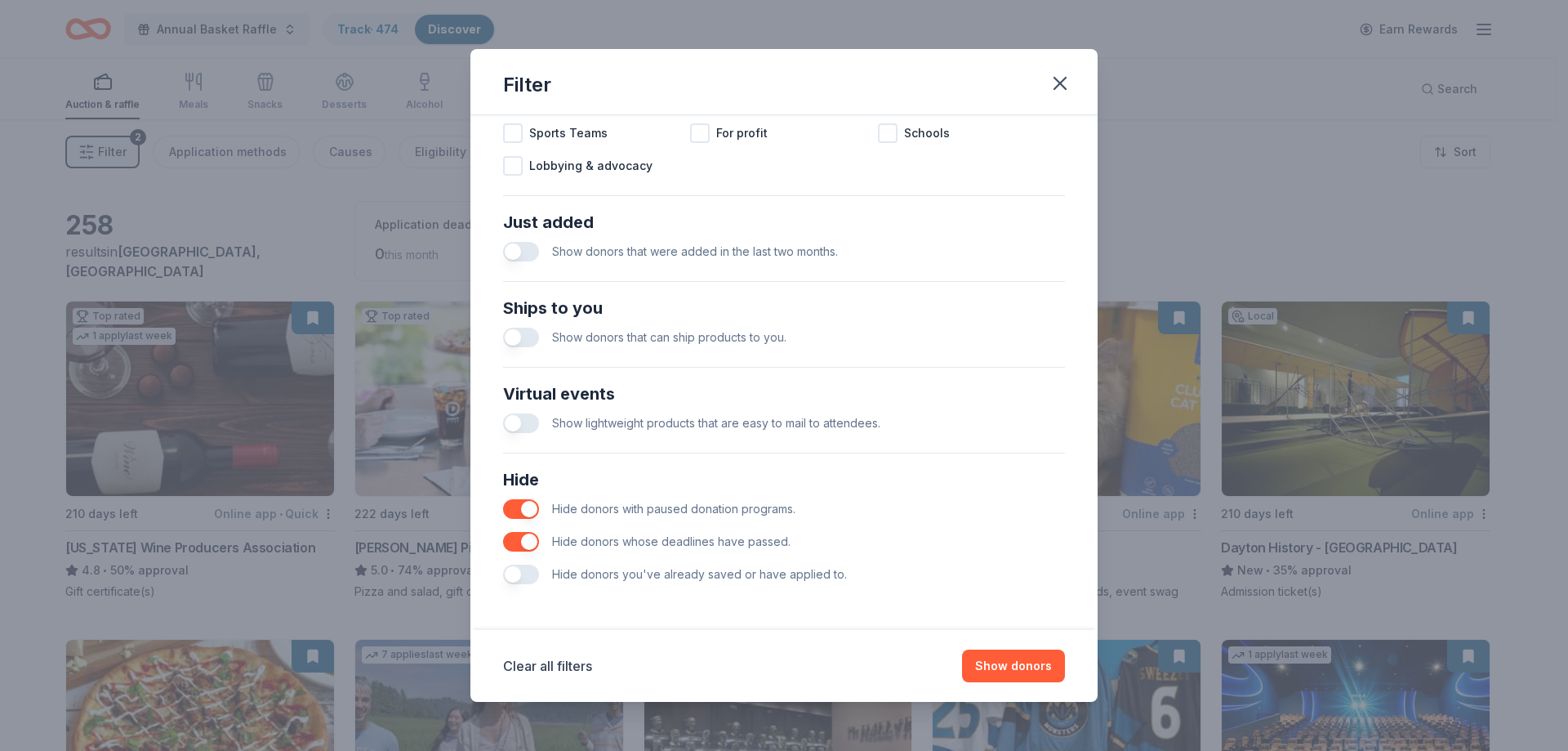
click at [514, 571] on button "button" at bounding box center [521, 575] width 36 height 20
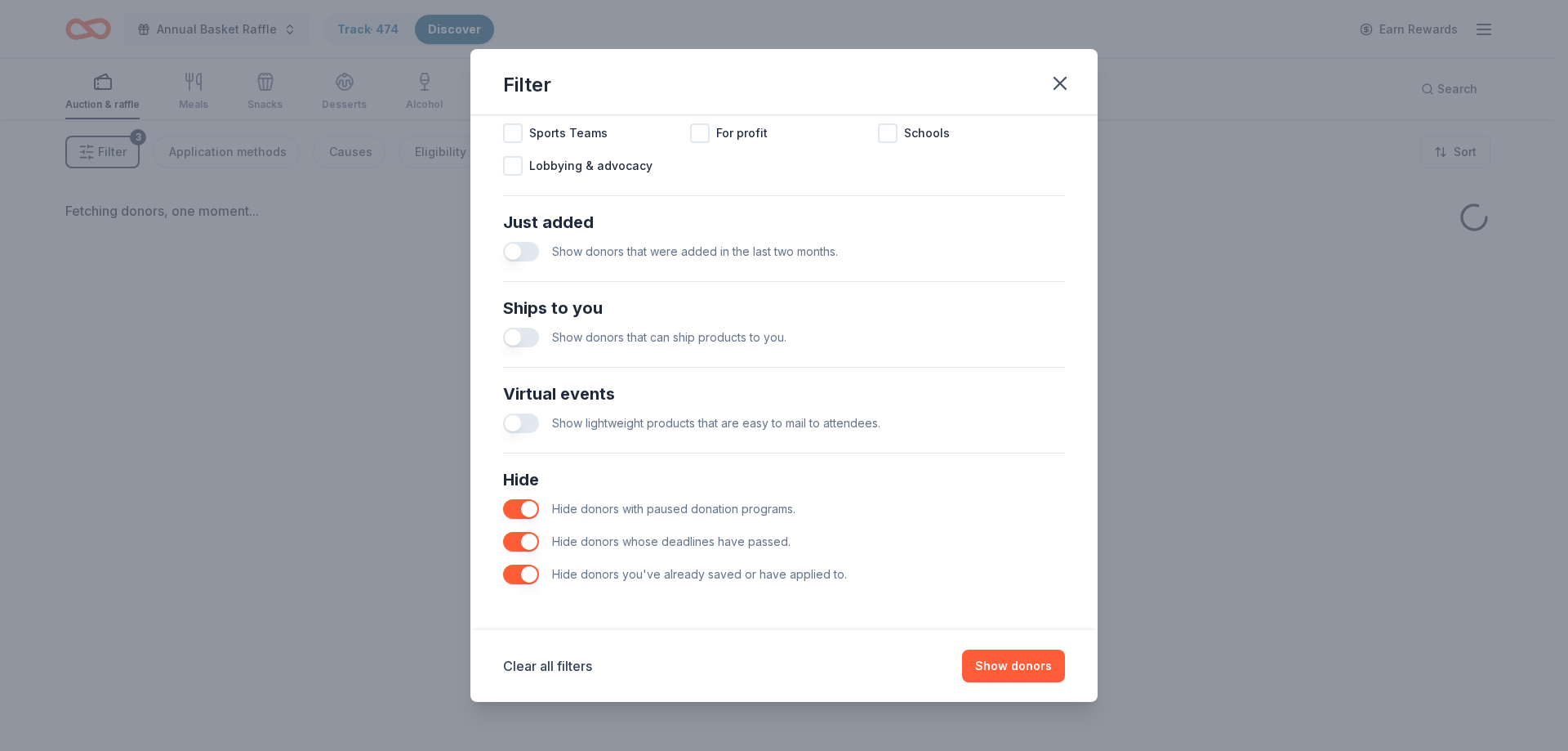
click at [520, 543] on button "button" at bounding box center [521, 541] width 36 height 20
click at [526, 508] on button "button" at bounding box center [521, 509] width 36 height 20
click at [1020, 662] on button "Show donors" at bounding box center [1013, 665] width 103 height 32
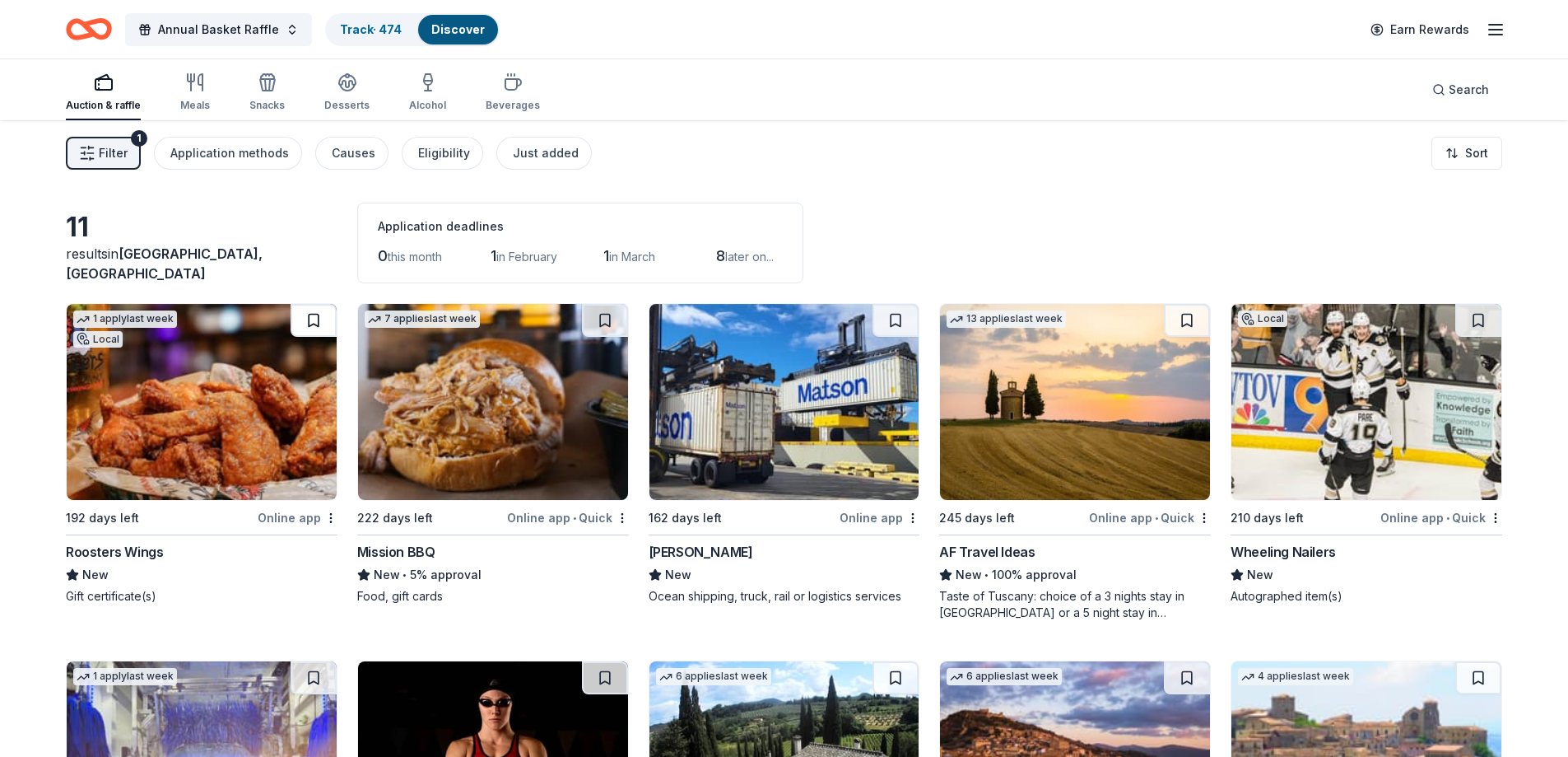
click at [318, 313] on button at bounding box center [313, 319] width 46 height 33
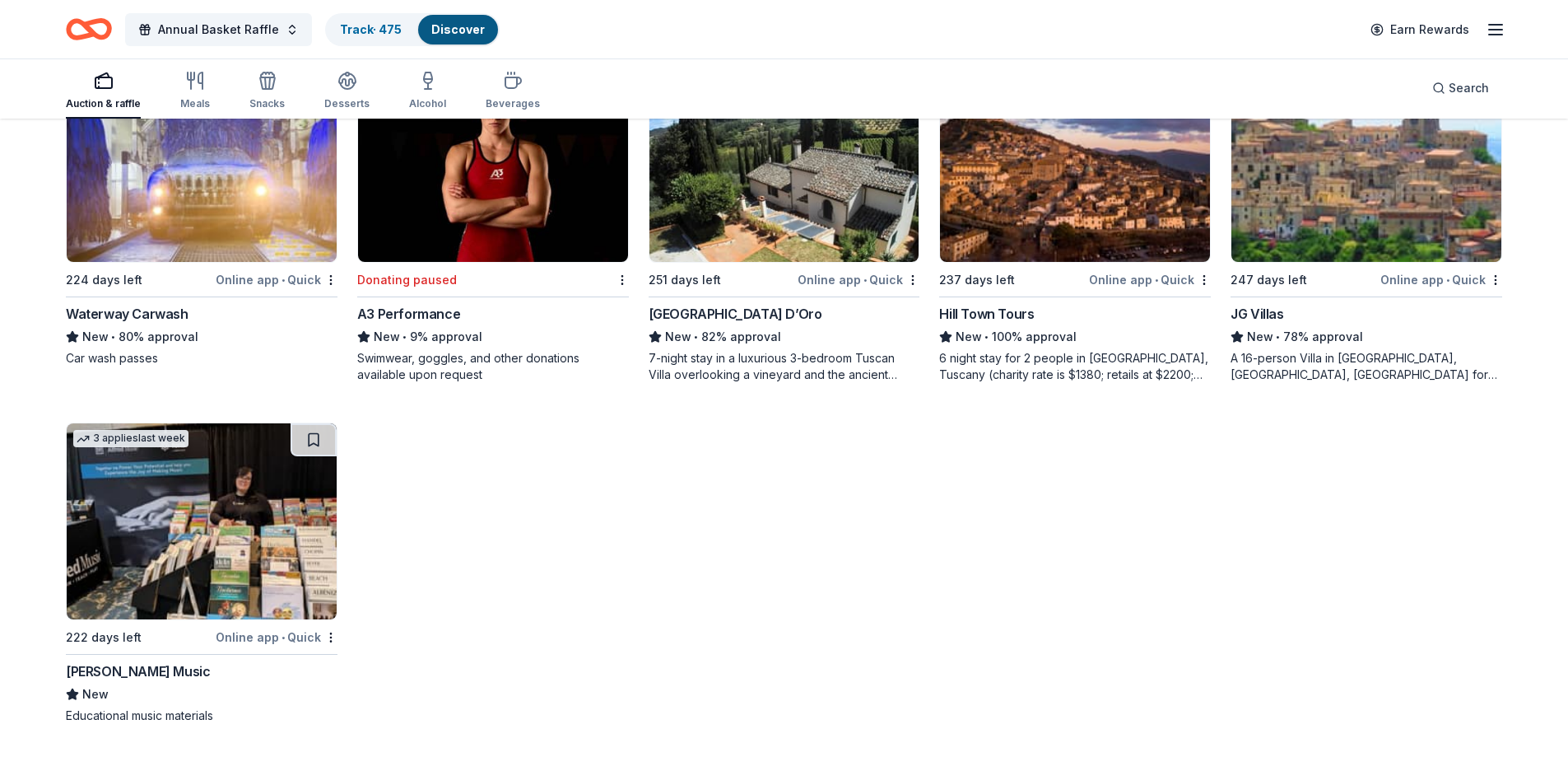
scroll to position [19, 0]
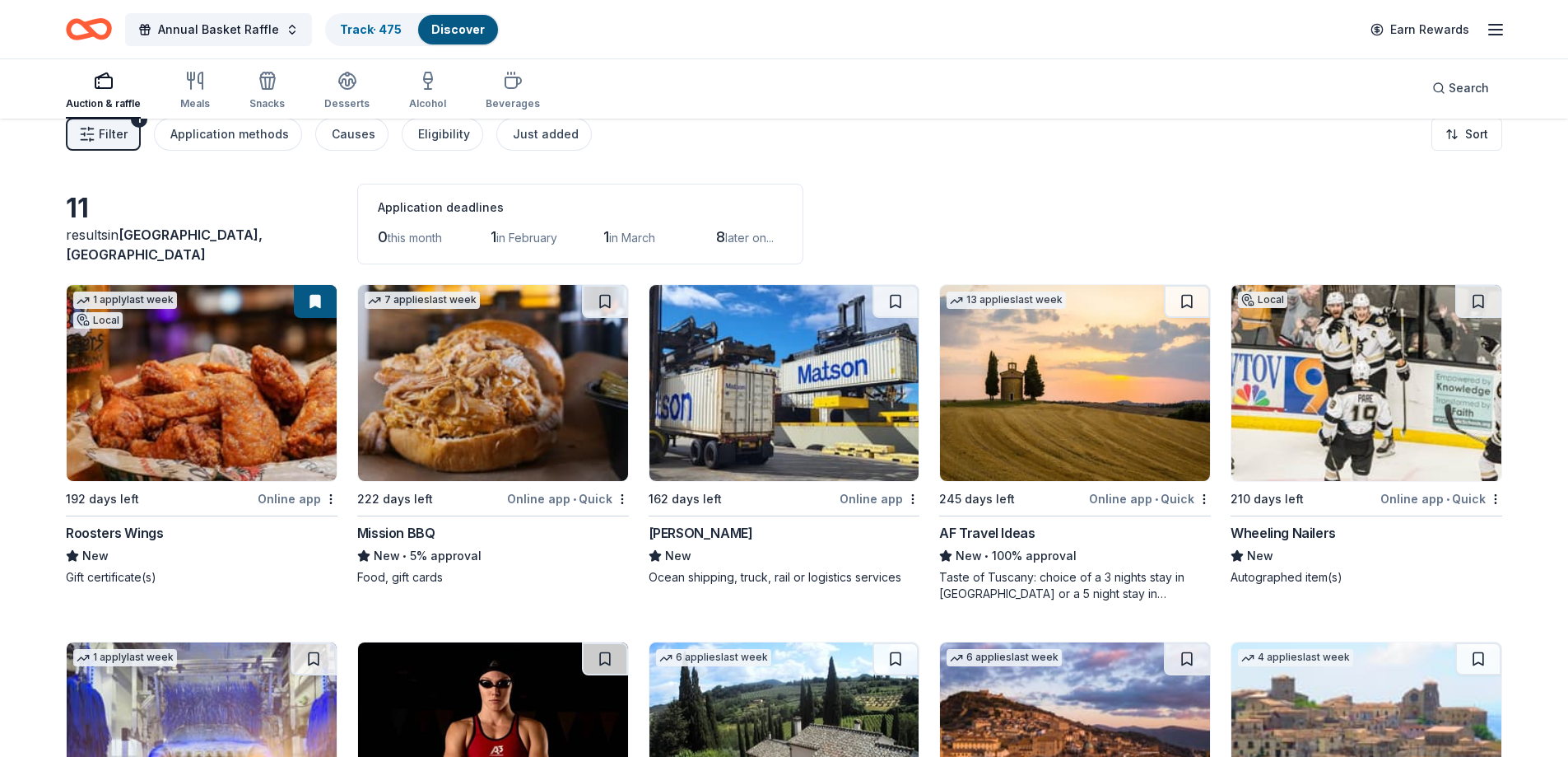
drag, startPoint x: 217, startPoint y: 79, endPoint x: 205, endPoint y: 82, distance: 12.4
click at [216, 79] on div "Auction & raffle Meals Snacks Desserts Alcohol Beverages" at bounding box center [303, 91] width 474 height 54
click at [205, 82] on div "button" at bounding box center [195, 81] width 30 height 20
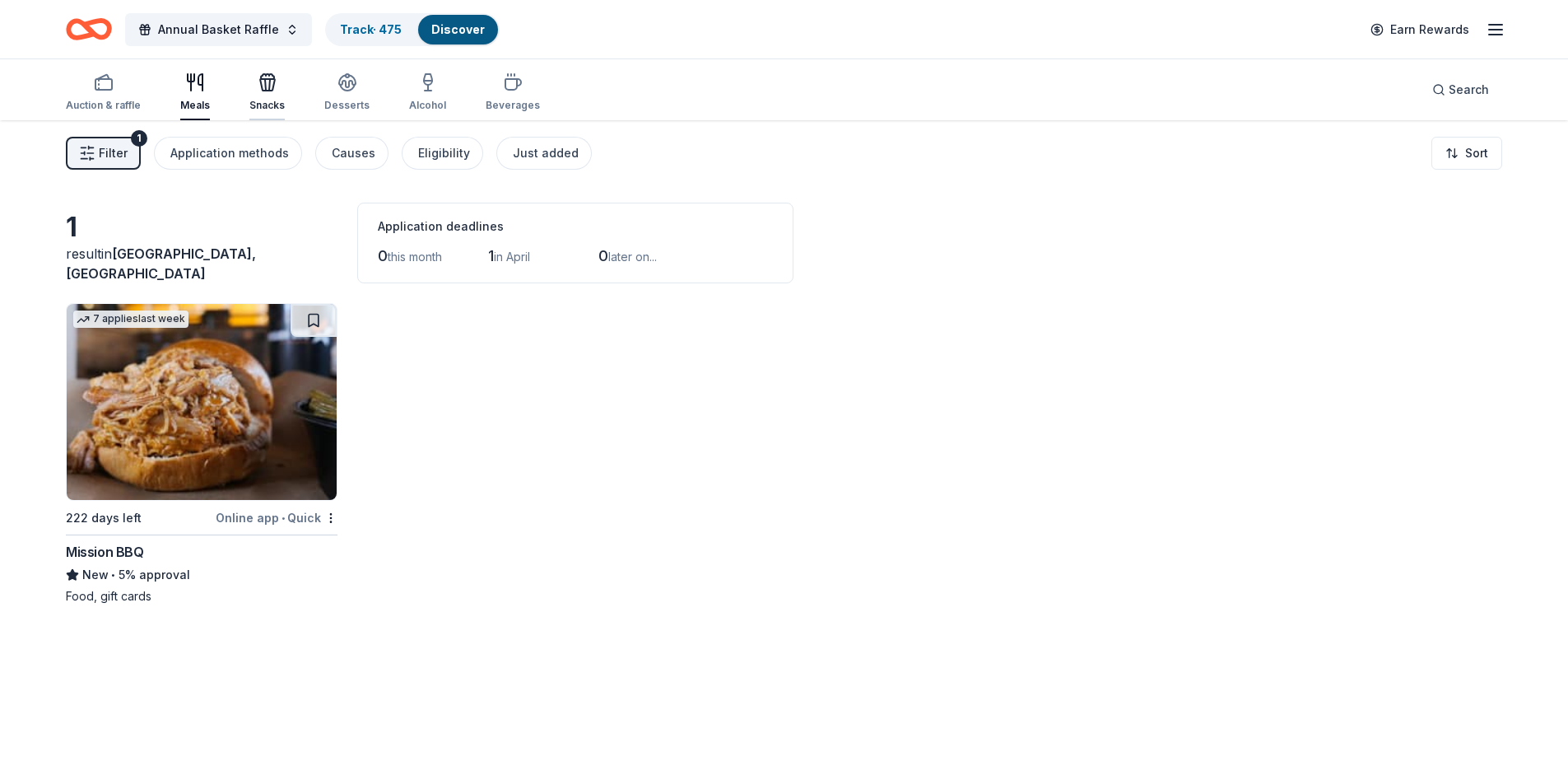
click at [269, 86] on icon "button" at bounding box center [269, 85] width 1 height 12
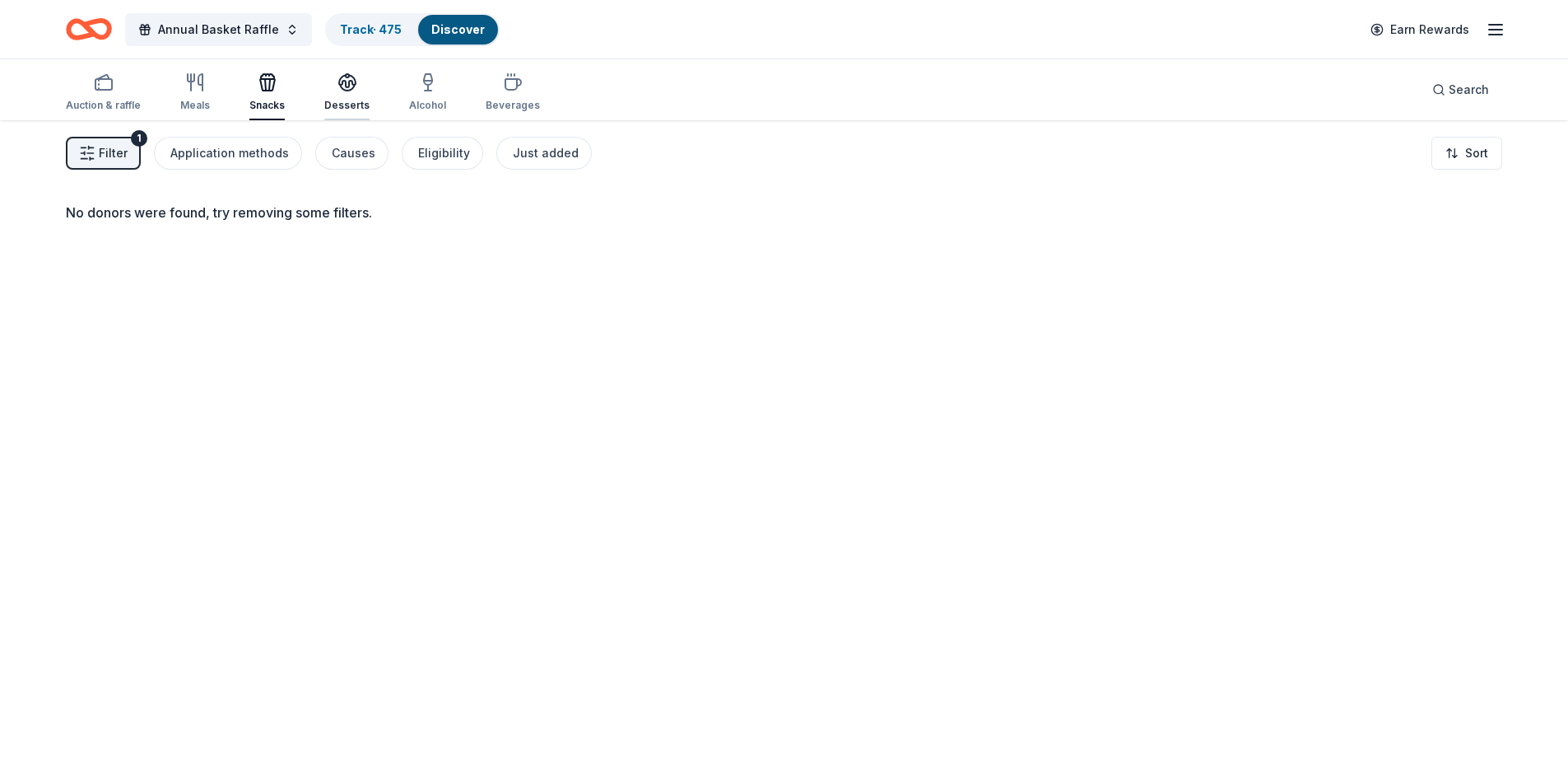
click at [354, 83] on div "button" at bounding box center [347, 82] width 45 height 20
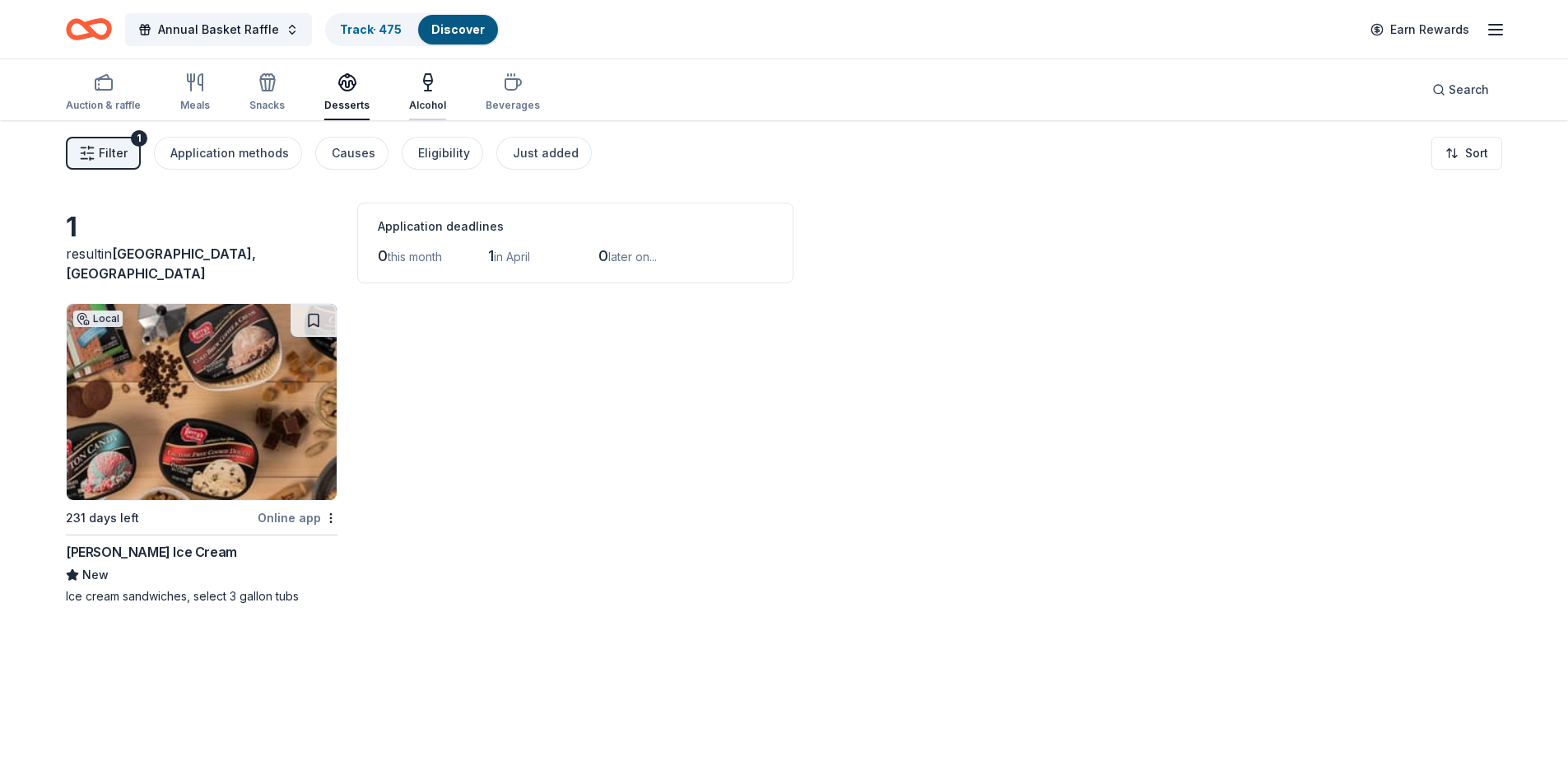
click at [418, 91] on icon "button" at bounding box center [428, 82] width 20 height 20
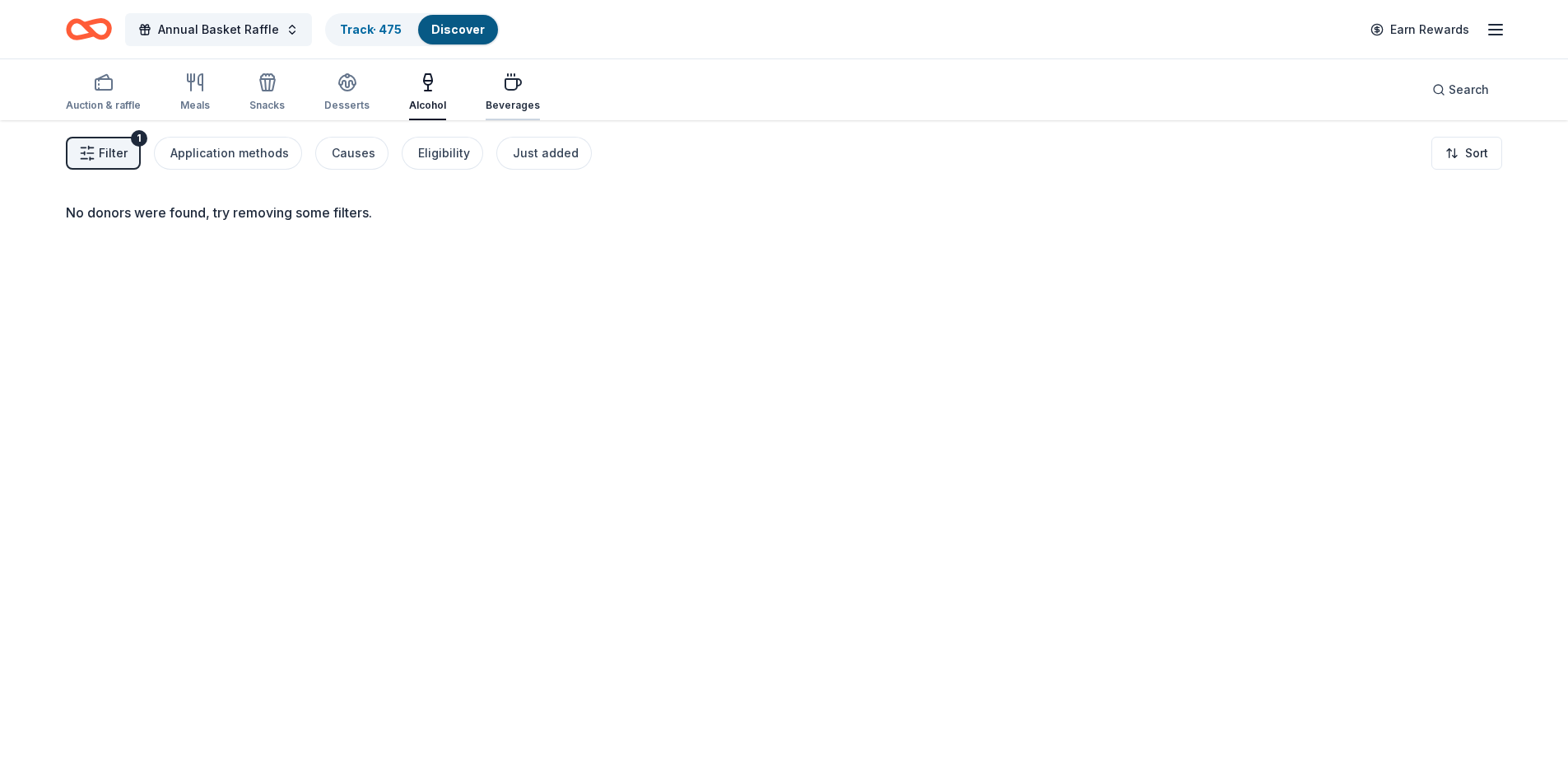
click at [490, 88] on div "button" at bounding box center [512, 82] width 54 height 20
click at [131, 93] on div "Auction & raffle" at bounding box center [104, 92] width 75 height 40
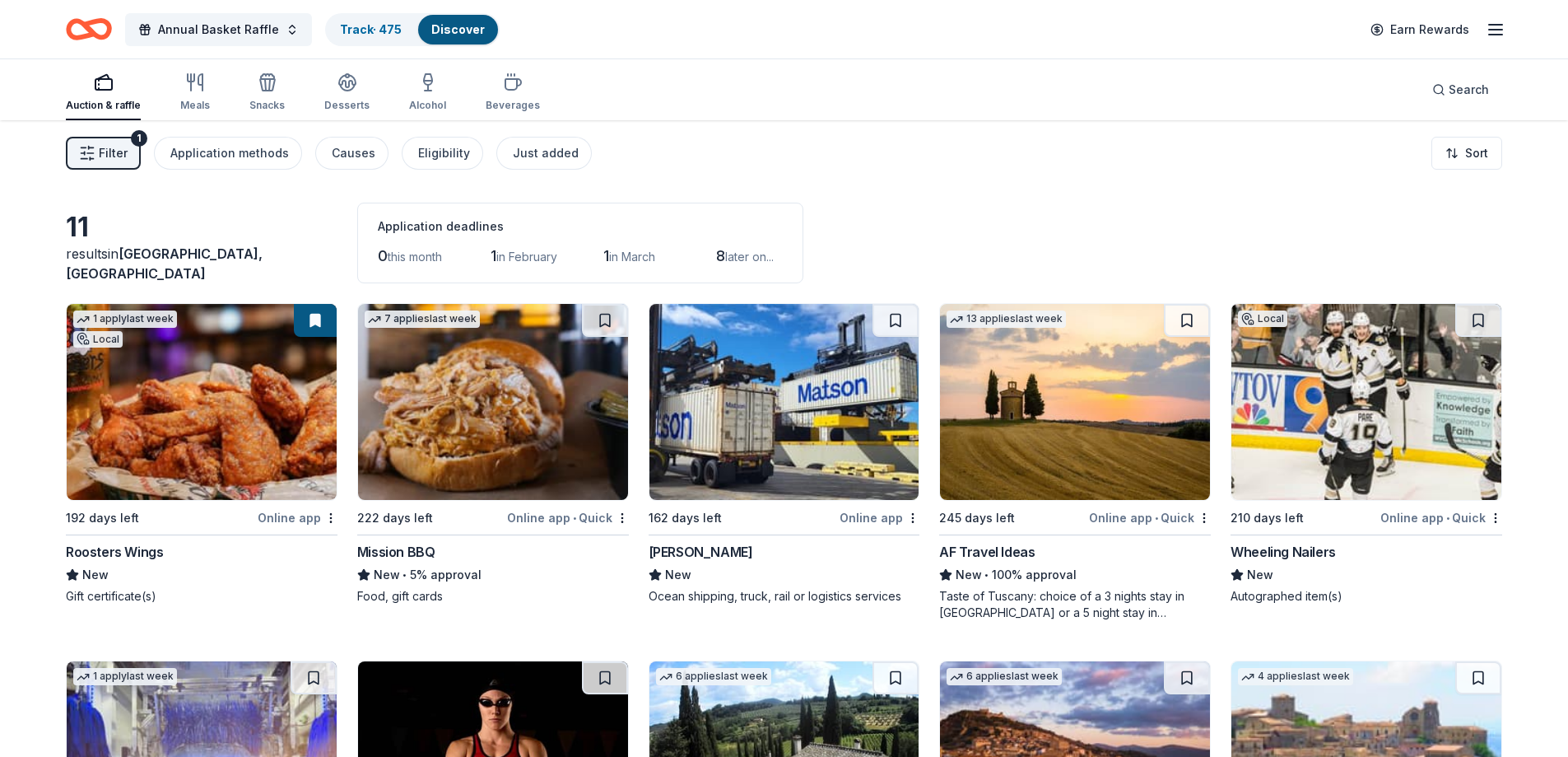
click at [1053, 503] on div "13 applies last week 245 days left Online app • Quick AF Travel Ideas New • 100…" at bounding box center [1074, 463] width 272 height 318
click at [349, 18] on div "Track · 475" at bounding box center [371, 30] width 88 height 30
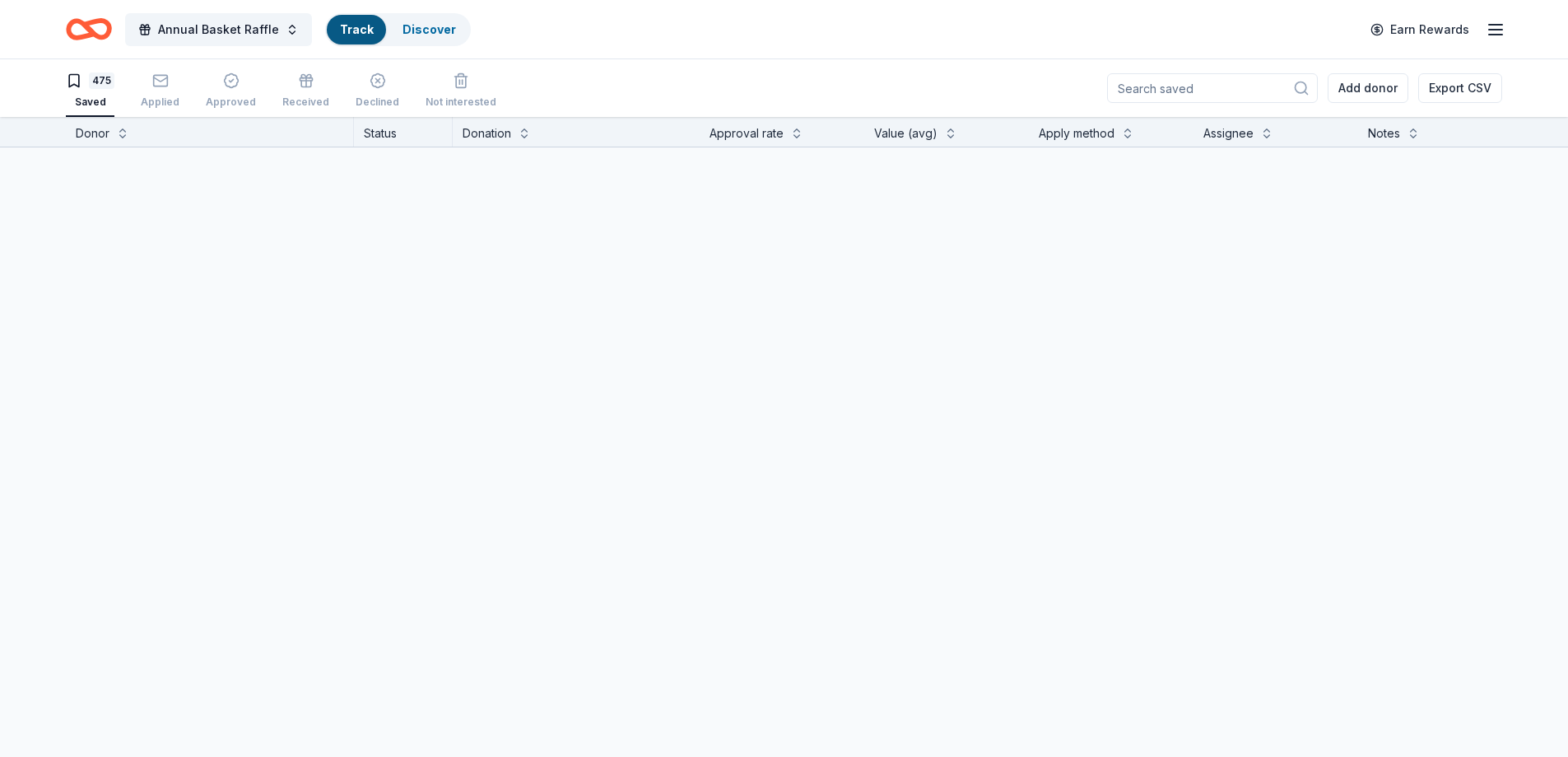
scroll to position [1, 0]
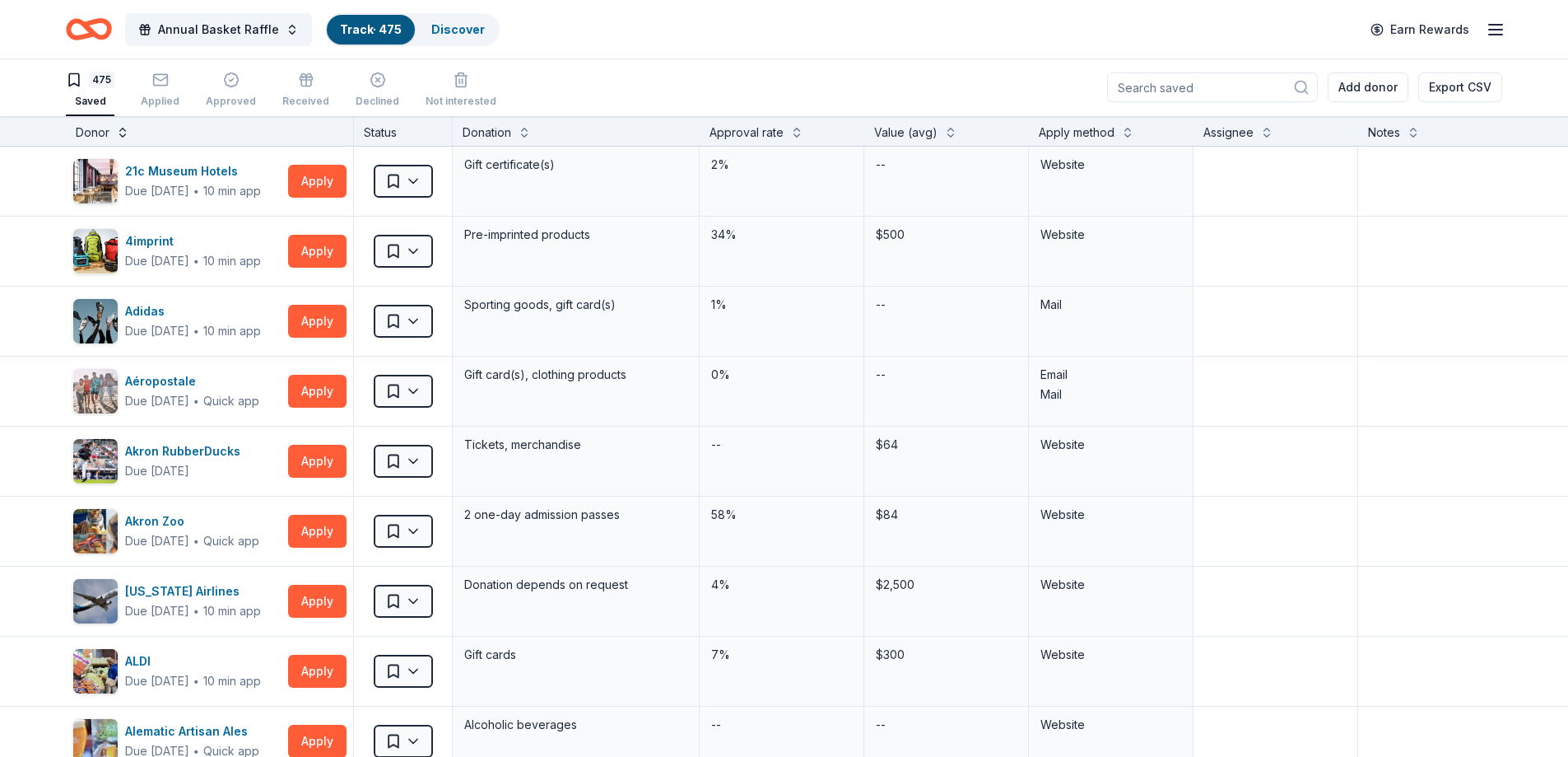
click at [124, 130] on button at bounding box center [122, 130] width 13 height 17
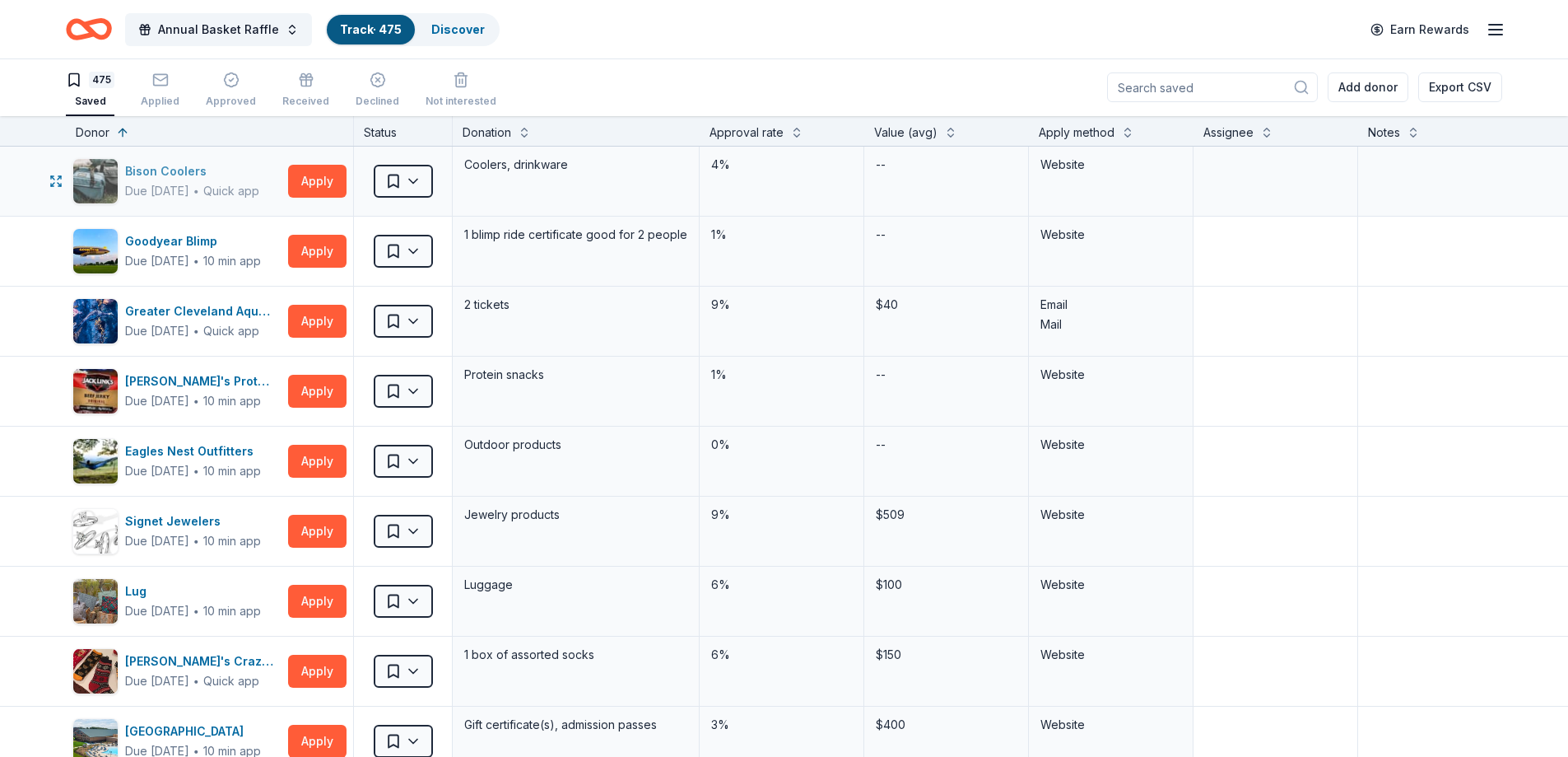
click at [178, 177] on div "Bison Coolers" at bounding box center [193, 171] width 134 height 20
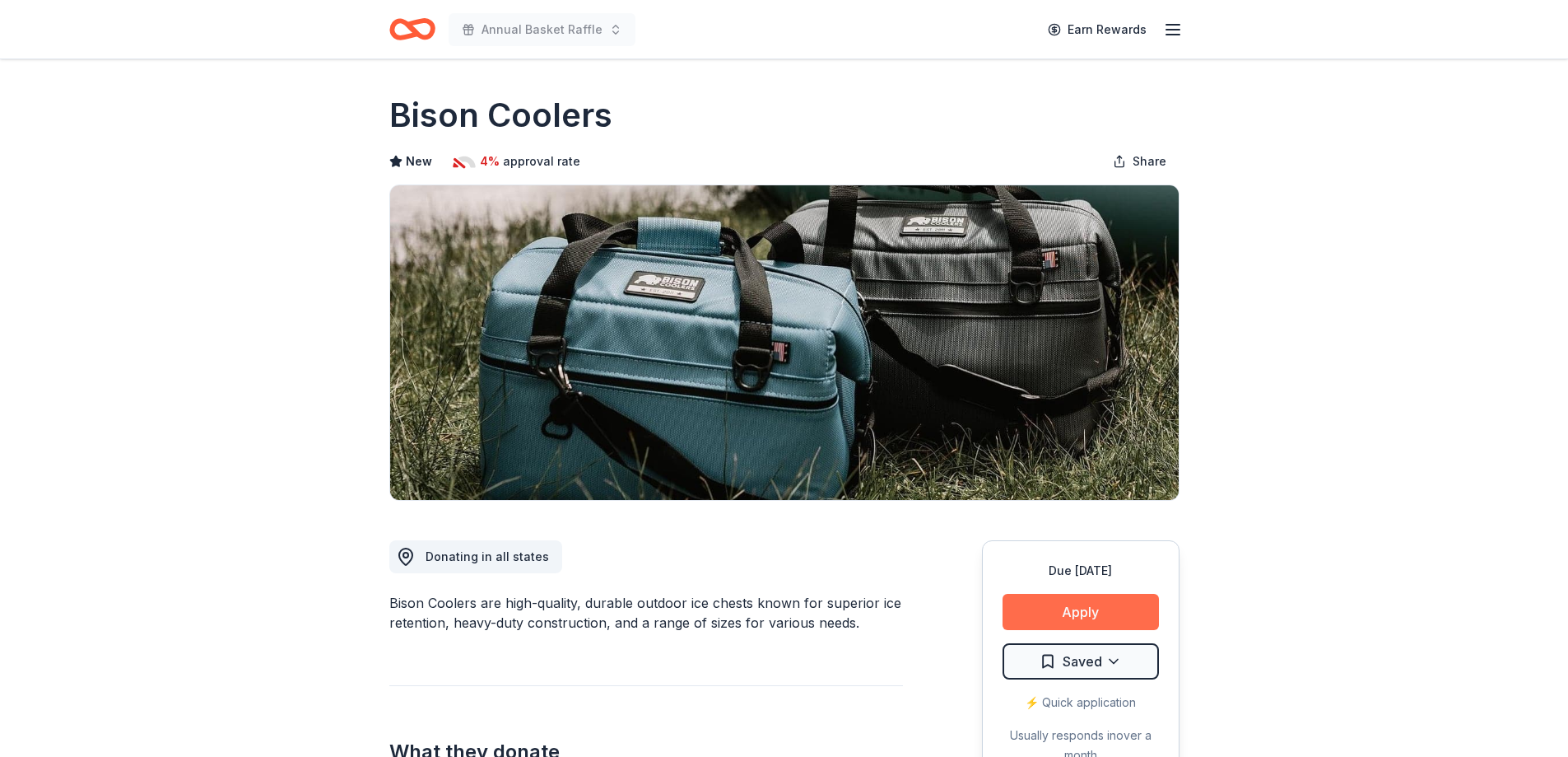
click at [1078, 619] on button "Apply" at bounding box center [1081, 612] width 156 height 37
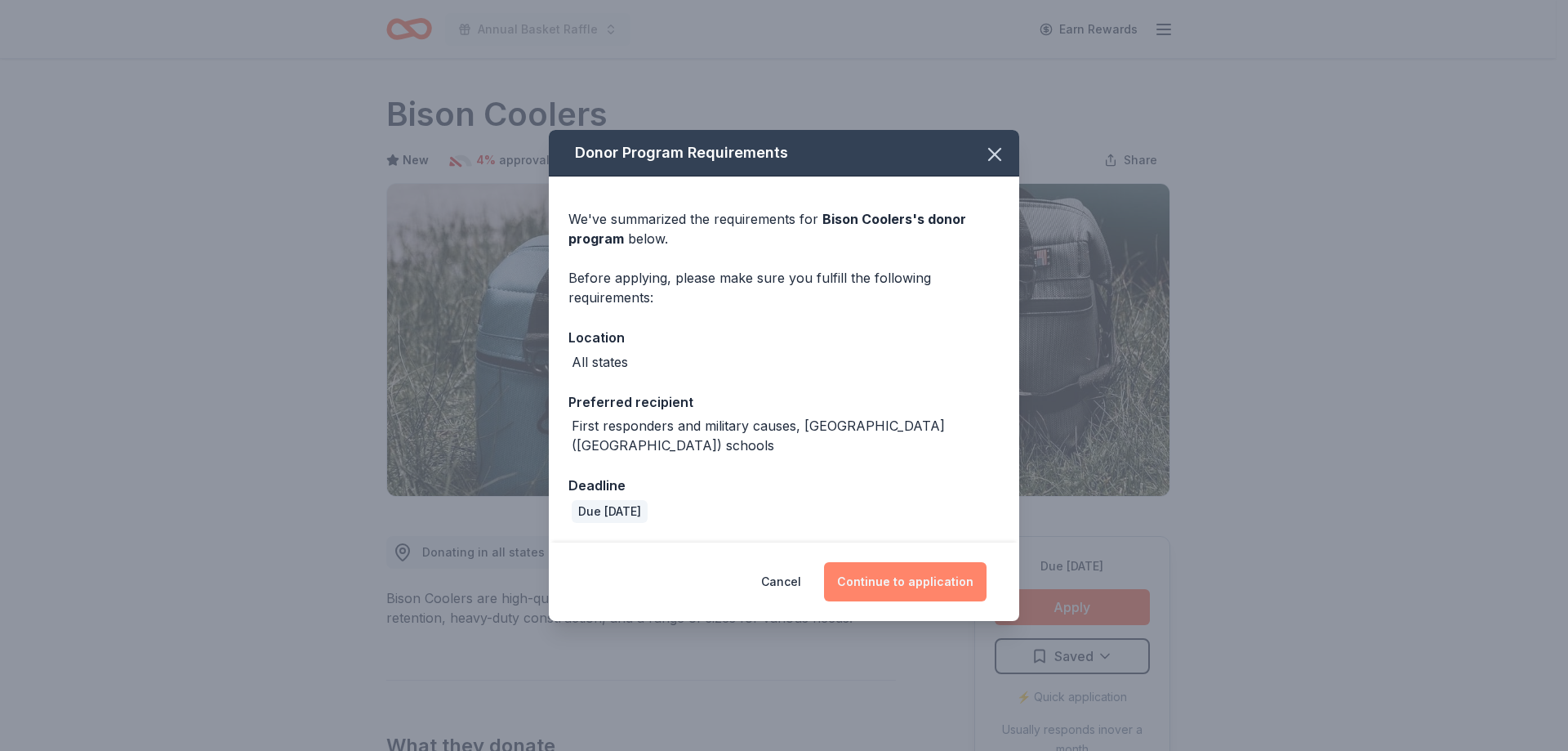
click at [943, 581] on button "Continue to application" at bounding box center [906, 581] width 163 height 39
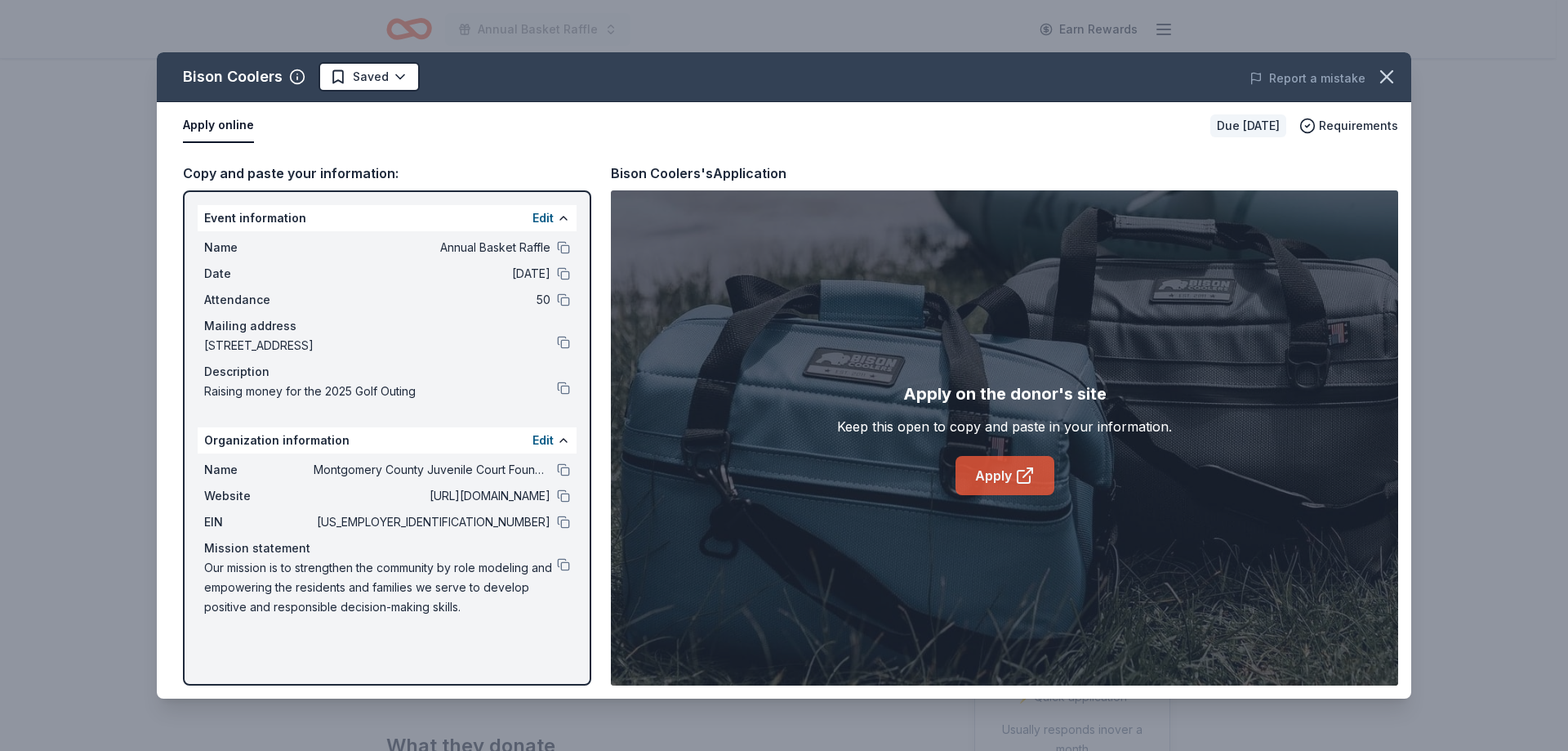
click at [999, 481] on link "Apply" at bounding box center [1005, 476] width 99 height 39
